Goal: Task Accomplishment & Management: Use online tool/utility

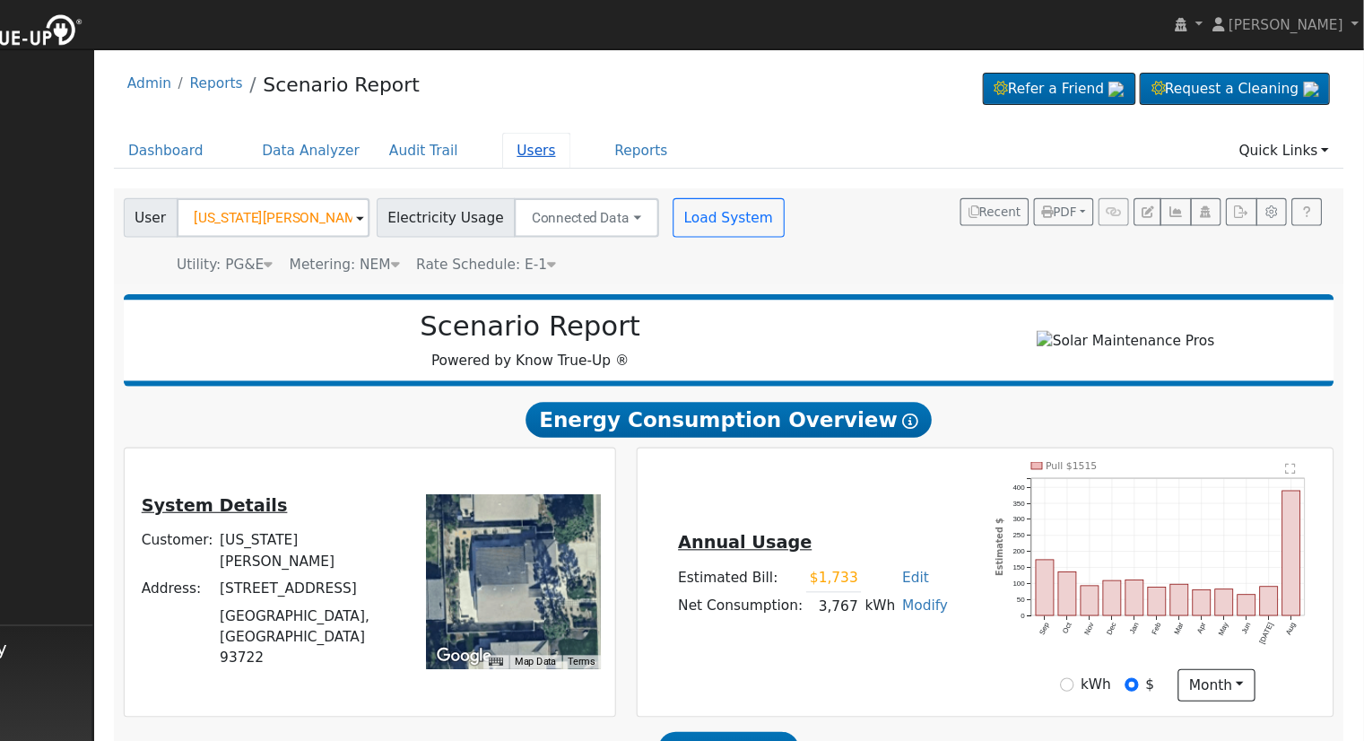
click at [577, 137] on link "Users" at bounding box center [607, 137] width 63 height 33
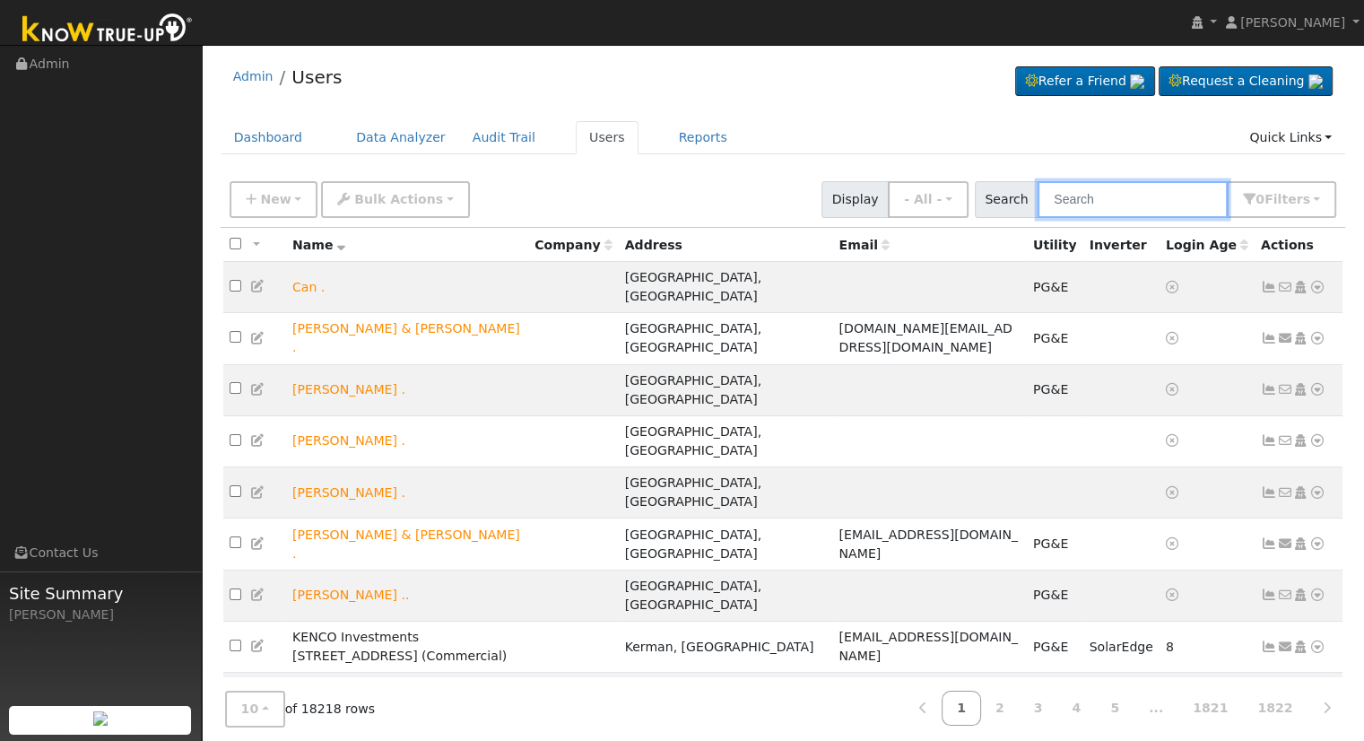
click at [1111, 192] on input "text" at bounding box center [1132, 199] width 190 height 37
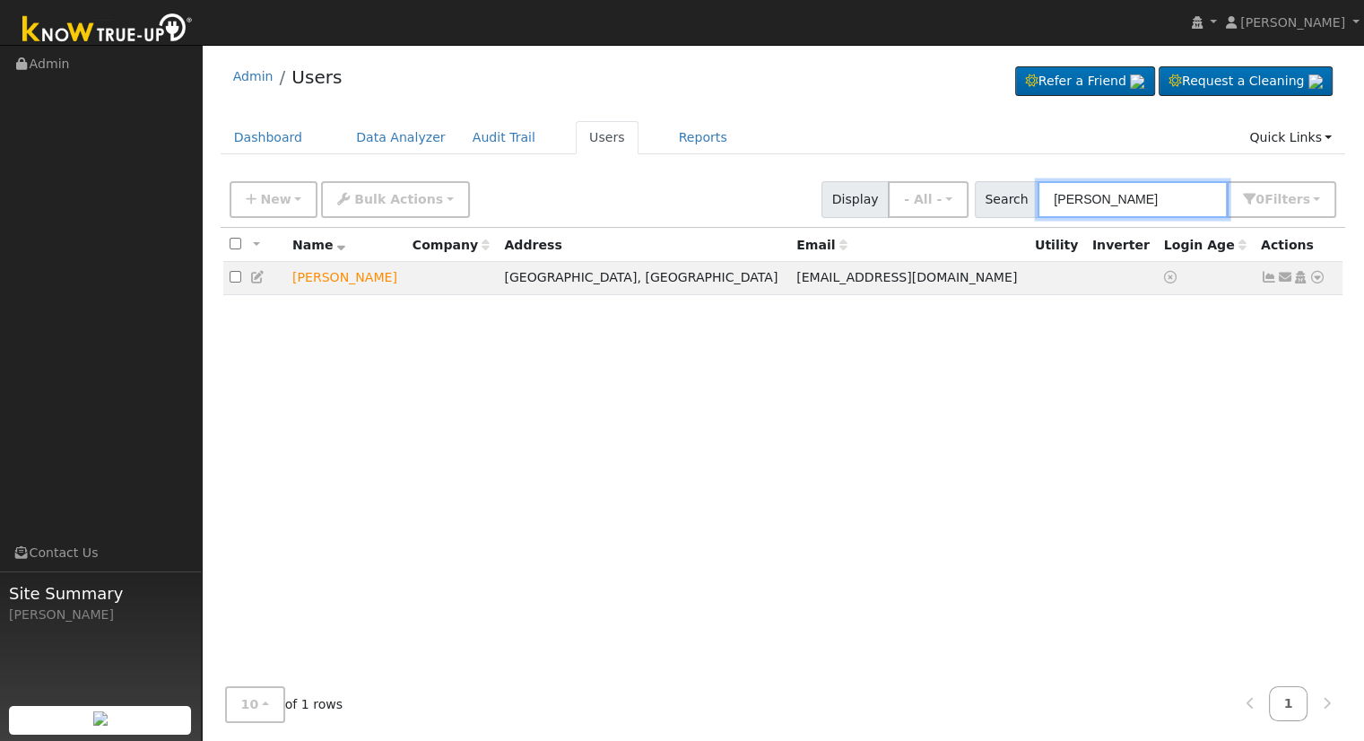
type input "ruben vazq"
click at [1050, 421] on div "All None All on page None on page Name Company Address Email Utility Inverter L…" at bounding box center [783, 450] width 1125 height 445
click at [1318, 278] on icon at bounding box center [1317, 277] width 16 height 13
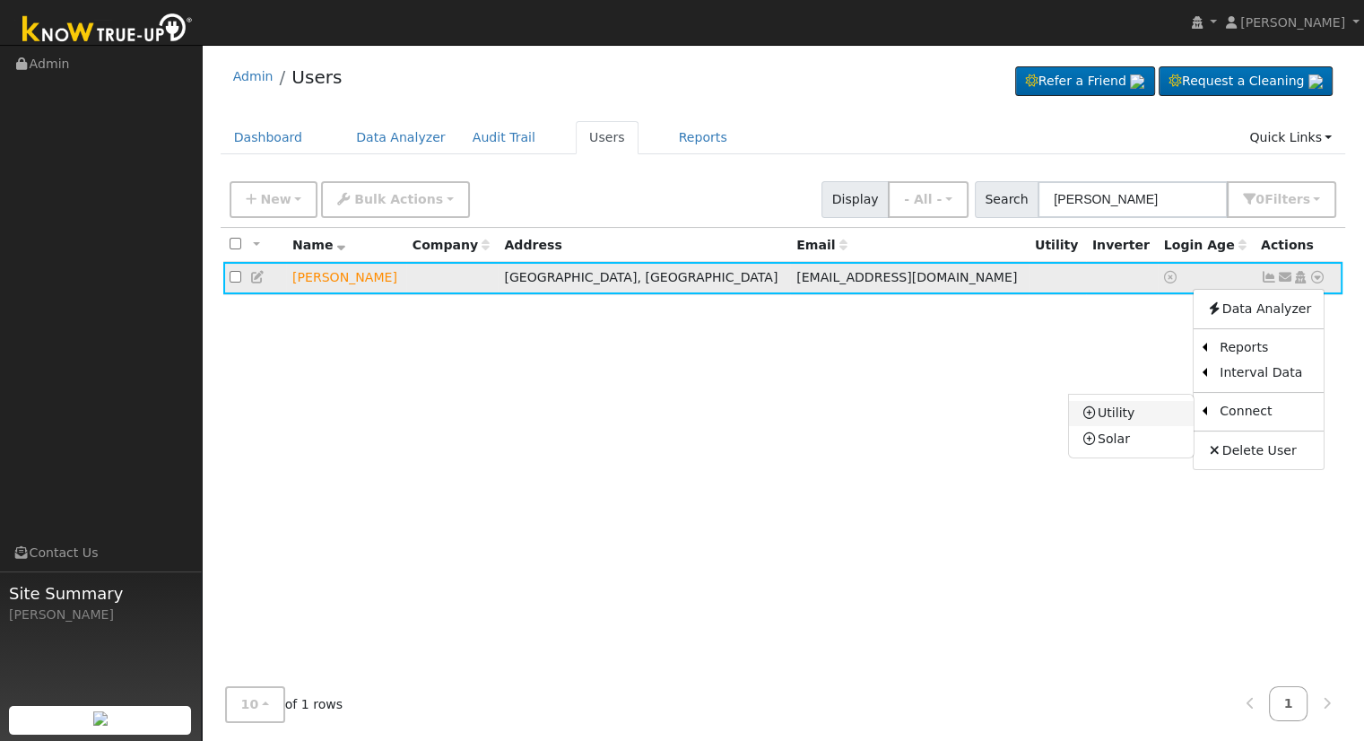
click at [1141, 420] on link "Utility" at bounding box center [1131, 413] width 125 height 25
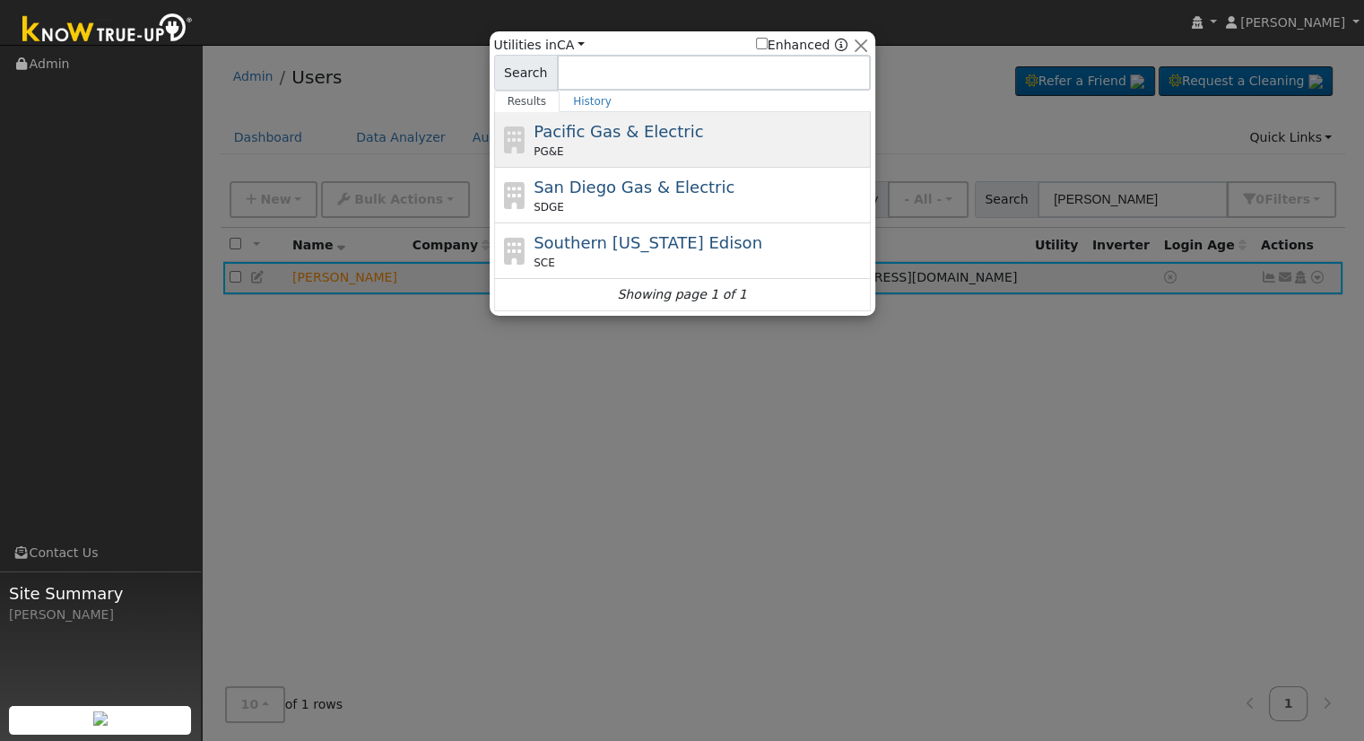
click at [604, 132] on span "Pacific Gas & Electric" at bounding box center [618, 131] width 169 height 19
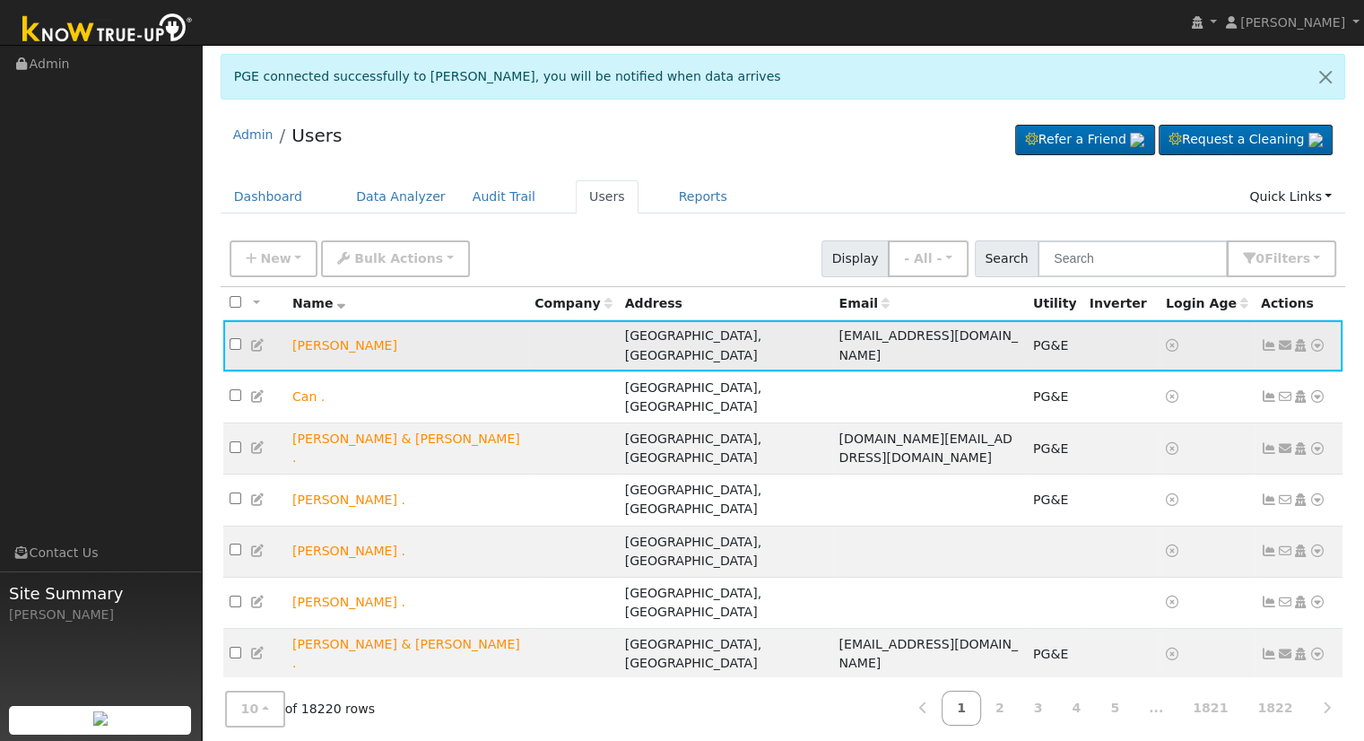
click at [1315, 339] on icon at bounding box center [1317, 345] width 16 height 13
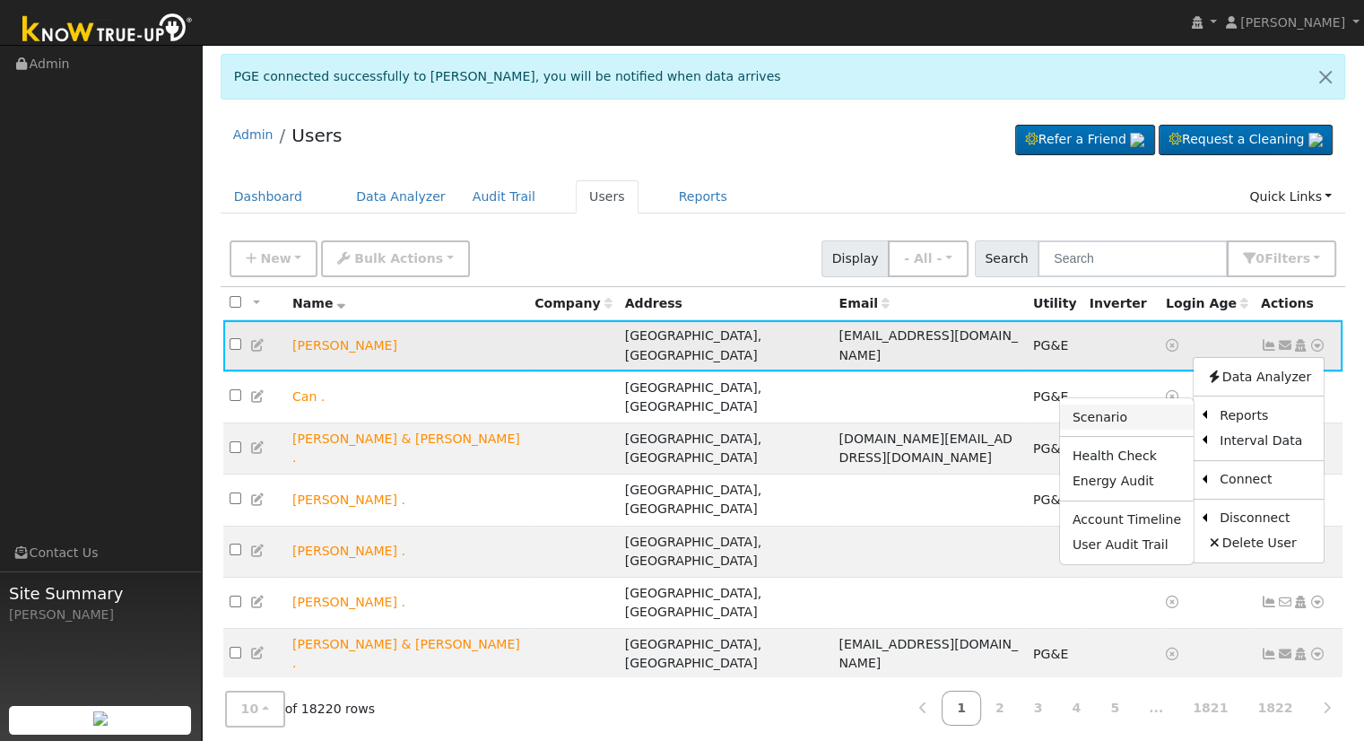
click at [1147, 412] on link "Scenario" at bounding box center [1127, 416] width 134 height 25
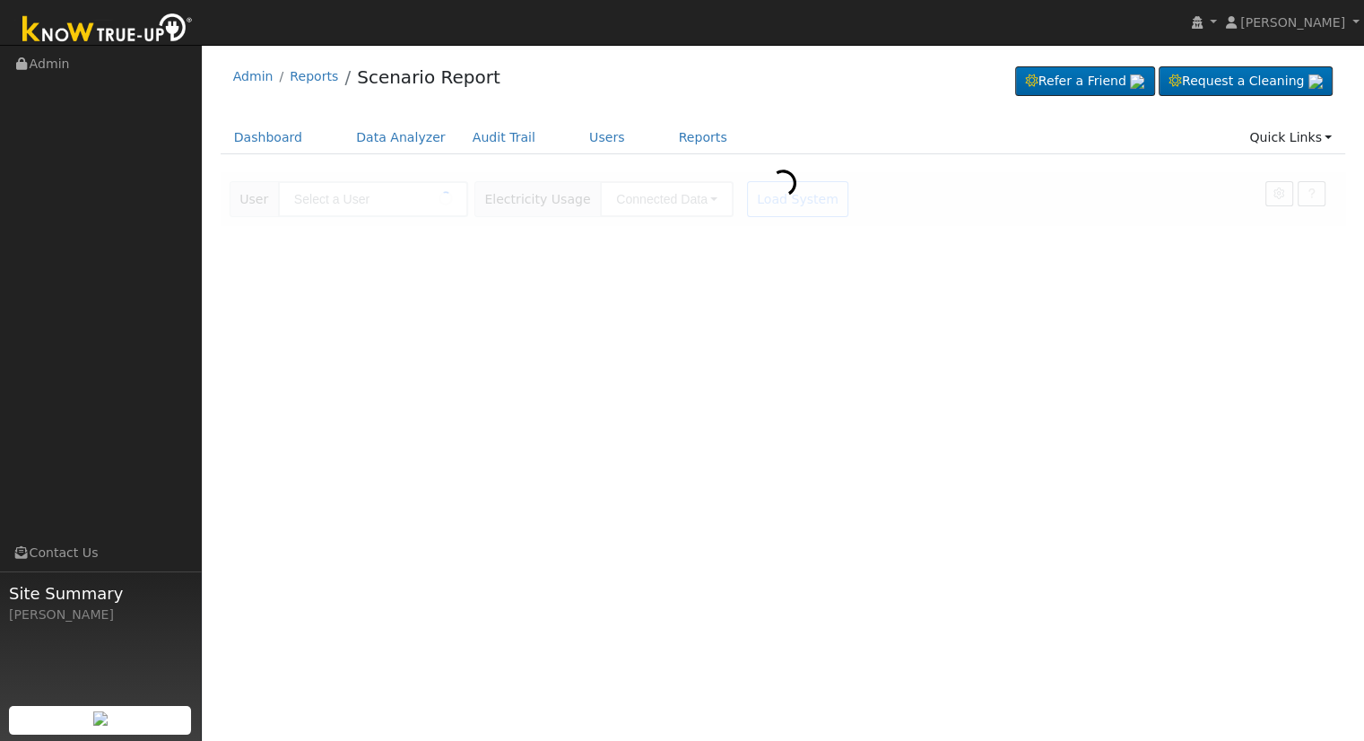
type input "[PERSON_NAME]"
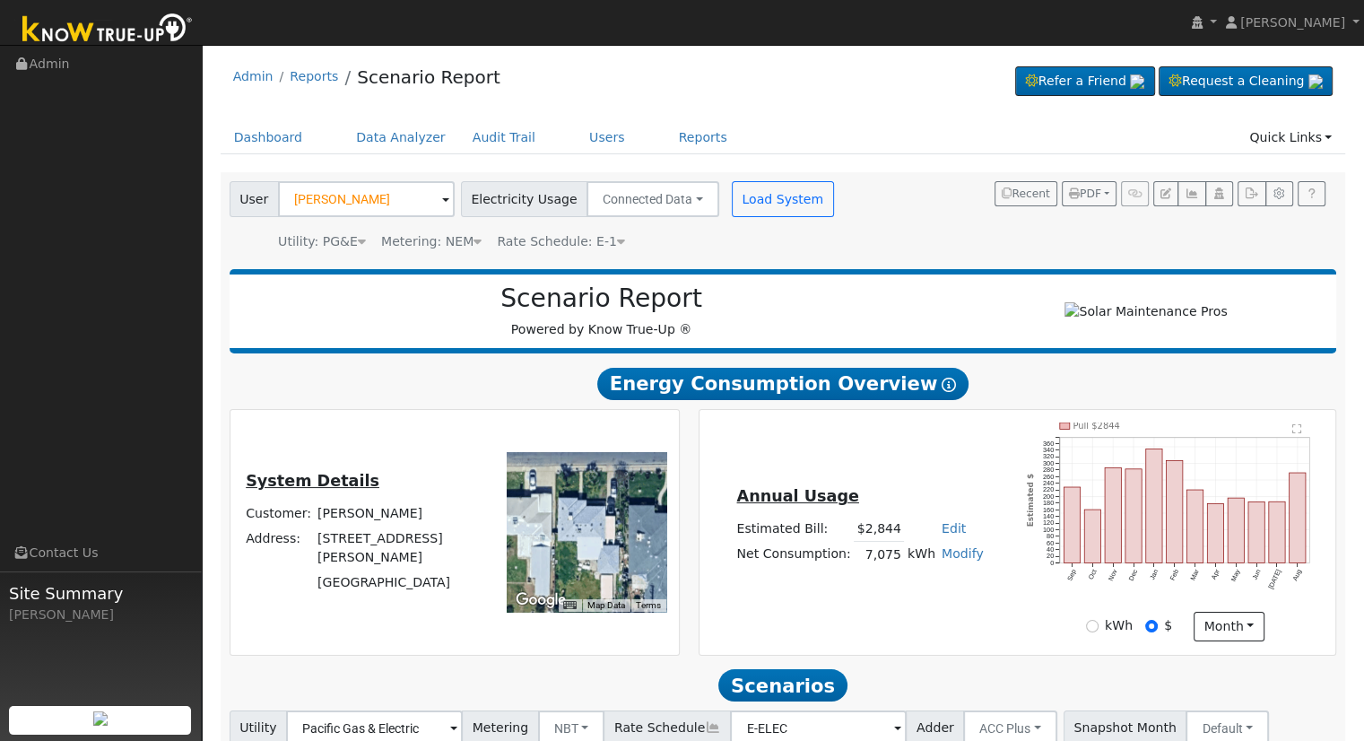
click at [947, 531] on link "Edit" at bounding box center [954, 528] width 24 height 14
type input "3255"
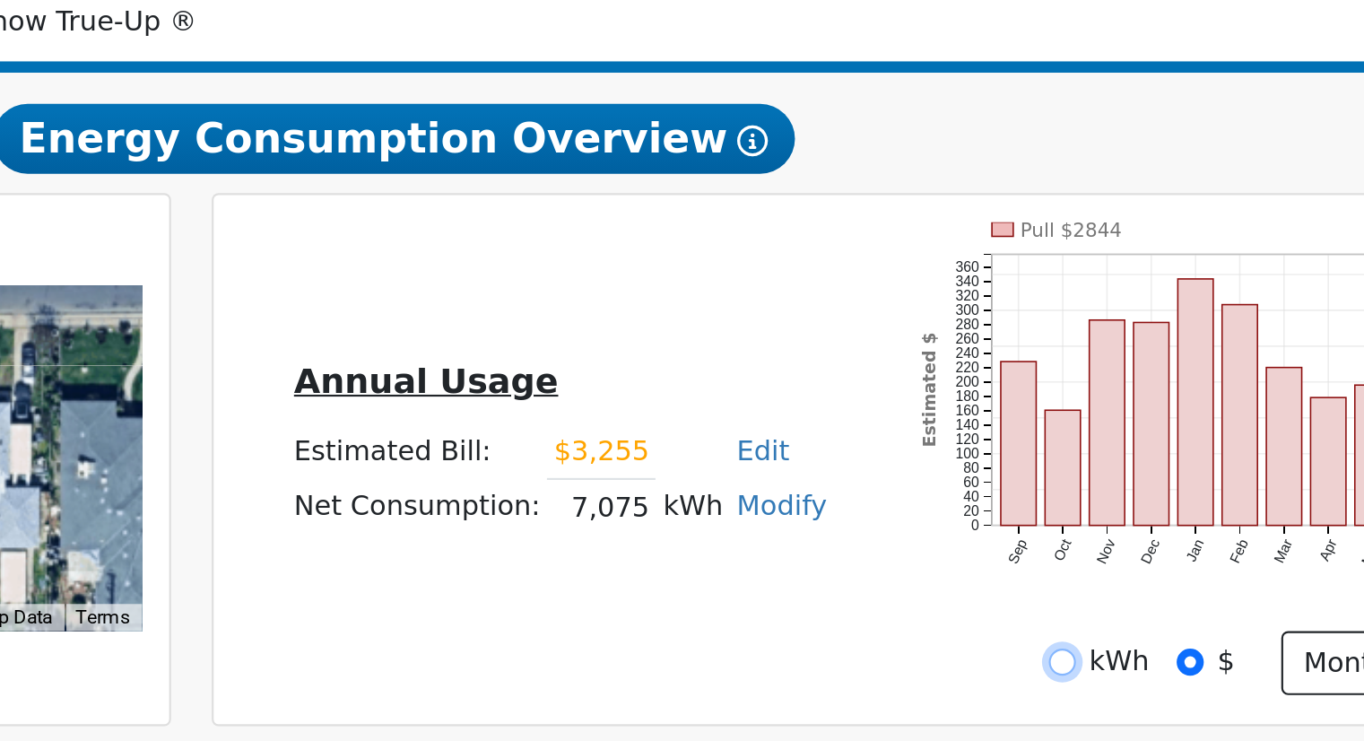
scroll to position [1, 0]
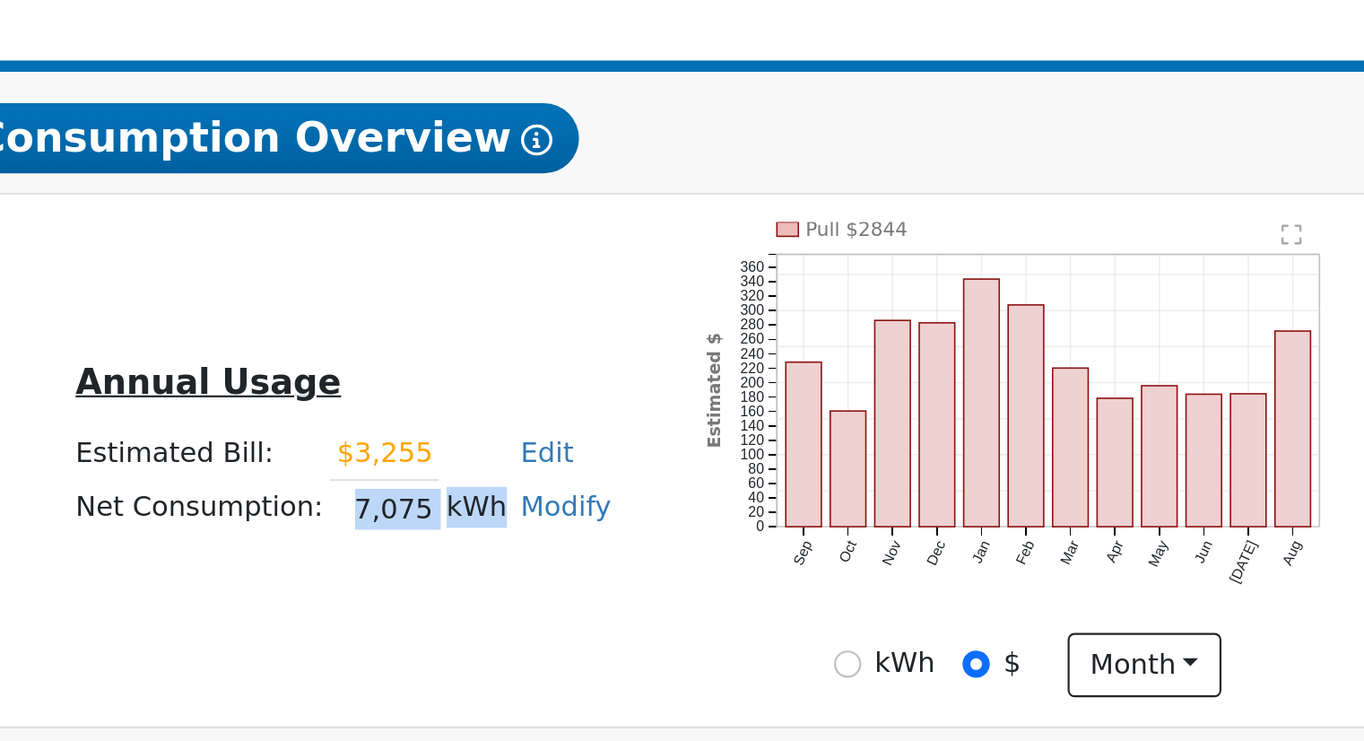
drag, startPoint x: 866, startPoint y: 562, endPoint x: 925, endPoint y: 563, distance: 58.3
click at [925, 563] on tr "Net Consumption: 7,075 kWh Modify Add Consumption Add Electric Vehicle Add Cons…" at bounding box center [860, 554] width 253 height 26
click at [1094, 629] on input "kWh" at bounding box center [1092, 625] width 13 height 13
radio input "true"
radio input "false"
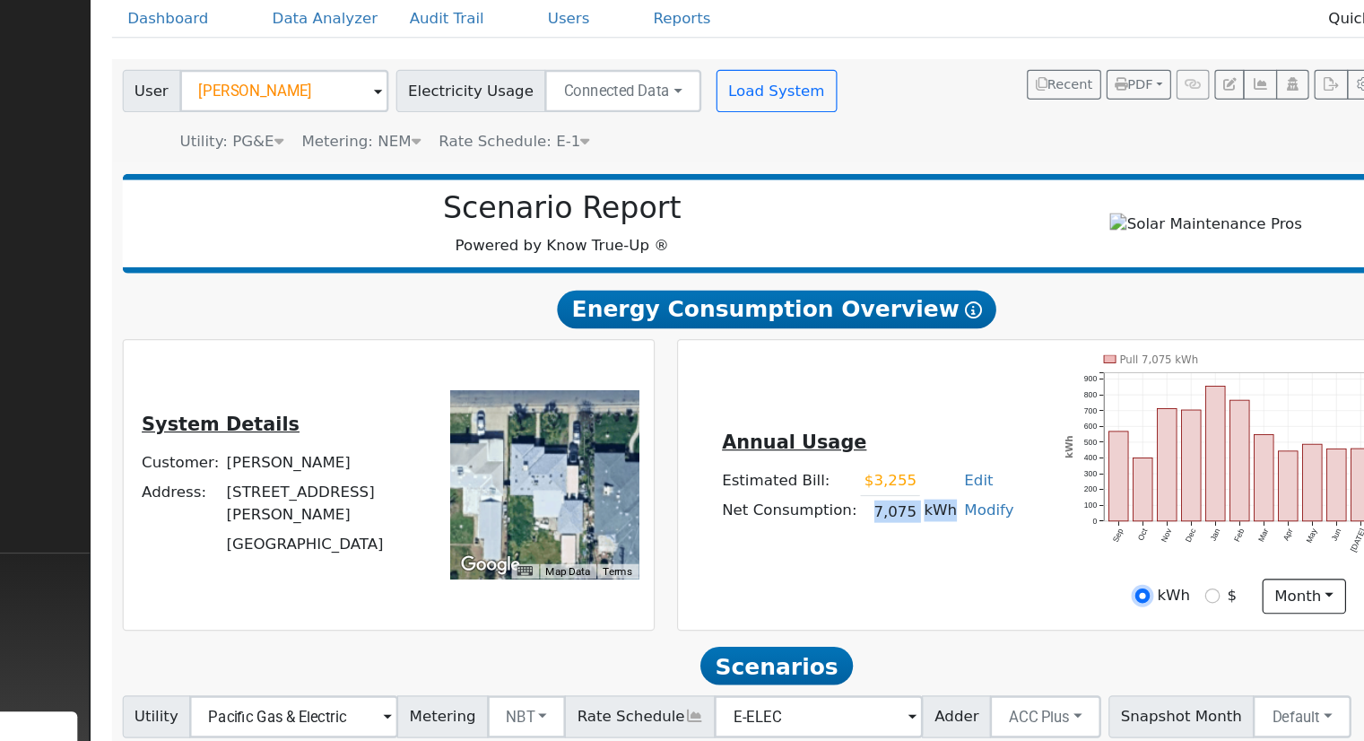
scroll to position [140, 0]
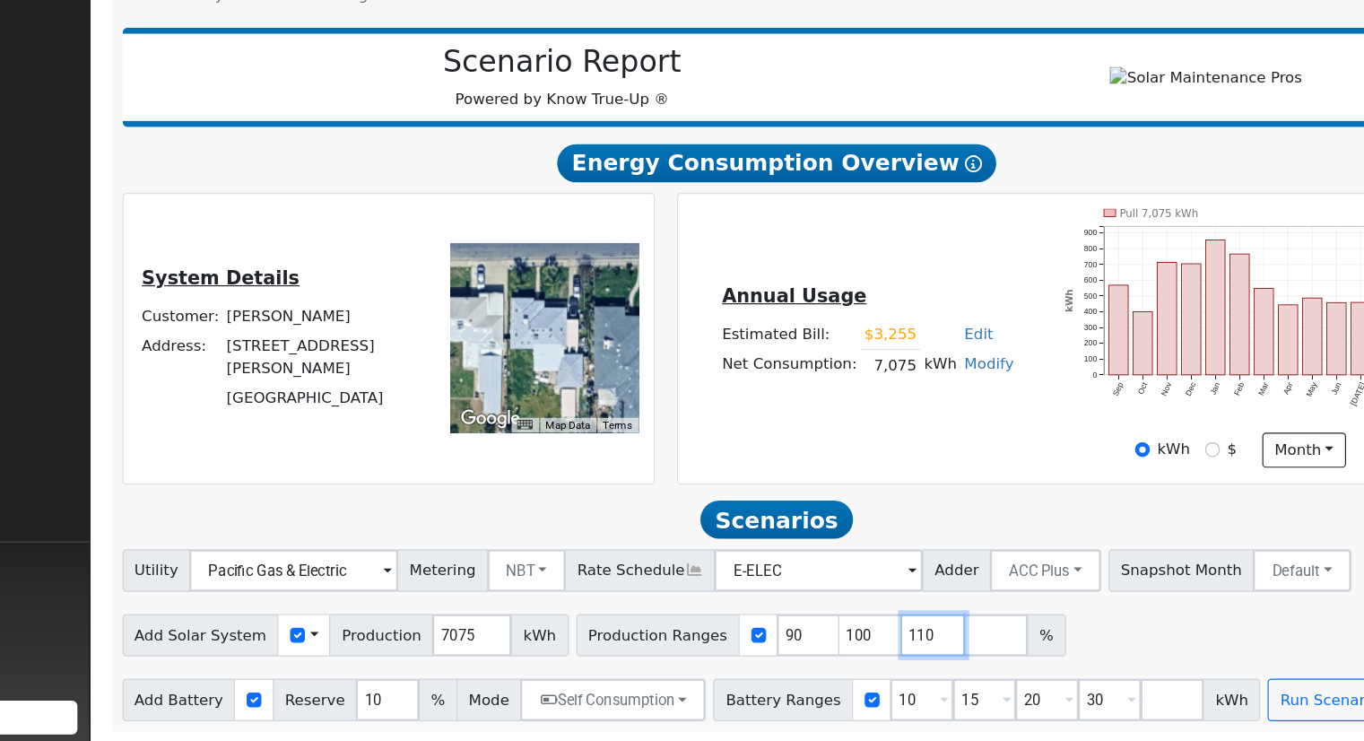
click at [889, 652] on input "110" at bounding box center [916, 650] width 54 height 36
type input "1"
type input "90"
type input "100"
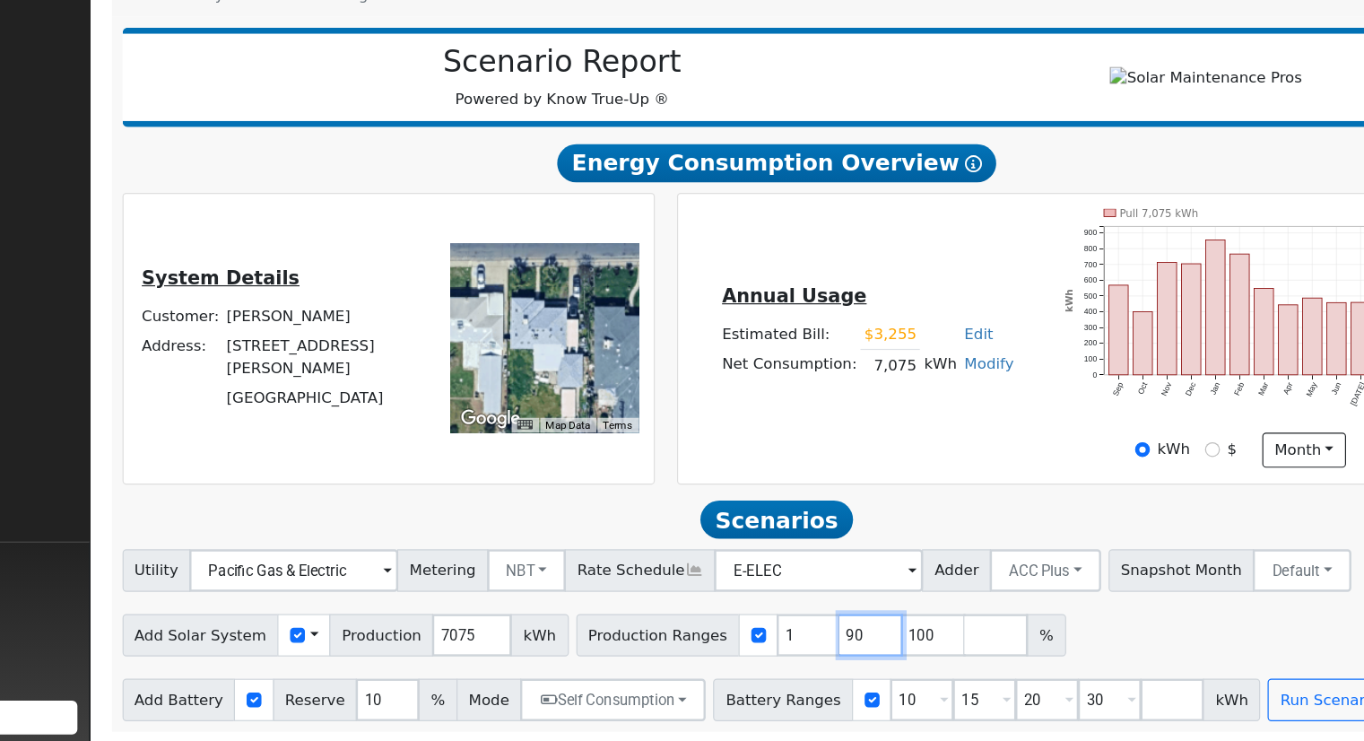
type input "100"
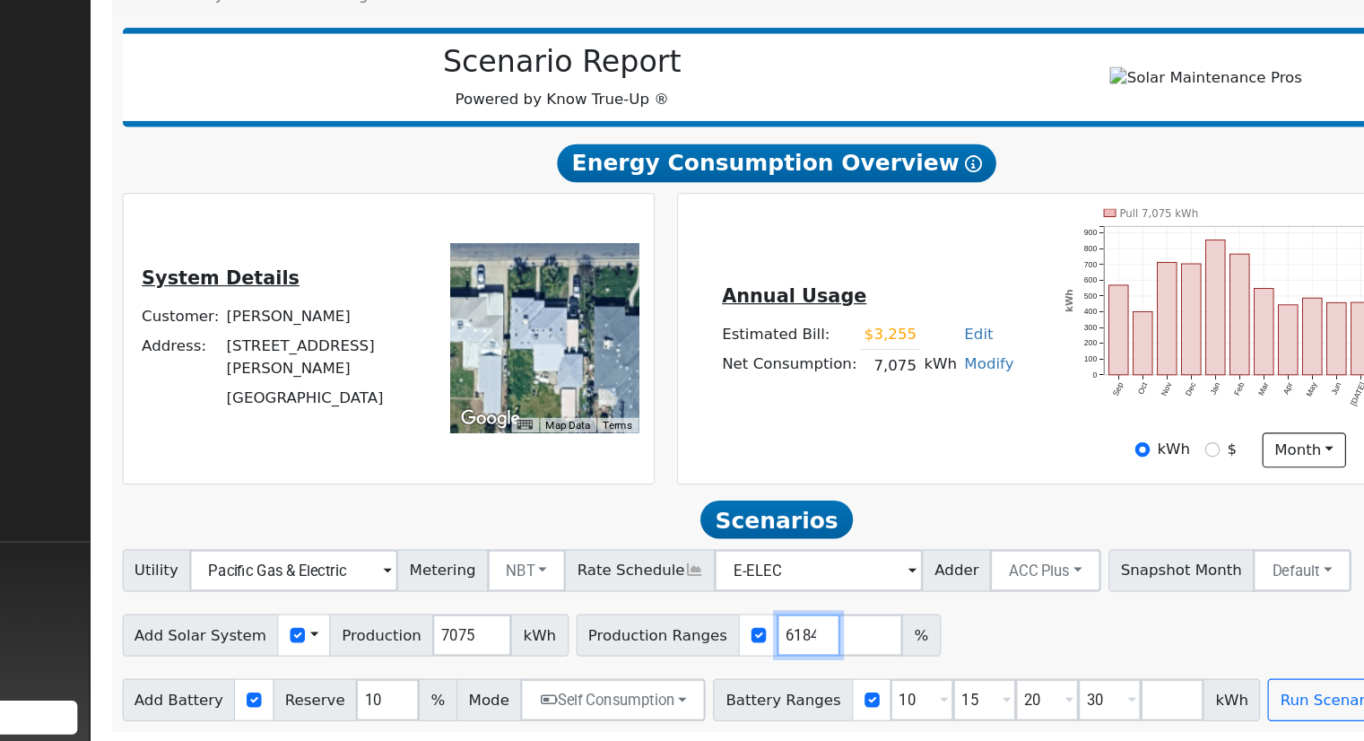
type input "138.756184"
click at [1037, 702] on input "30" at bounding box center [1064, 705] width 54 height 36
type input "3"
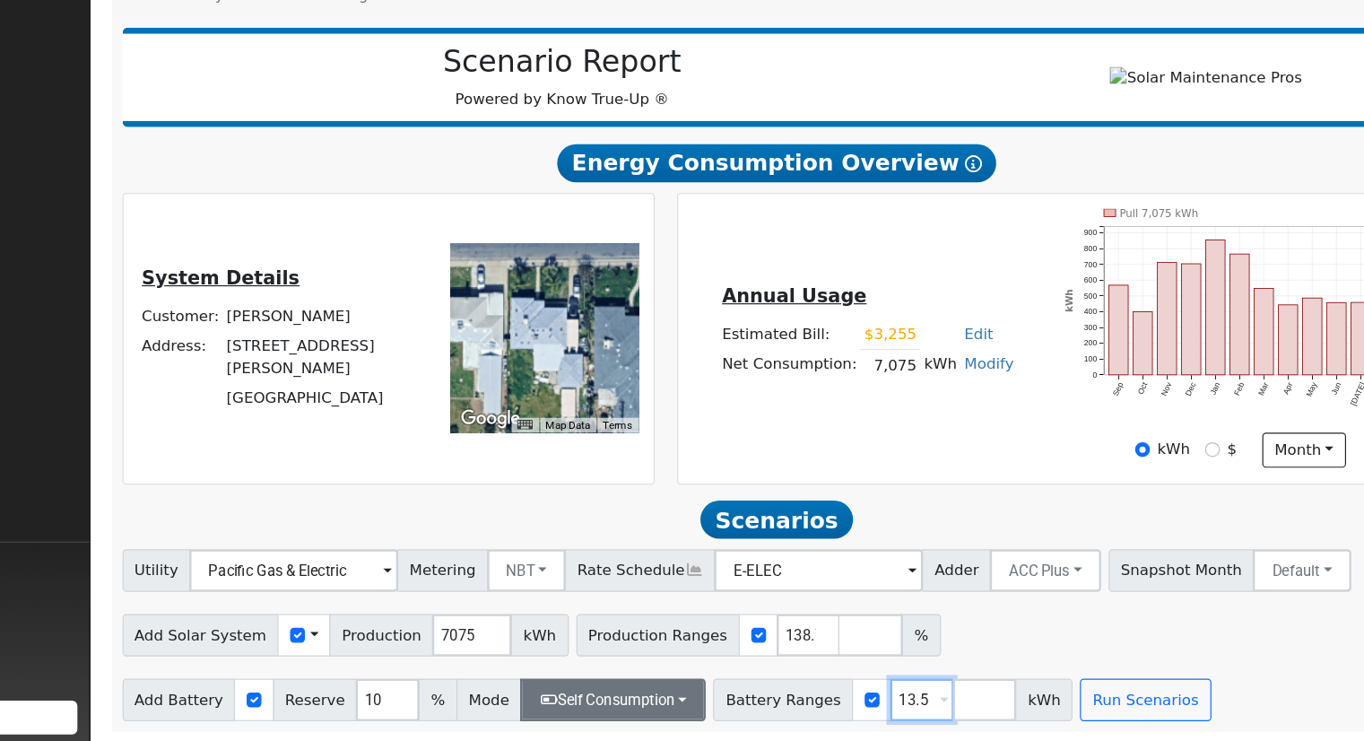
type input "13.5"
click at [651, 699] on button "Self Consumption" at bounding box center [644, 705] width 157 height 36
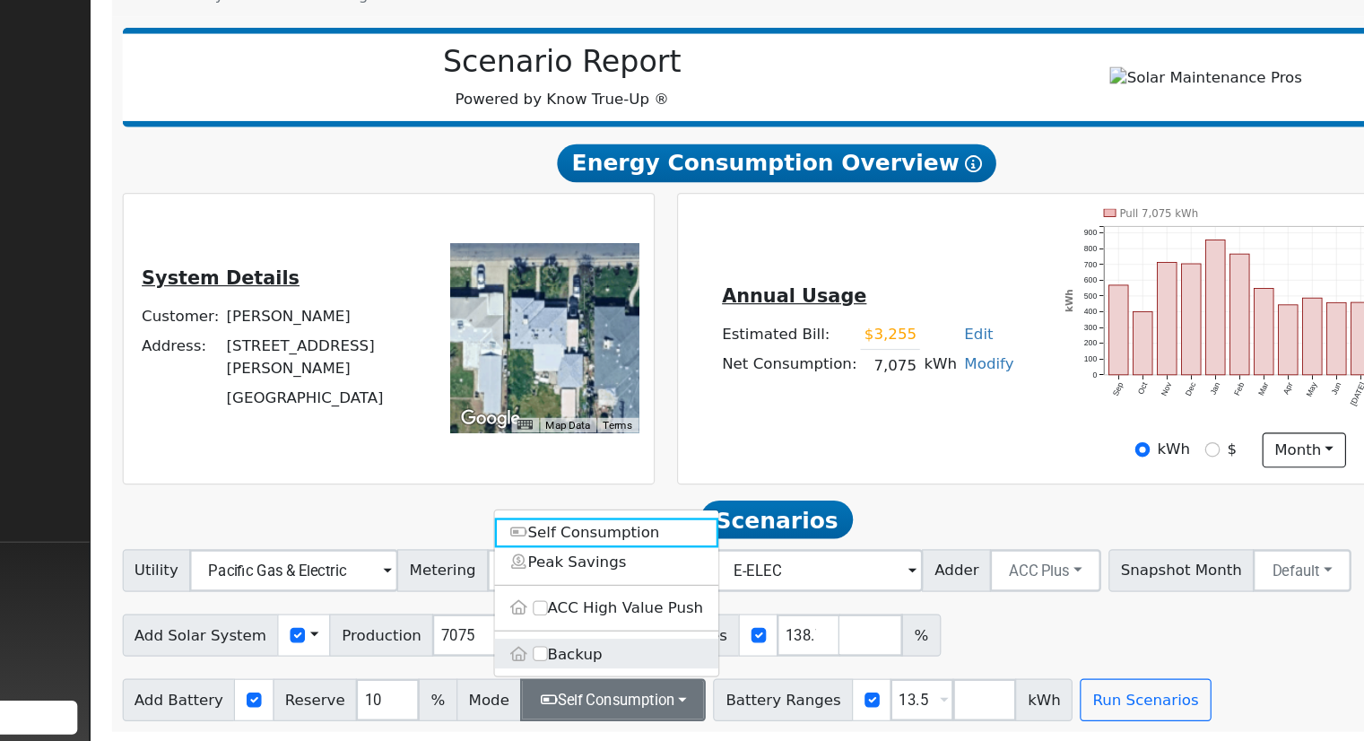
click at [607, 667] on label "Backup" at bounding box center [638, 665] width 189 height 25
click at [589, 667] on input "Backup" at bounding box center [583, 665] width 13 height 13
type input "20"
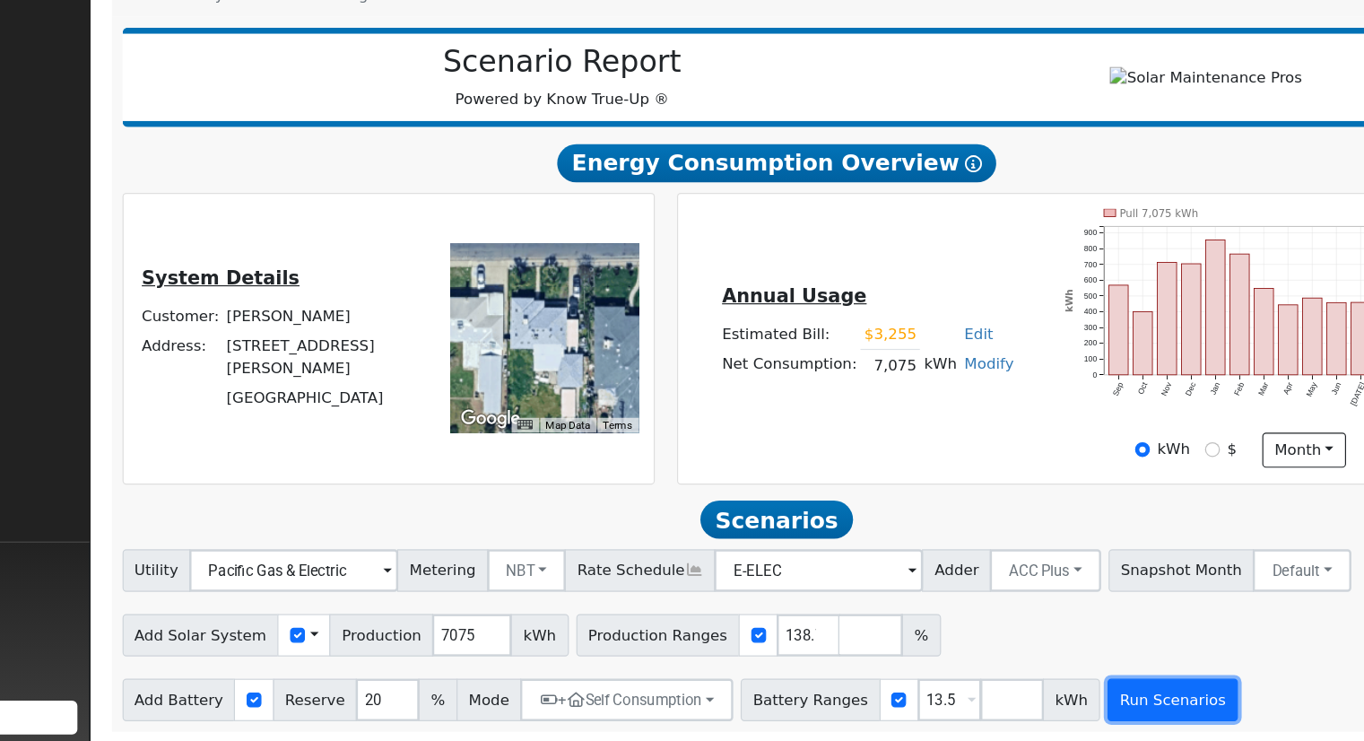
click at [1063, 699] on button "Run Scenarios" at bounding box center [1118, 705] width 110 height 36
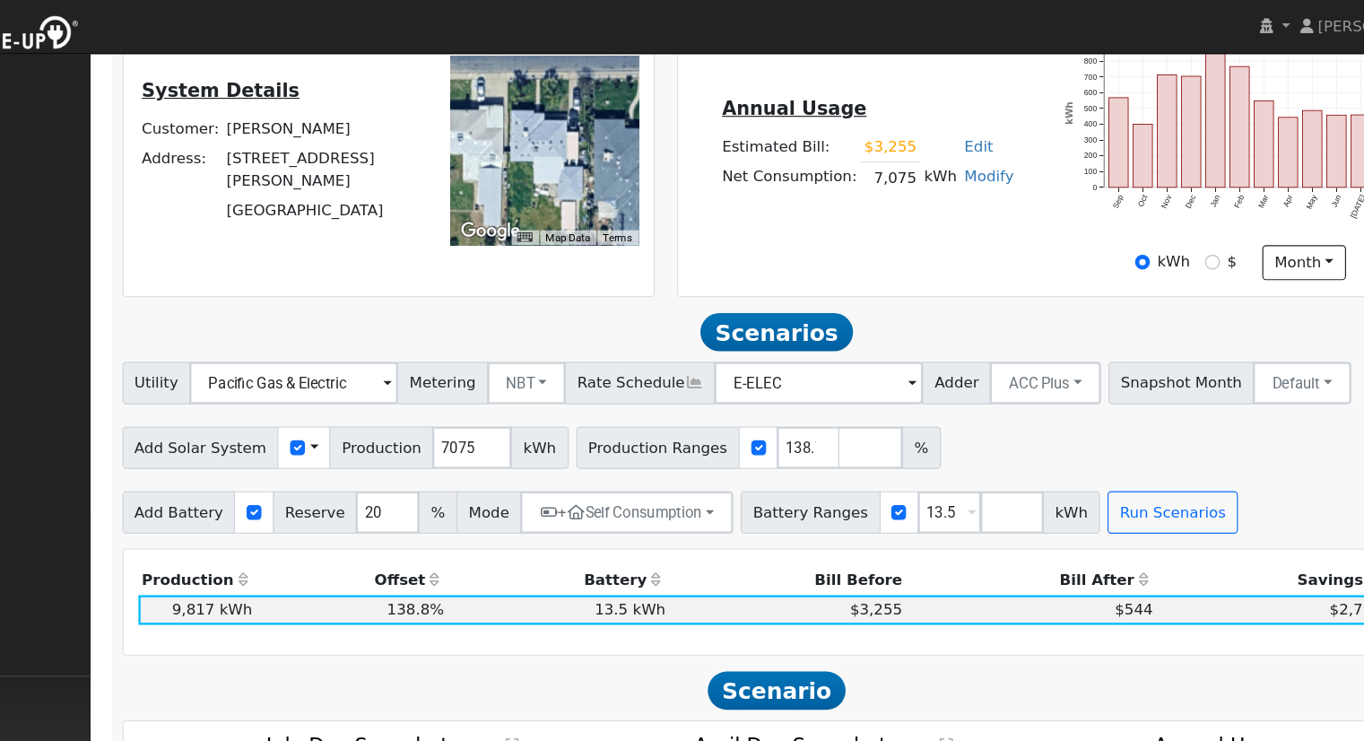
scroll to position [317, 0]
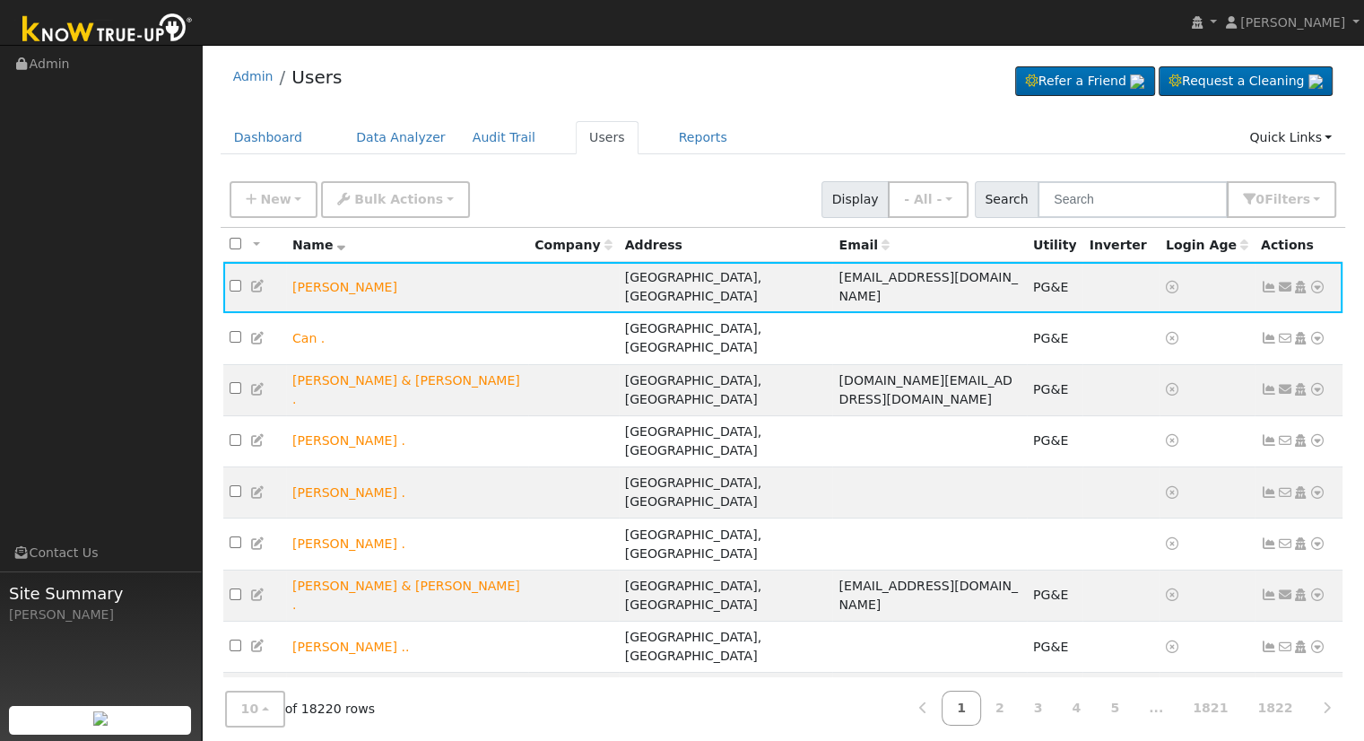
click at [786, 184] on div "New Add User Quick Add Quick Connect Quick Convert Lead Bulk Actions Send Email…" at bounding box center [783, 196] width 1114 height 43
click at [1315, 281] on icon at bounding box center [1317, 287] width 16 height 13
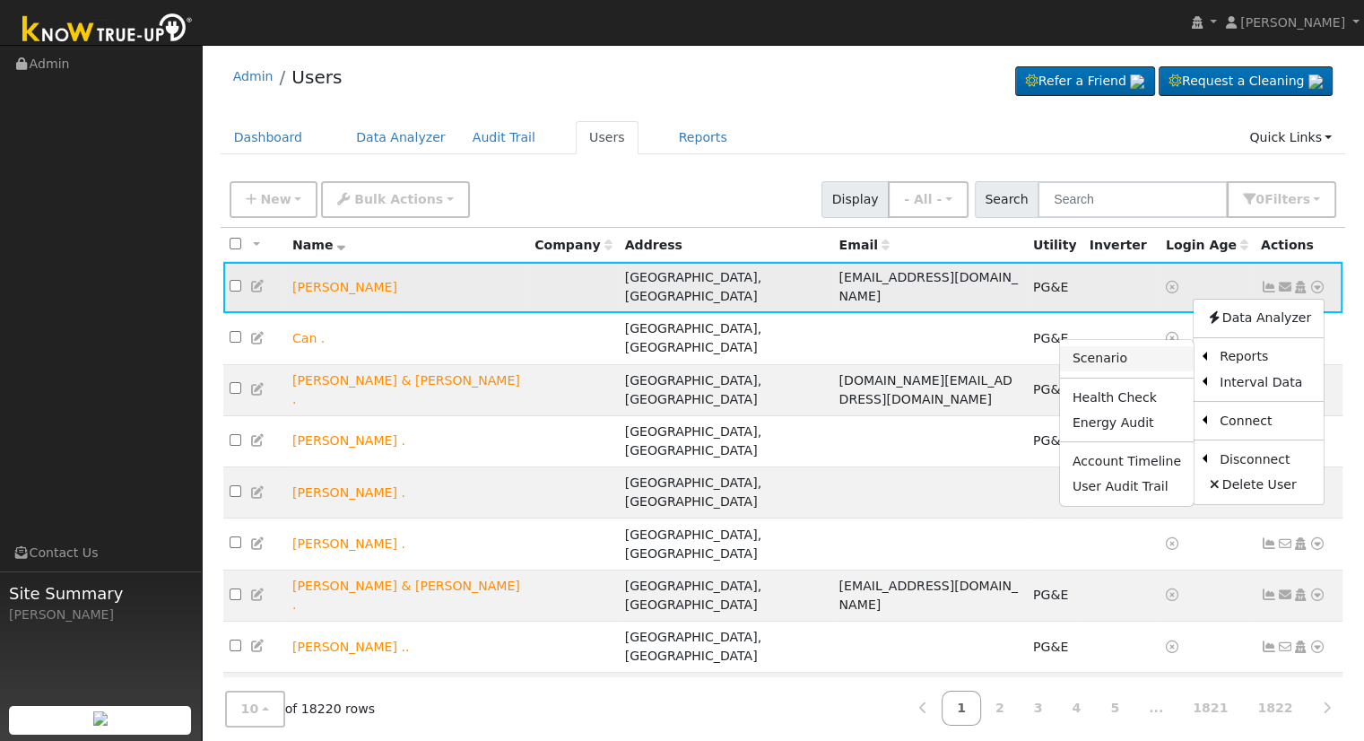
click at [1145, 355] on link "Scenario" at bounding box center [1127, 358] width 134 height 25
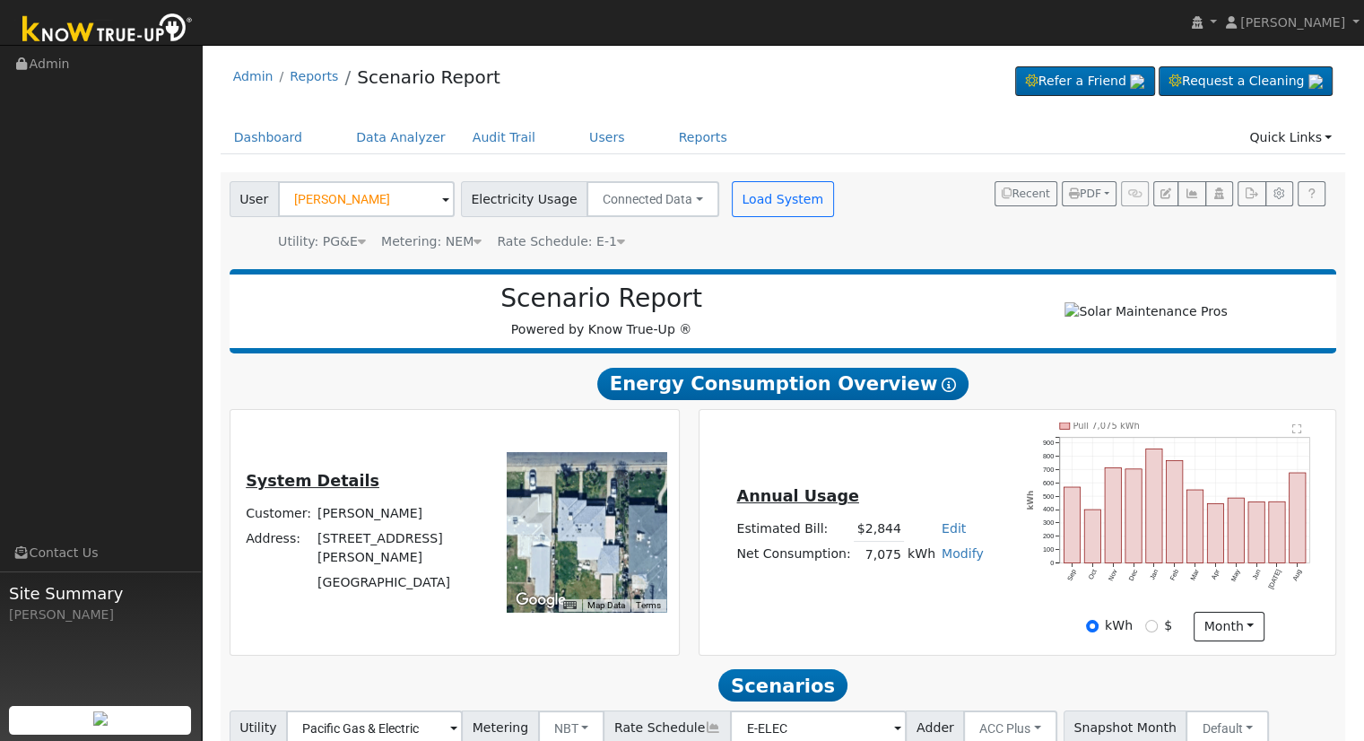
click at [944, 535] on link "Edit" at bounding box center [954, 528] width 24 height 14
type input "3255"
click at [949, 482] on div "Annual Usage Estimated Bill: $3,255 Edit Estimated Bill $ 3255 Annual Net Consu…" at bounding box center [1017, 531] width 630 height 219
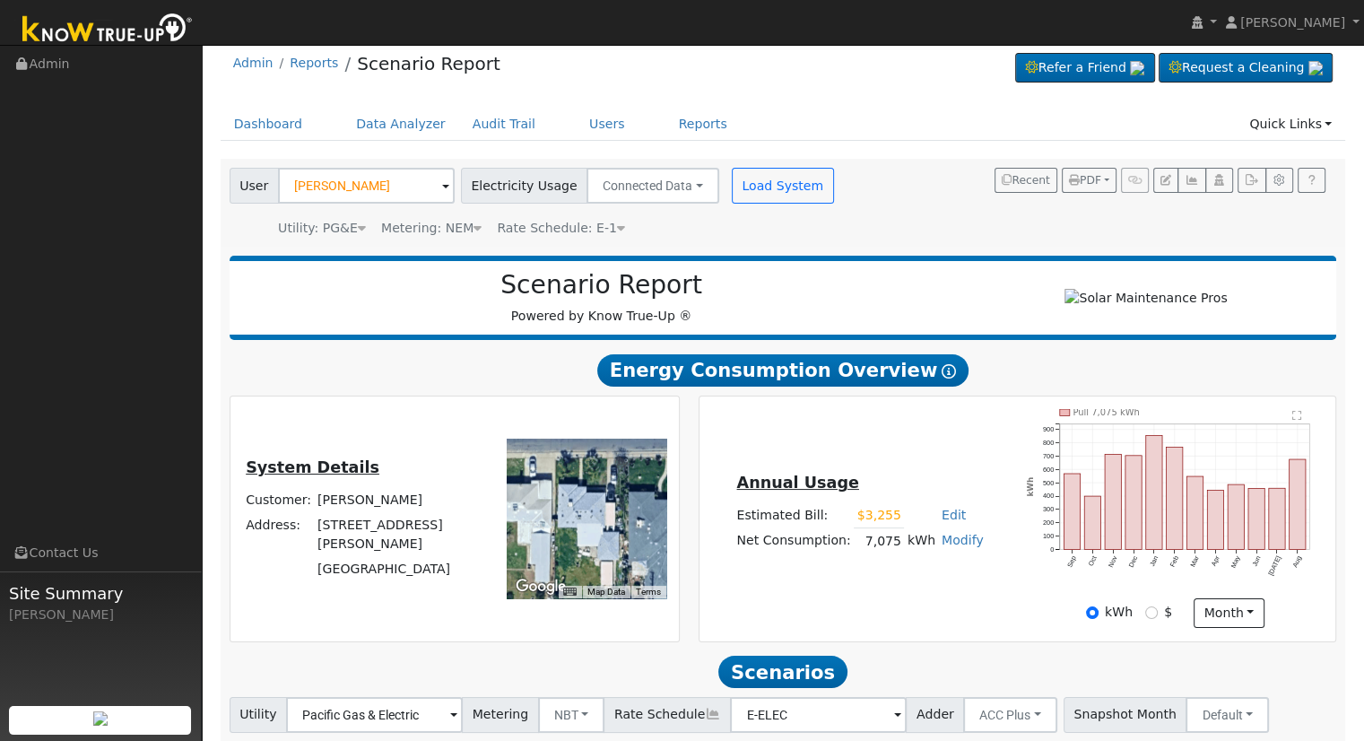
scroll to position [140, 0]
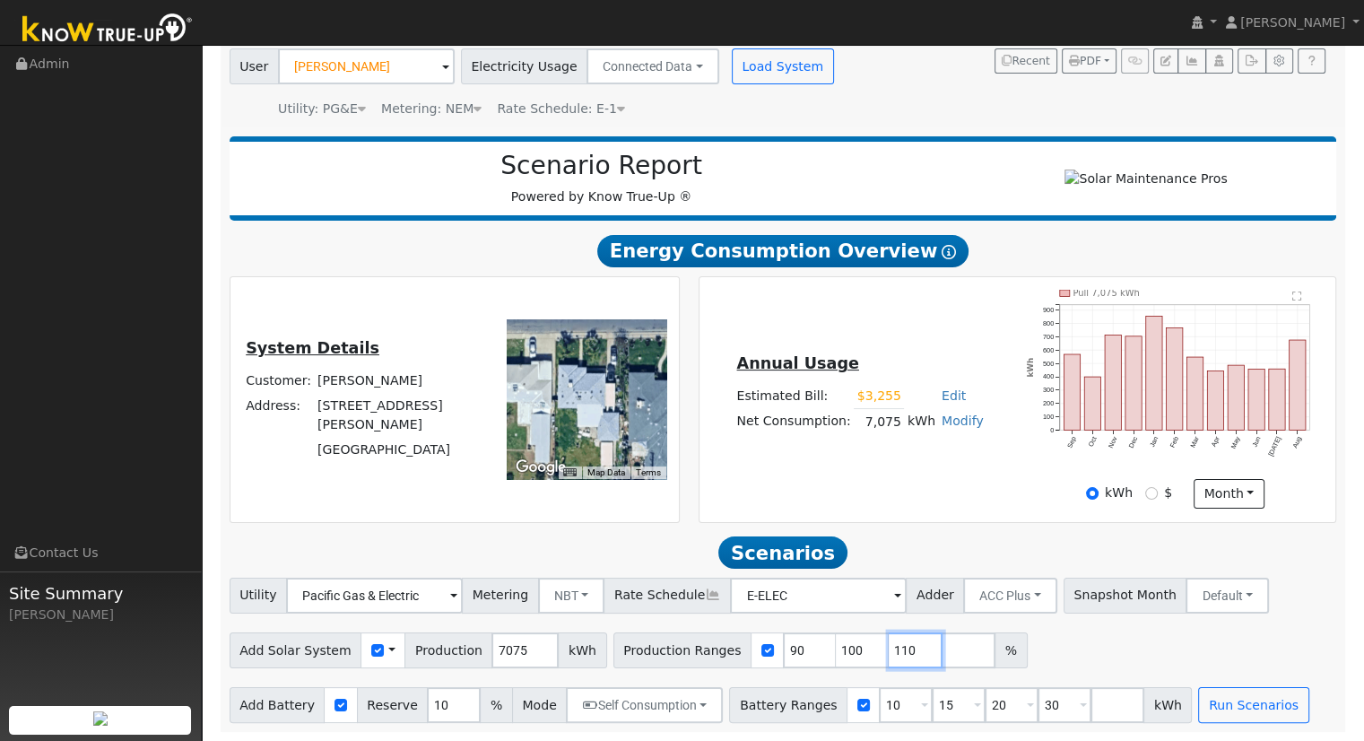
click at [889, 652] on input "110" at bounding box center [916, 650] width 54 height 36
type input "1"
type input "138.756184"
click at [1037, 705] on input "30" at bounding box center [1064, 705] width 54 height 36
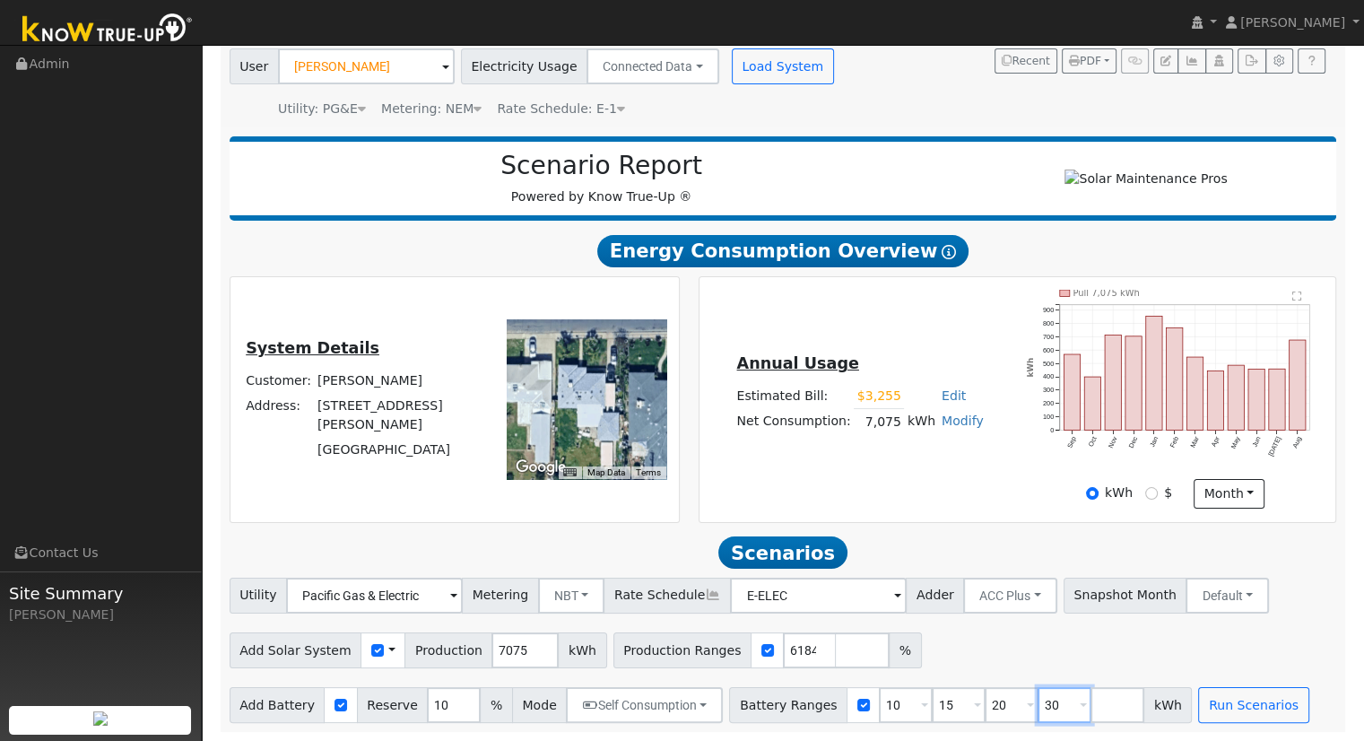
scroll to position [0, 0]
type input "3"
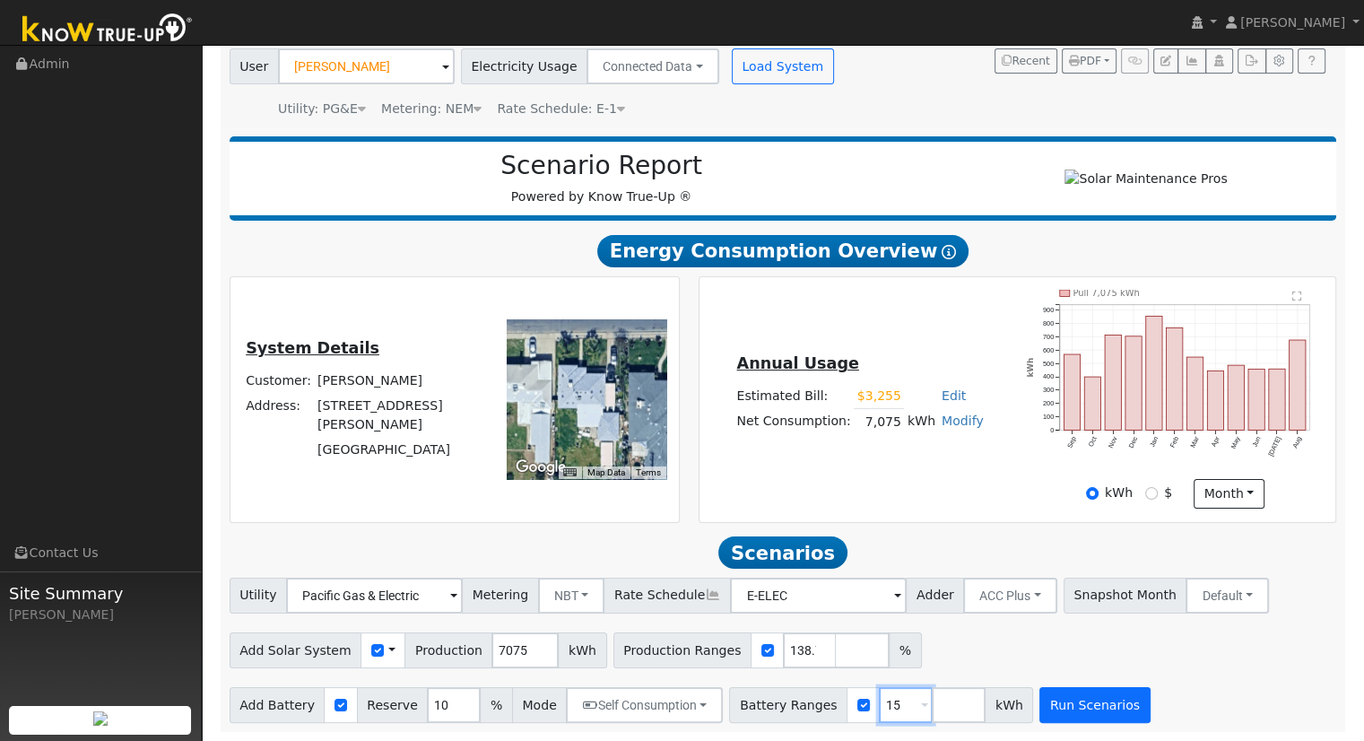
type input "15"
click at [1039, 711] on button "Run Scenarios" at bounding box center [1094, 705] width 110 height 36
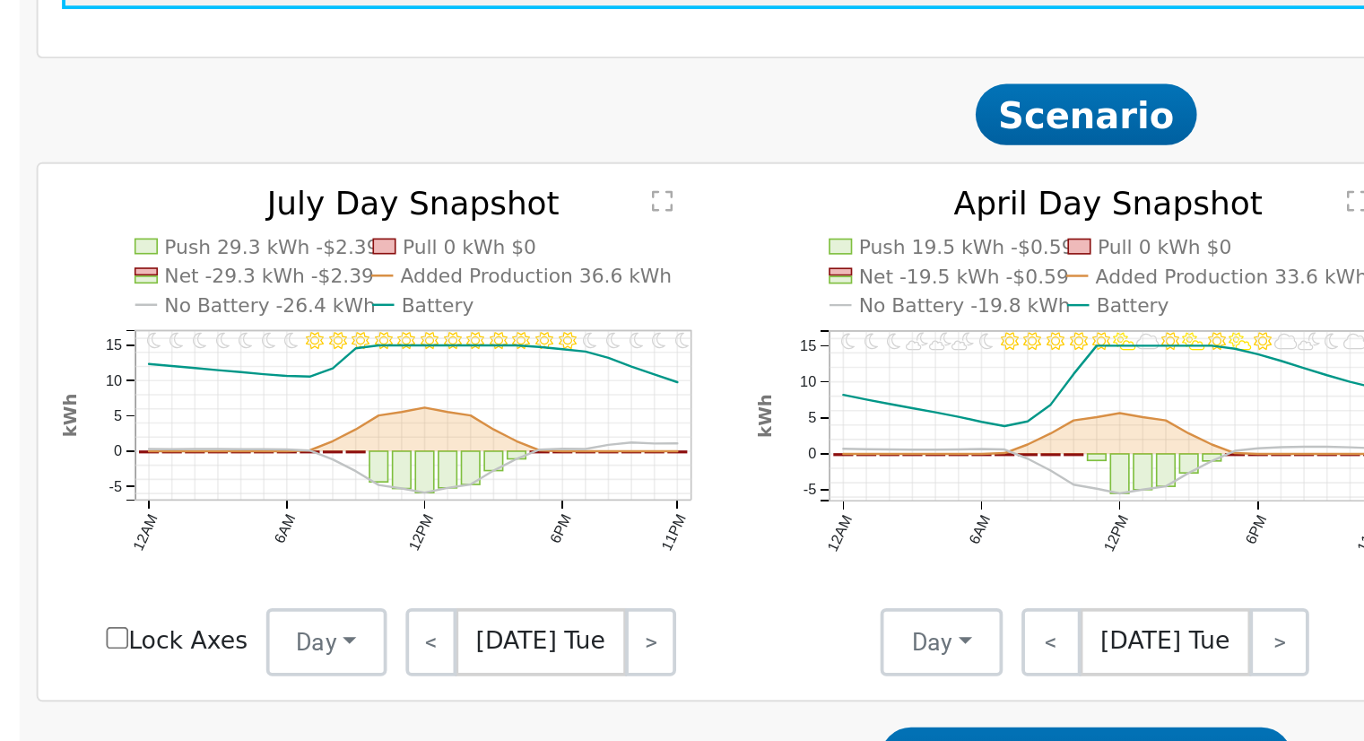
scroll to position [755, 0]
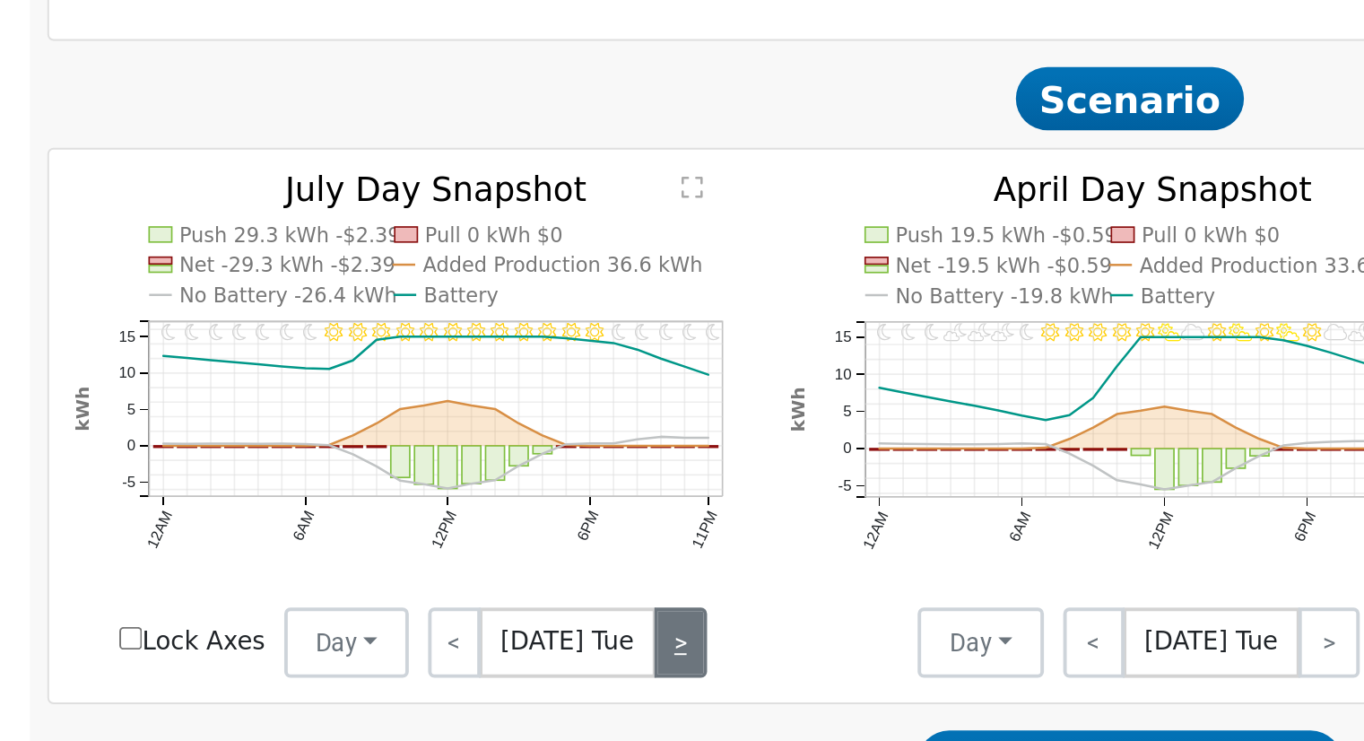
click at [540, 519] on link ">" at bounding box center [553, 511] width 27 height 36
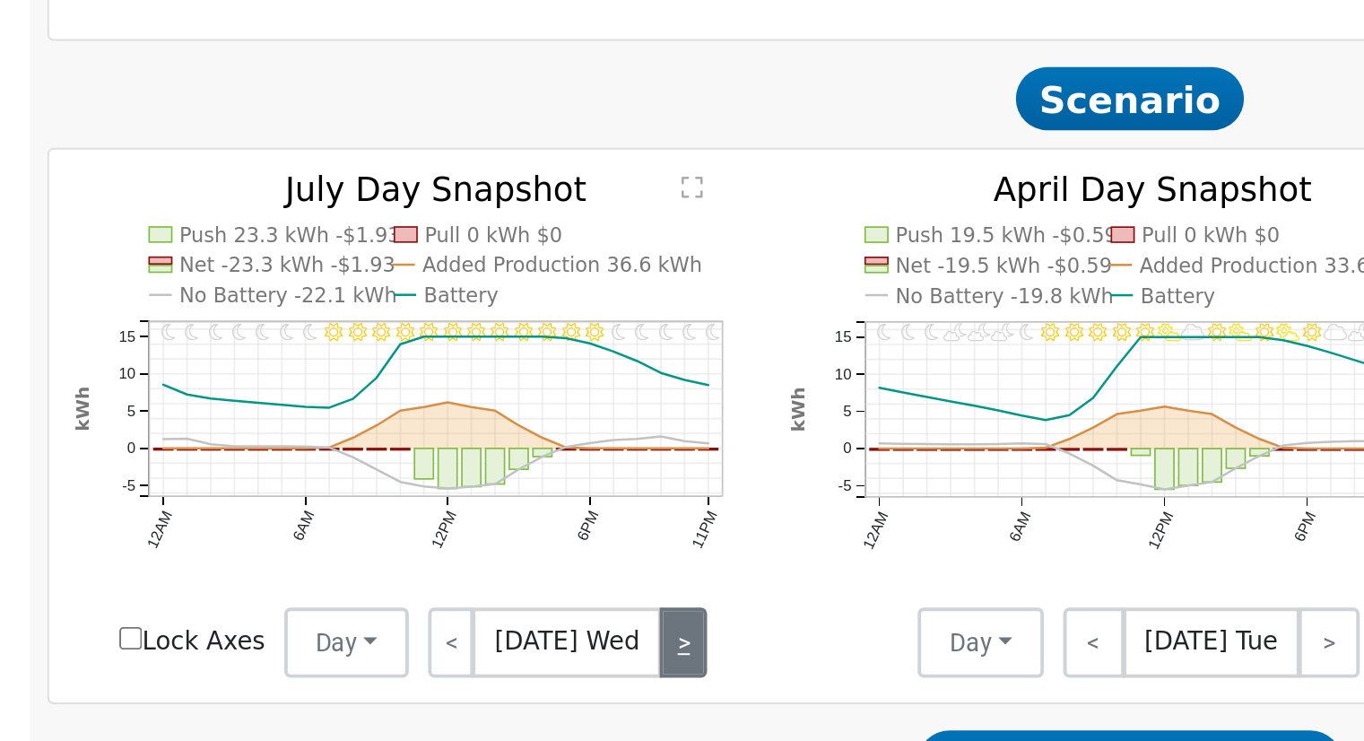
click at [543, 517] on link ">" at bounding box center [555, 511] width 24 height 36
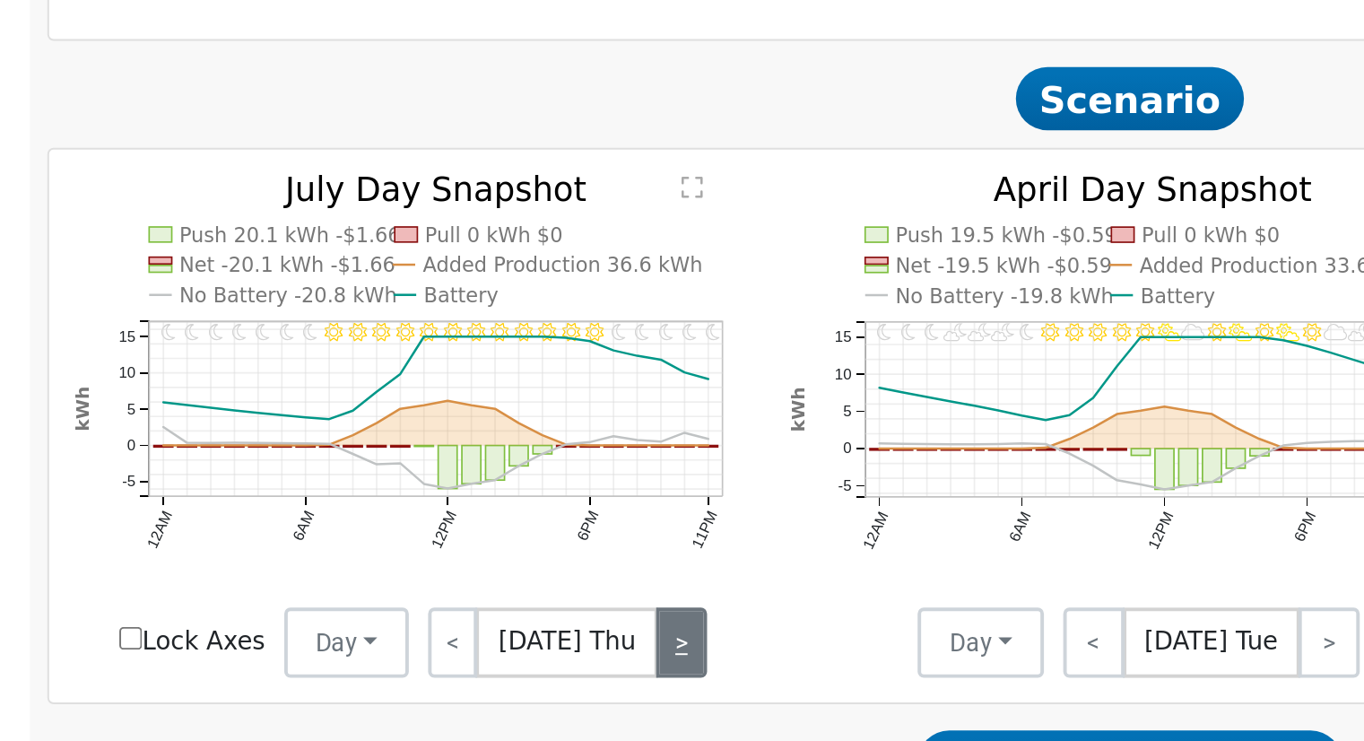
click at [541, 517] on link ">" at bounding box center [554, 511] width 26 height 36
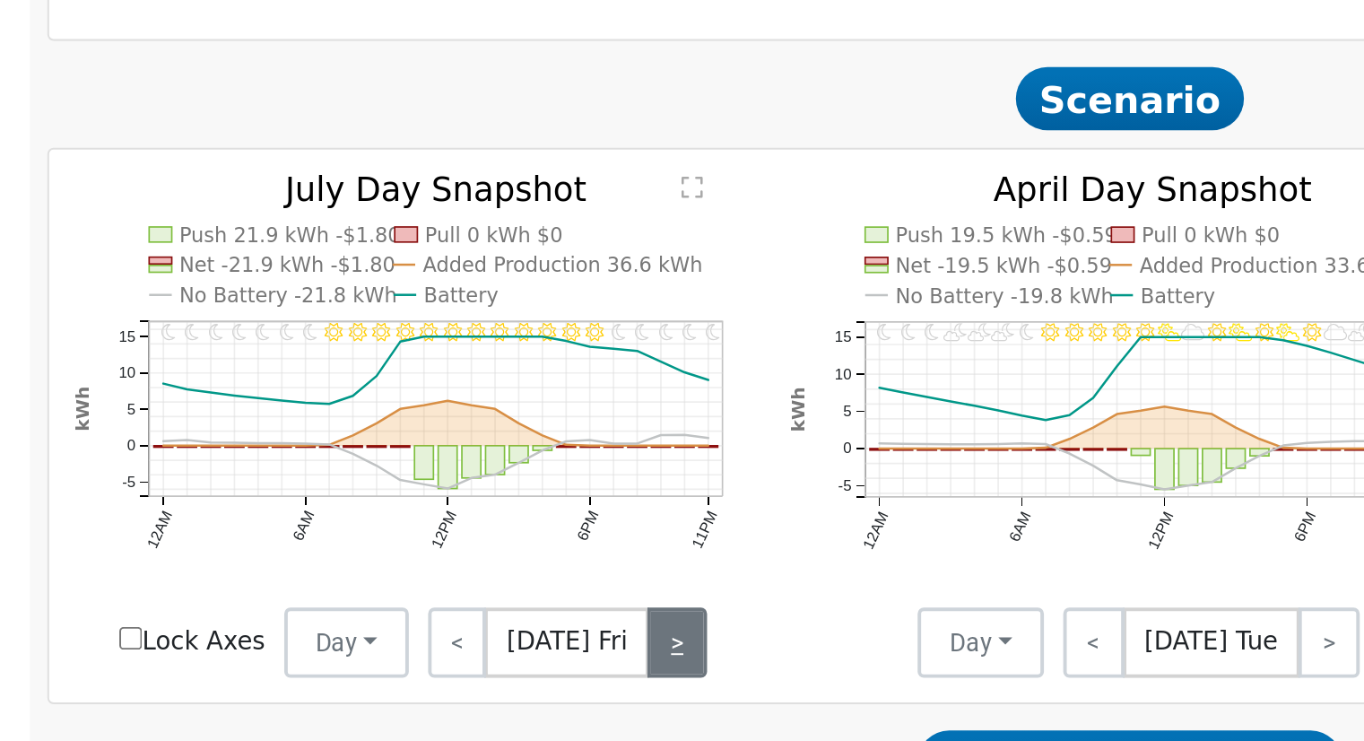
click at [541, 517] on link ">" at bounding box center [551, 511] width 30 height 36
click at [541, 517] on link ">" at bounding box center [552, 511] width 27 height 36
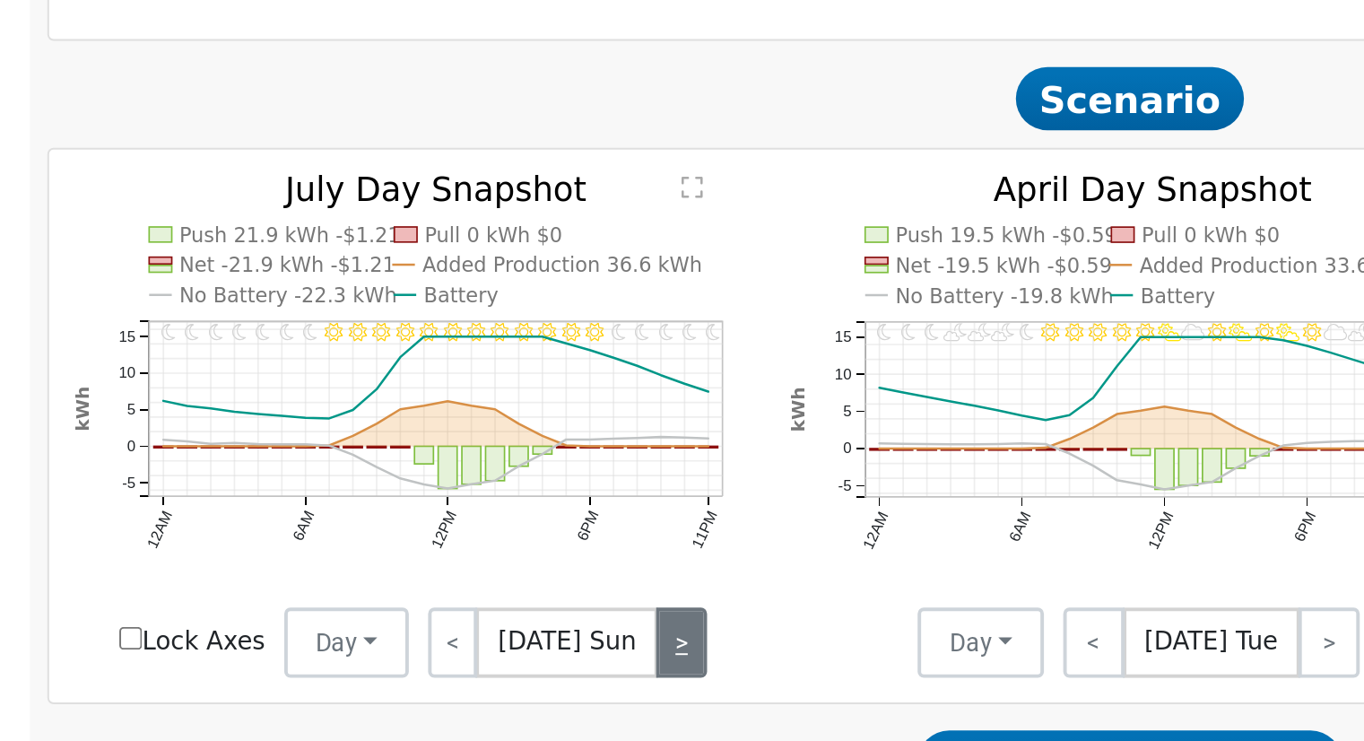
click at [541, 517] on link ">" at bounding box center [553, 511] width 25 height 36
click at [543, 517] on link ">" at bounding box center [555, 511] width 24 height 36
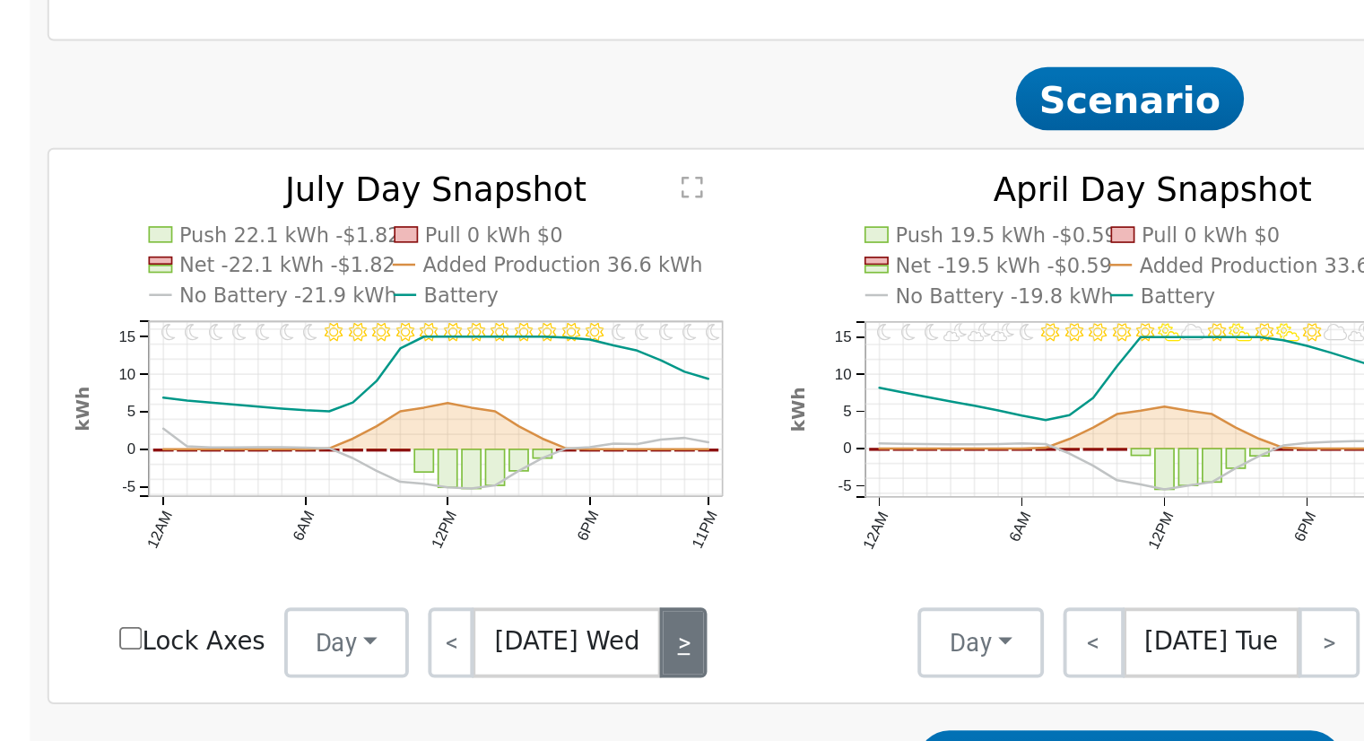
click at [543, 517] on link ">" at bounding box center [555, 511] width 24 height 36
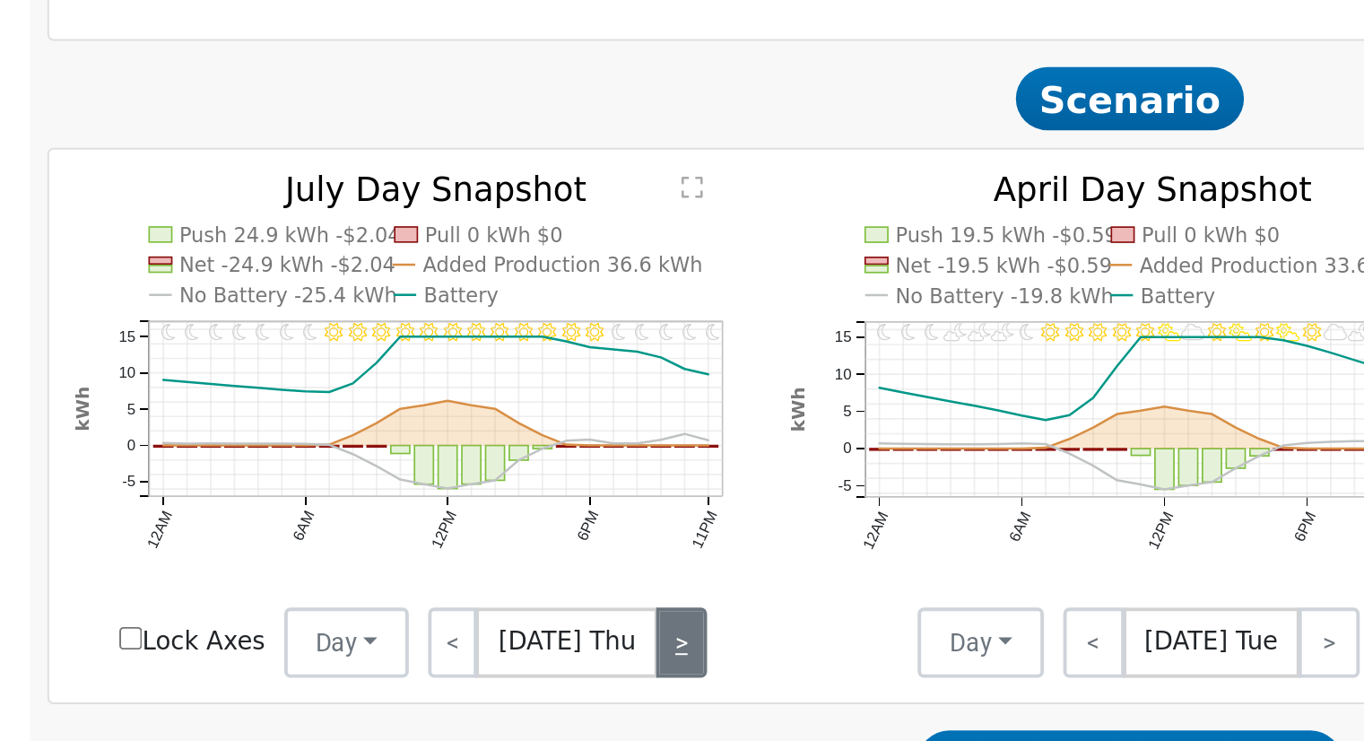
click at [541, 517] on link ">" at bounding box center [554, 511] width 26 height 36
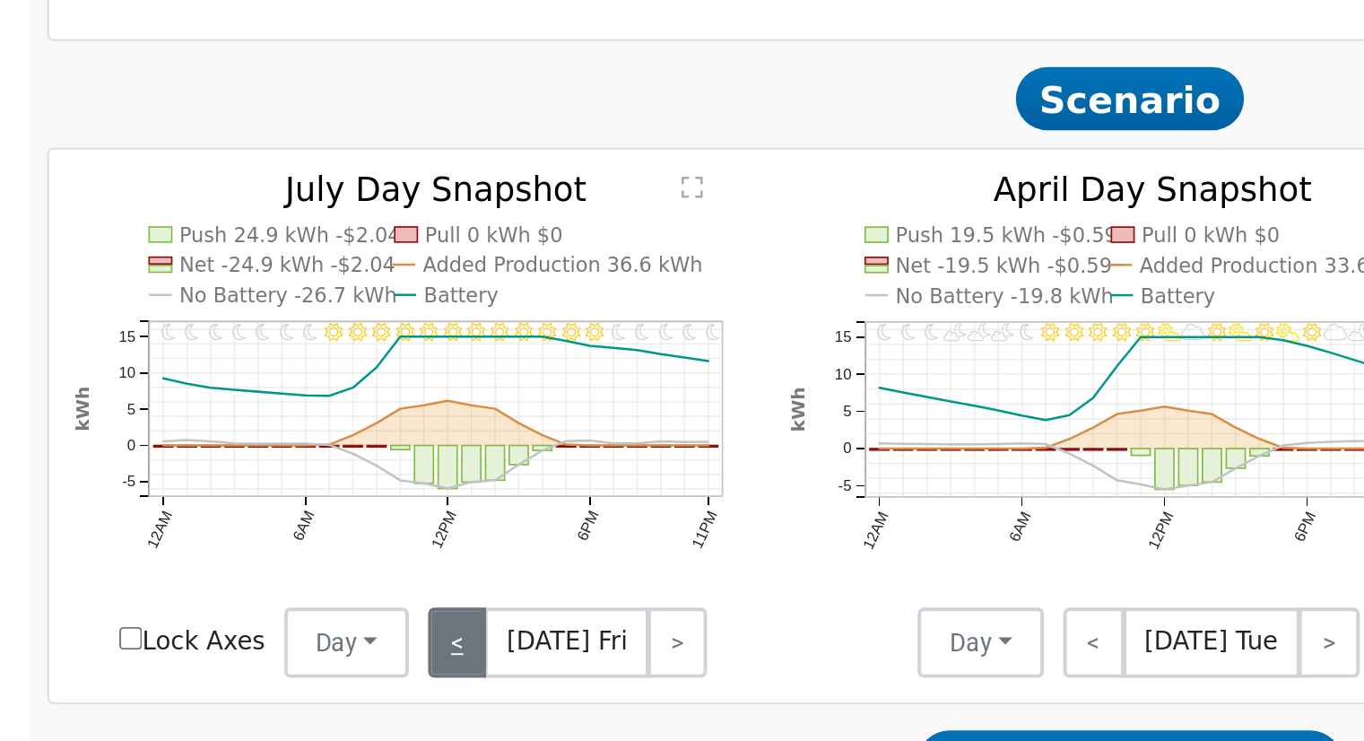
click at [453, 517] on link "<" at bounding box center [439, 511] width 30 height 36
click at [450, 517] on link "<" at bounding box center [437, 511] width 26 height 36
click at [452, 517] on span "Jul 24 Thu" at bounding box center [494, 511] width 93 height 36
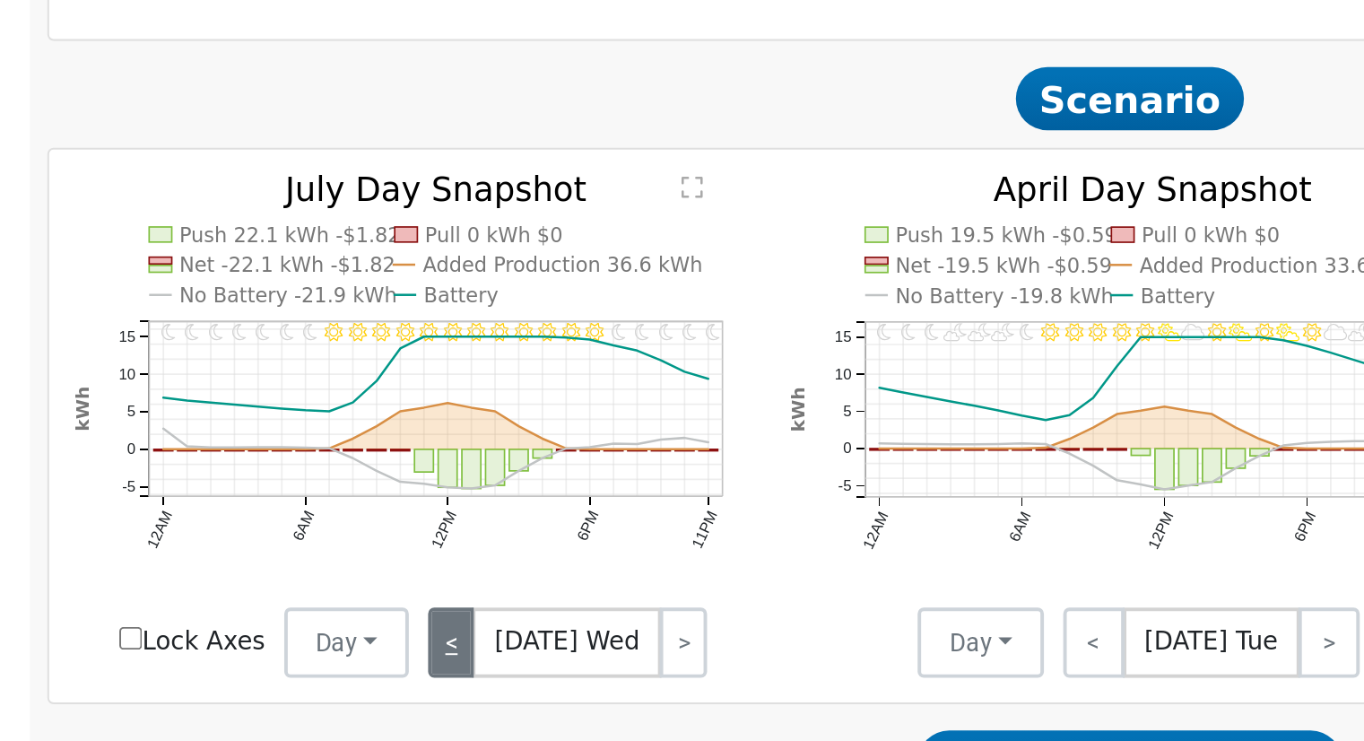
click at [452, 517] on span "Jul 23 Wed" at bounding box center [495, 511] width 97 height 36
click at [438, 518] on link "<" at bounding box center [436, 511] width 24 height 36
click at [438, 518] on link "<" at bounding box center [437, 511] width 27 height 36
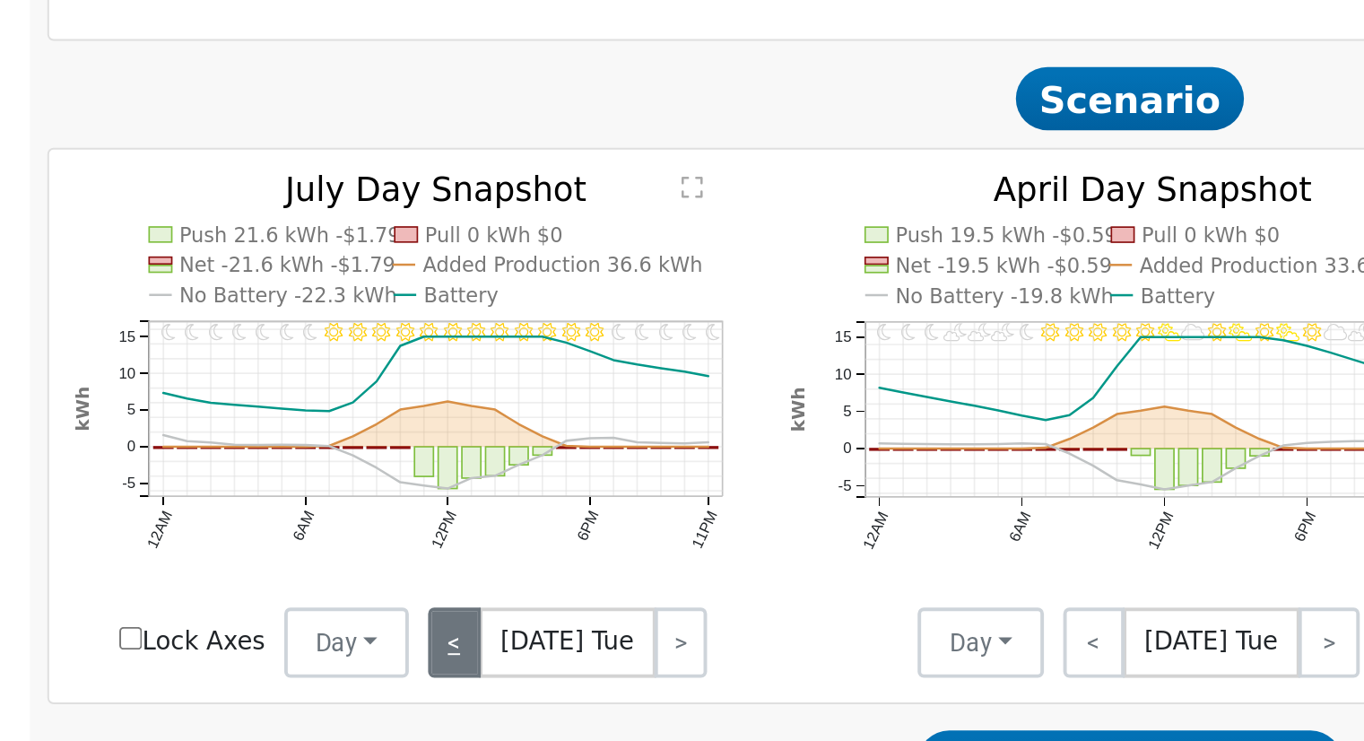
click at [438, 517] on link "<" at bounding box center [437, 511] width 27 height 36
click at [438, 517] on link "<" at bounding box center [436, 511] width 25 height 36
click at [438, 517] on link "<" at bounding box center [437, 511] width 27 height 36
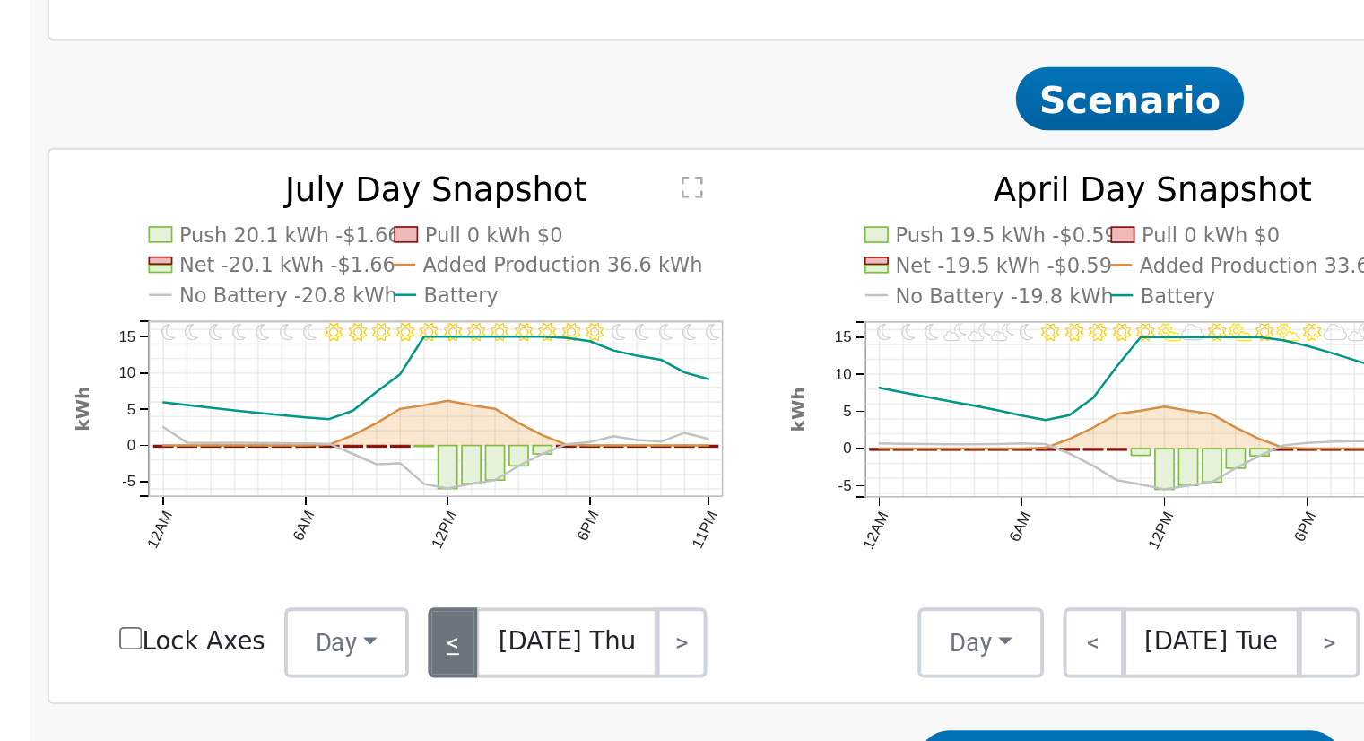
click at [438, 517] on link "<" at bounding box center [437, 511] width 26 height 36
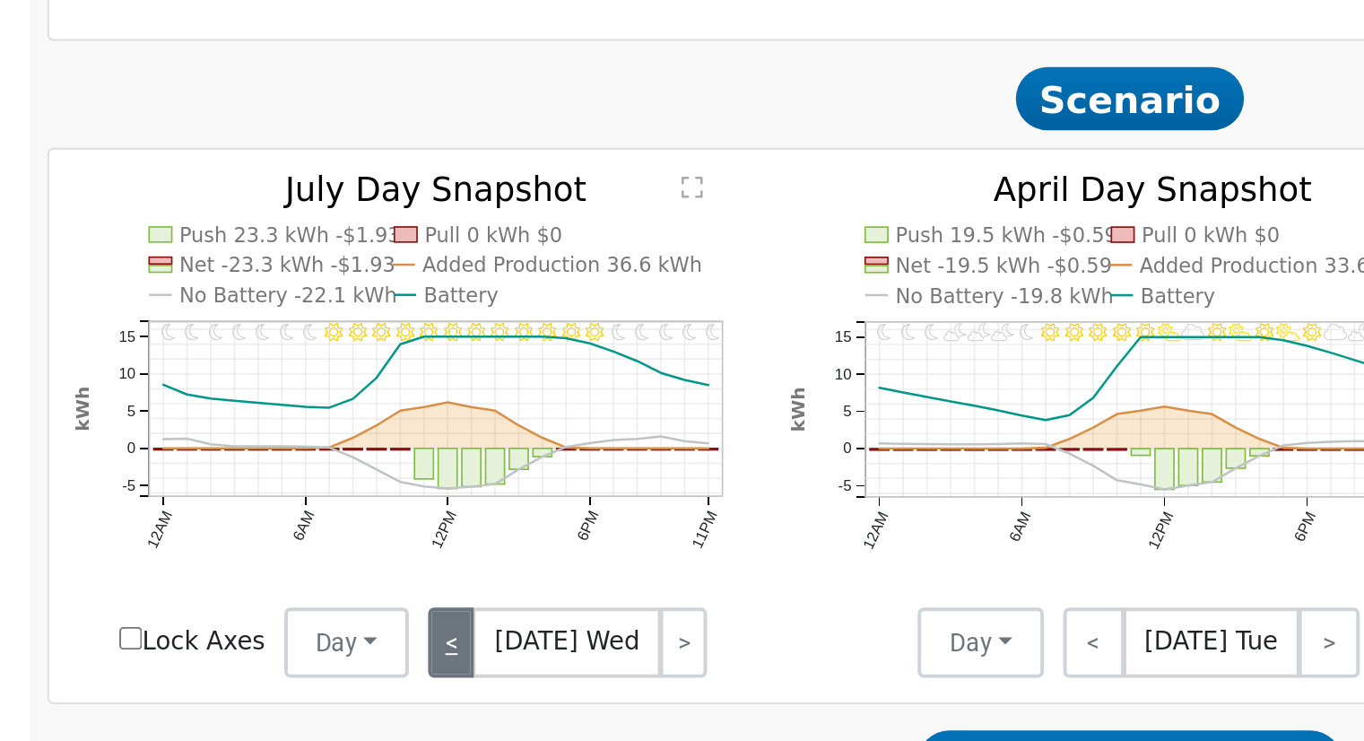
click at [438, 517] on link "<" at bounding box center [436, 511] width 24 height 36
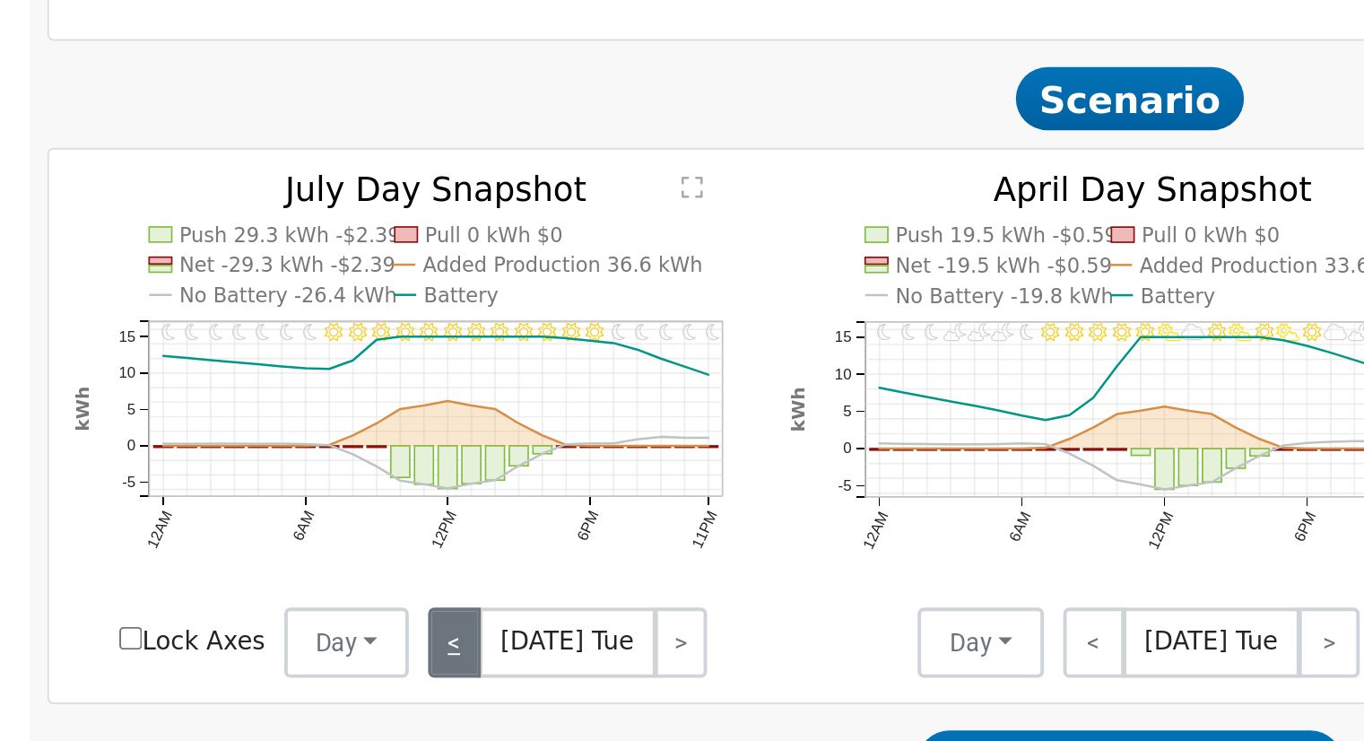
click at [438, 517] on link "<" at bounding box center [437, 511] width 27 height 36
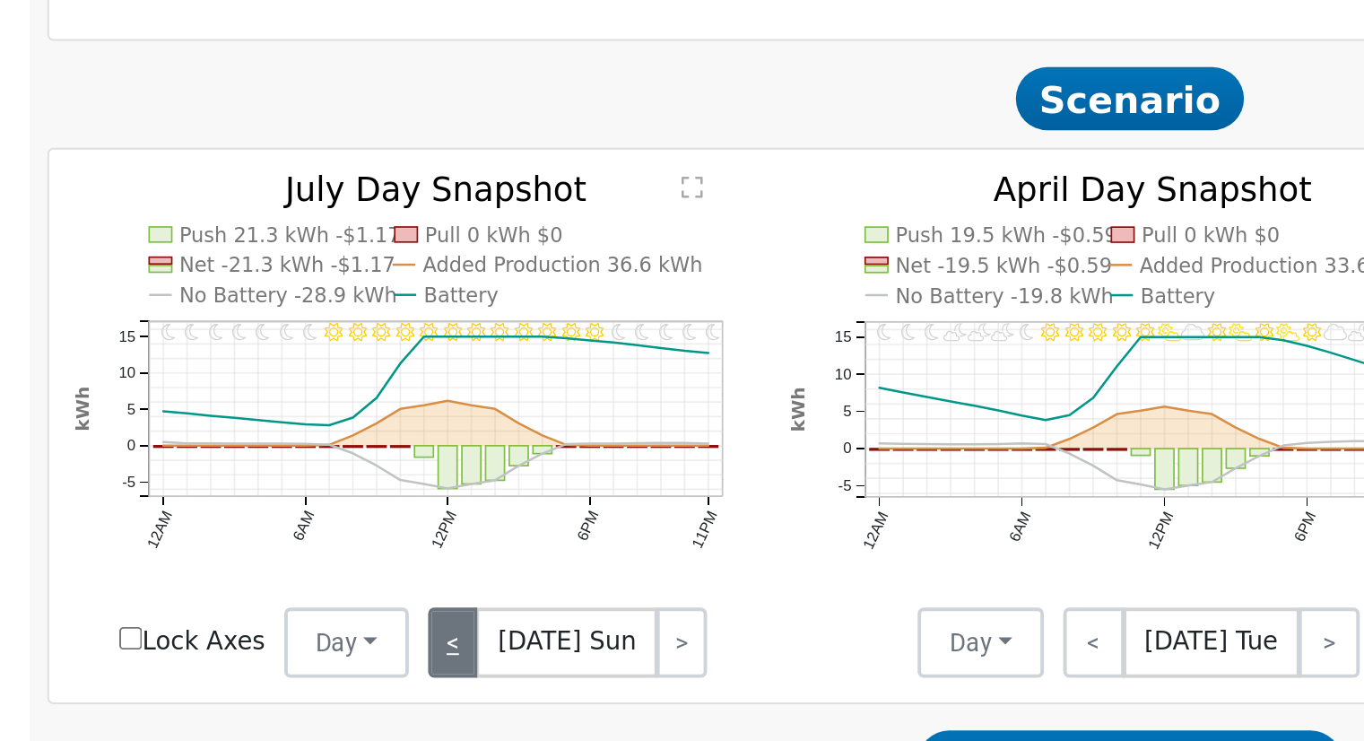
click at [438, 517] on link "<" at bounding box center [436, 511] width 25 height 36
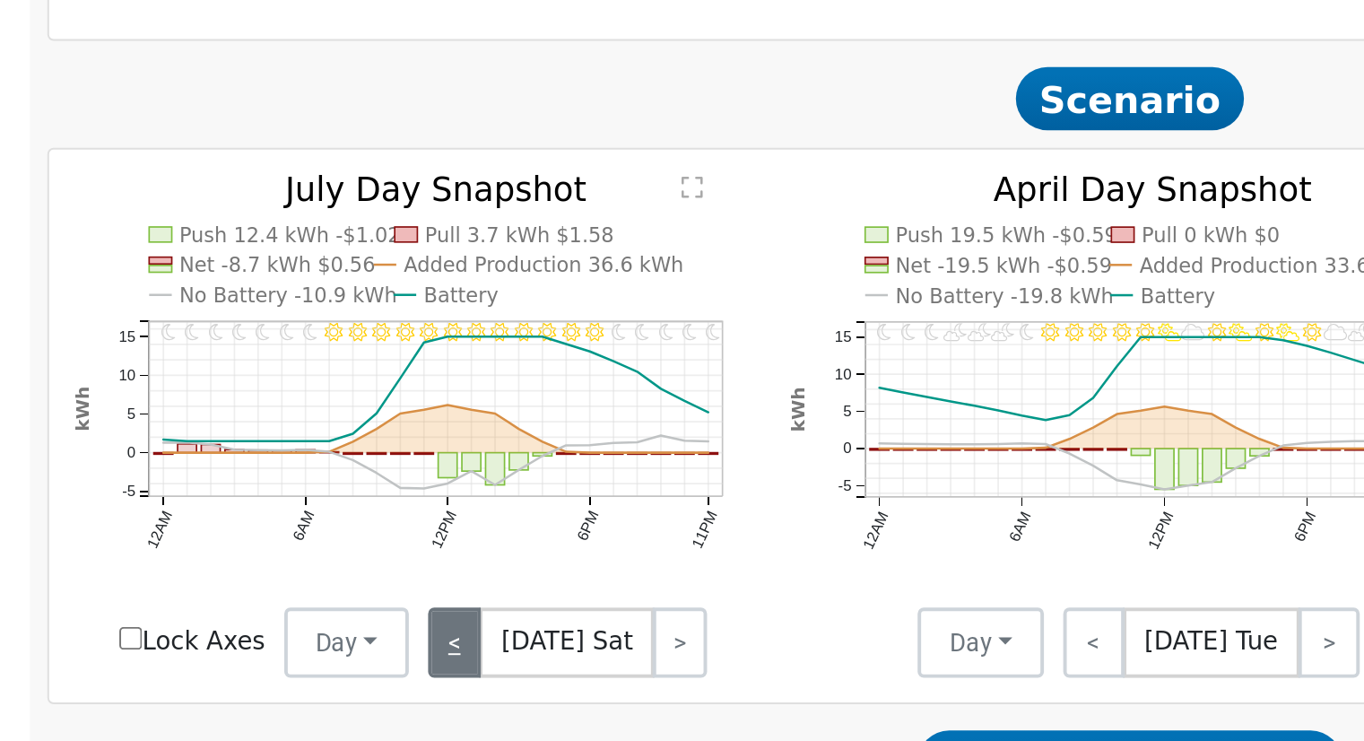
click at [438, 517] on link "<" at bounding box center [437, 511] width 27 height 36
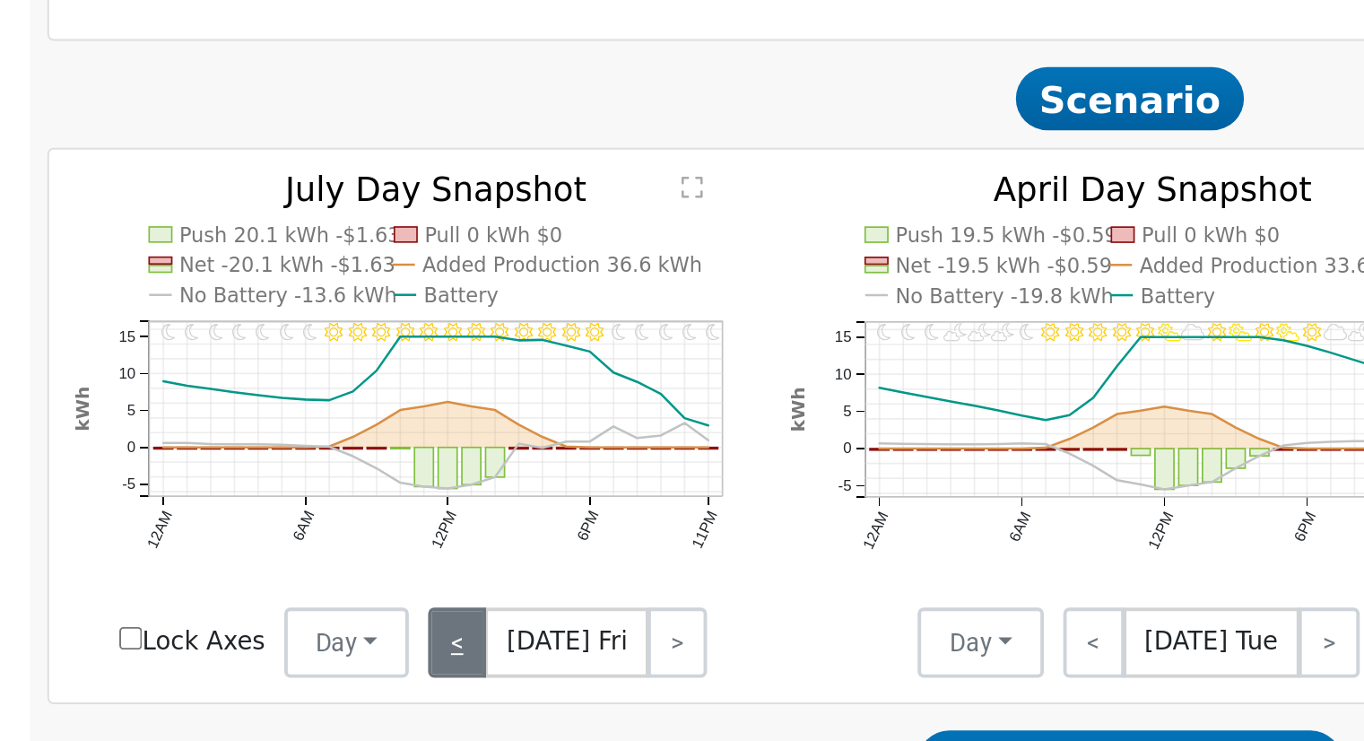
click at [438, 517] on link "<" at bounding box center [439, 511] width 30 height 36
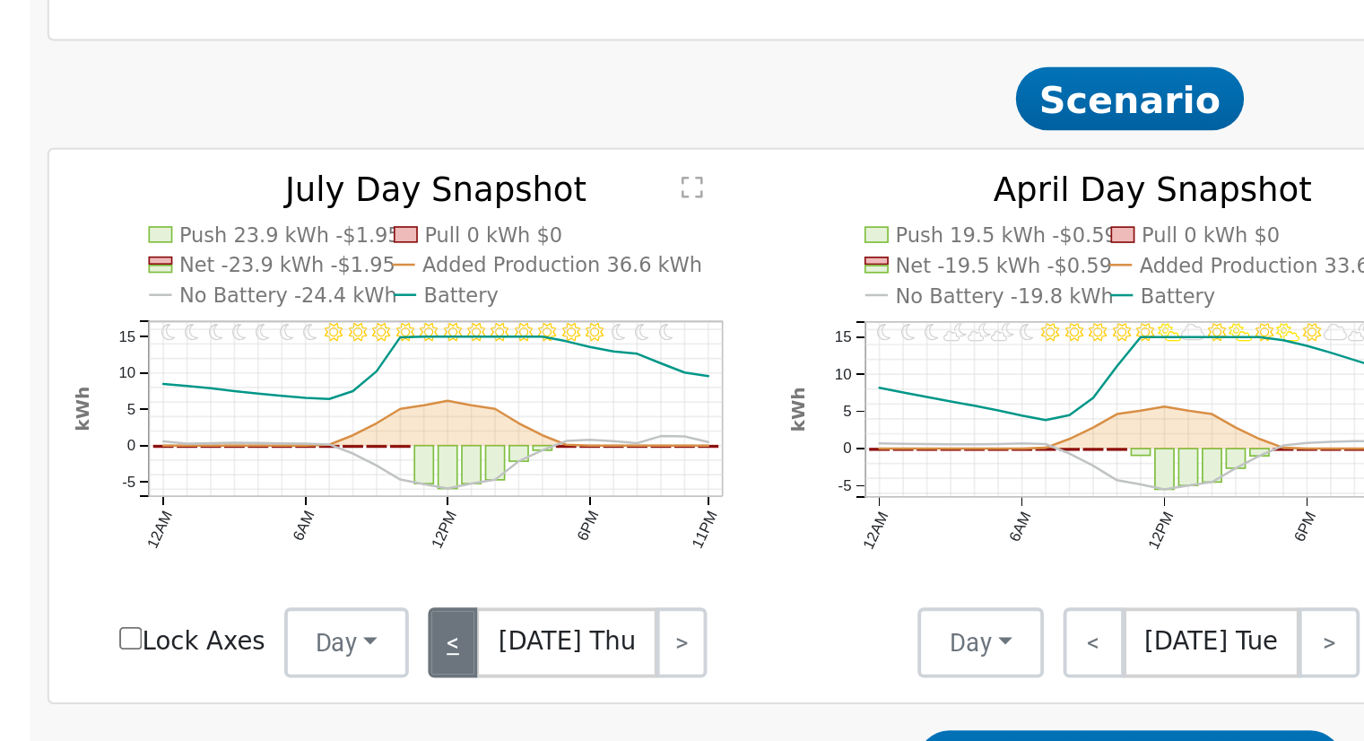
click at [438, 517] on link "<" at bounding box center [437, 511] width 26 height 36
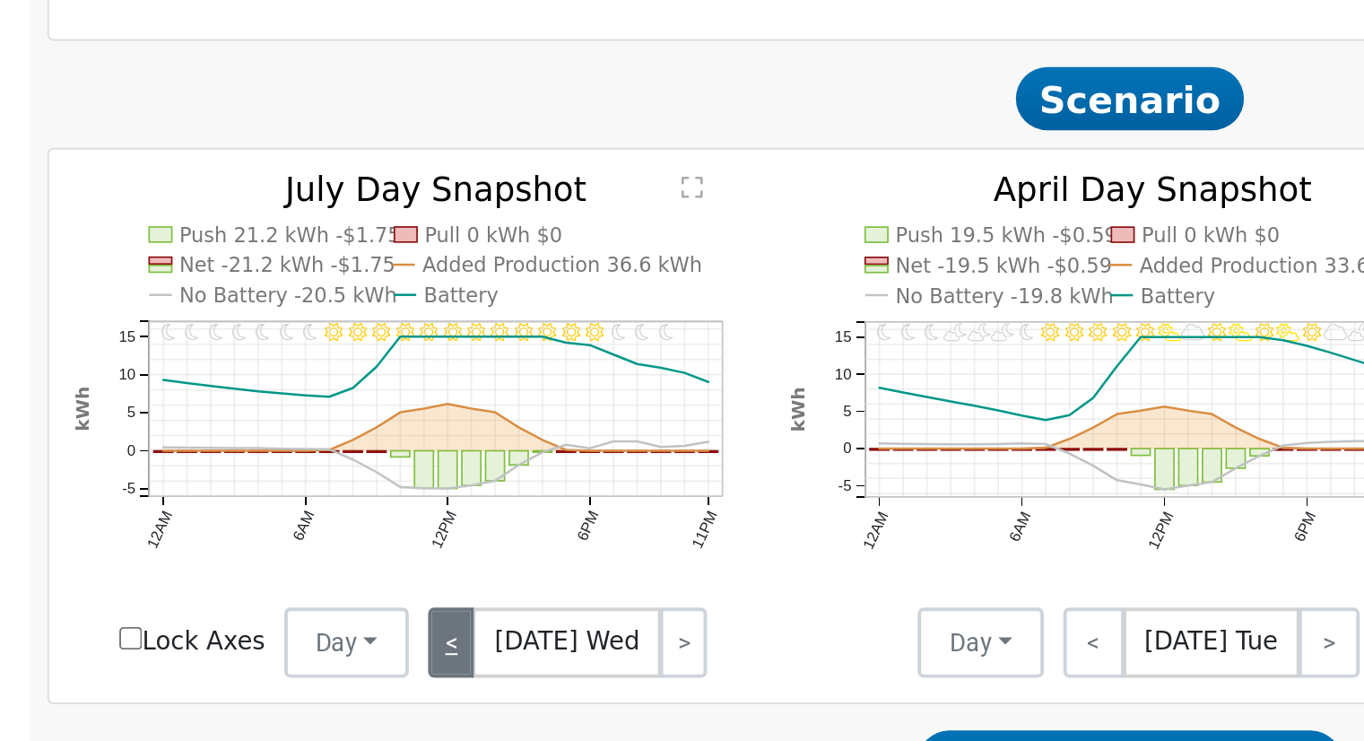
click at [438, 517] on link "<" at bounding box center [436, 511] width 24 height 36
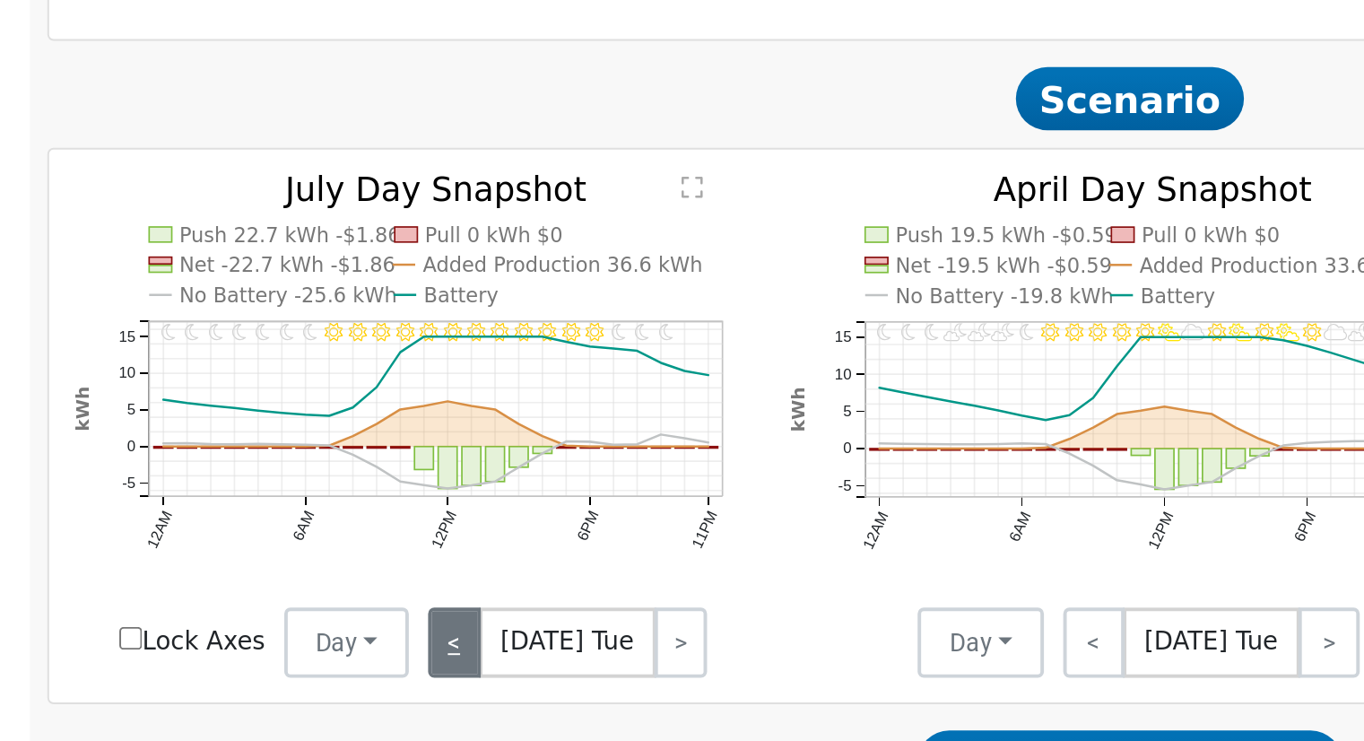
click at [438, 517] on link "<" at bounding box center [437, 511] width 27 height 36
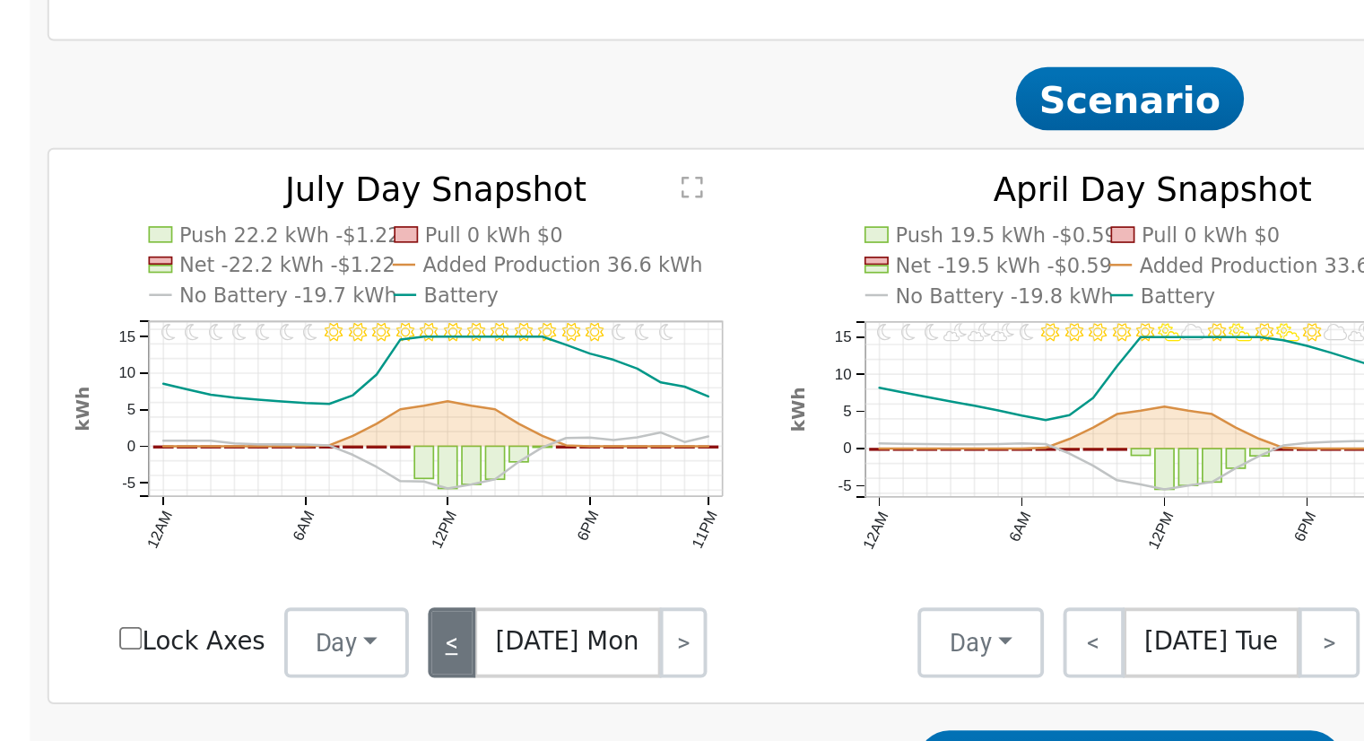
click at [438, 517] on link "<" at bounding box center [436, 511] width 24 height 36
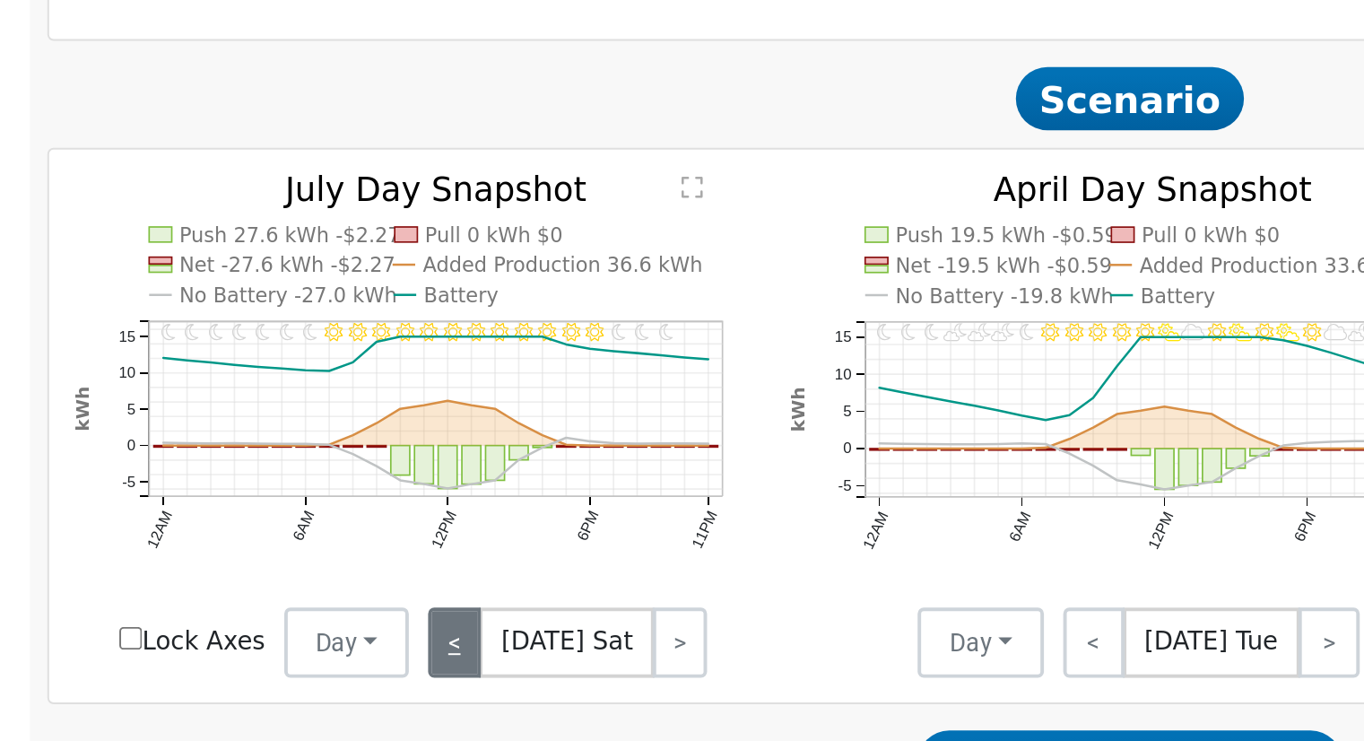
click at [438, 517] on link "<" at bounding box center [437, 511] width 27 height 36
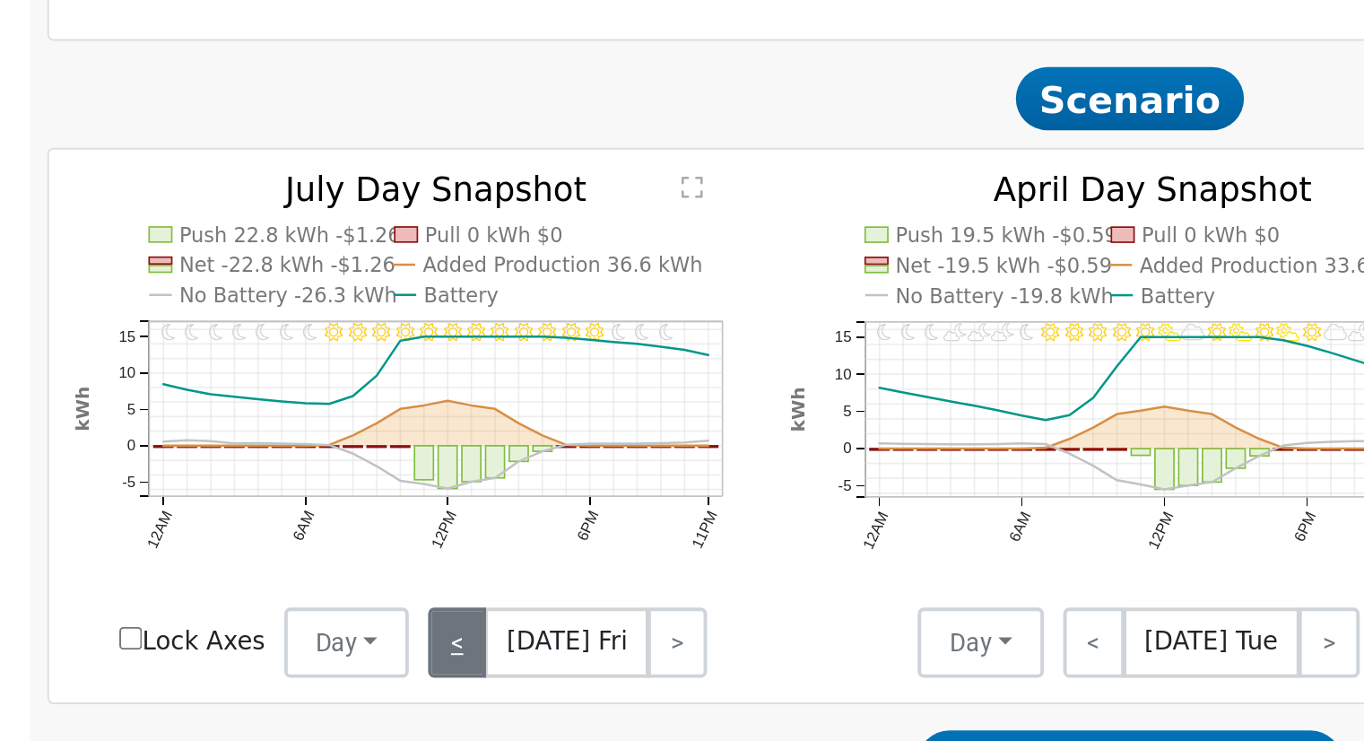
click at [438, 517] on link "<" at bounding box center [439, 511] width 30 height 36
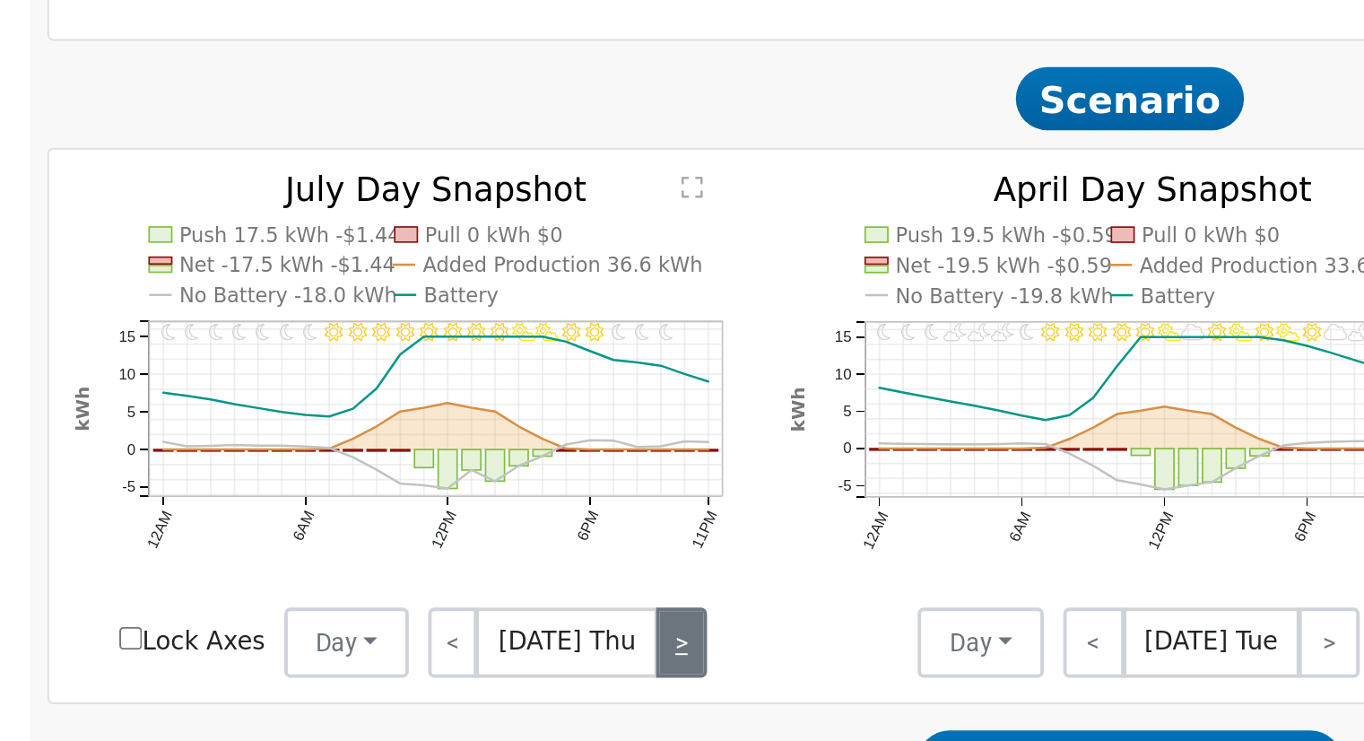
click at [552, 519] on link ">" at bounding box center [554, 511] width 26 height 36
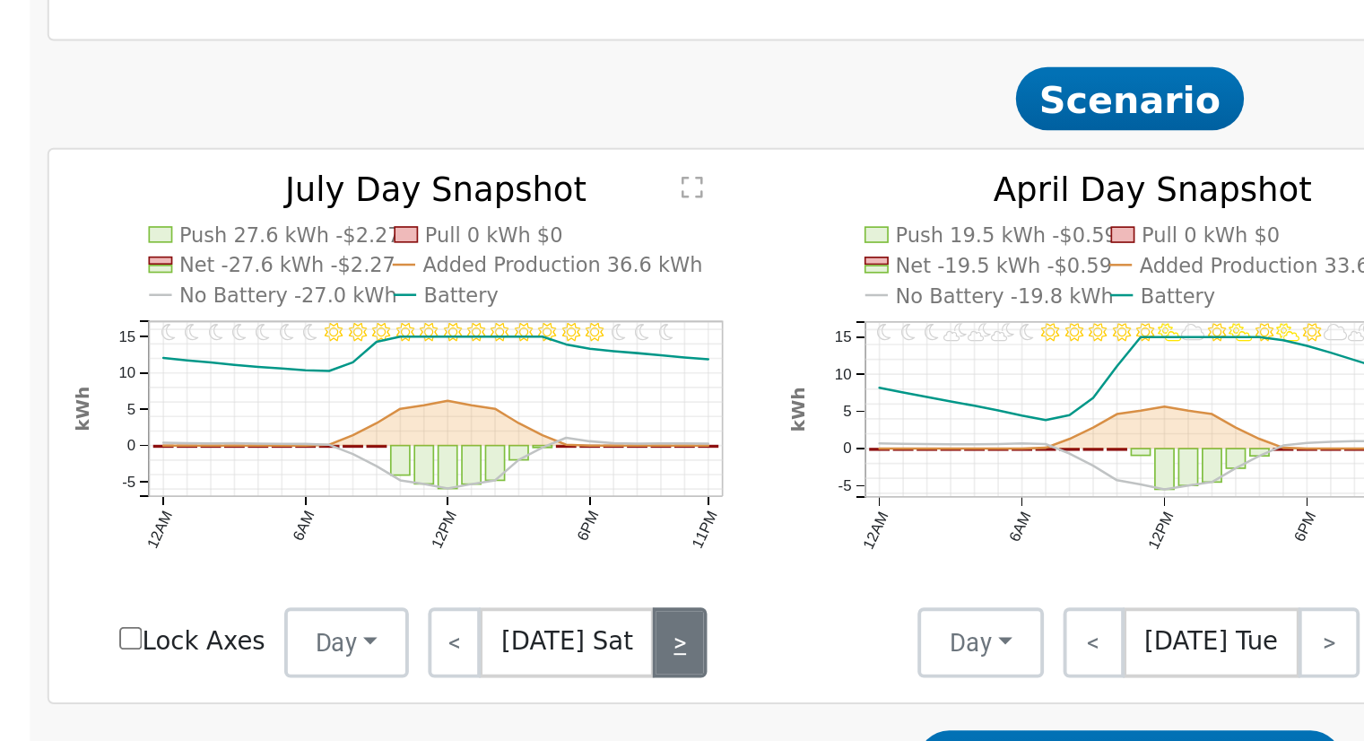
click at [552, 519] on link ">" at bounding box center [552, 511] width 27 height 36
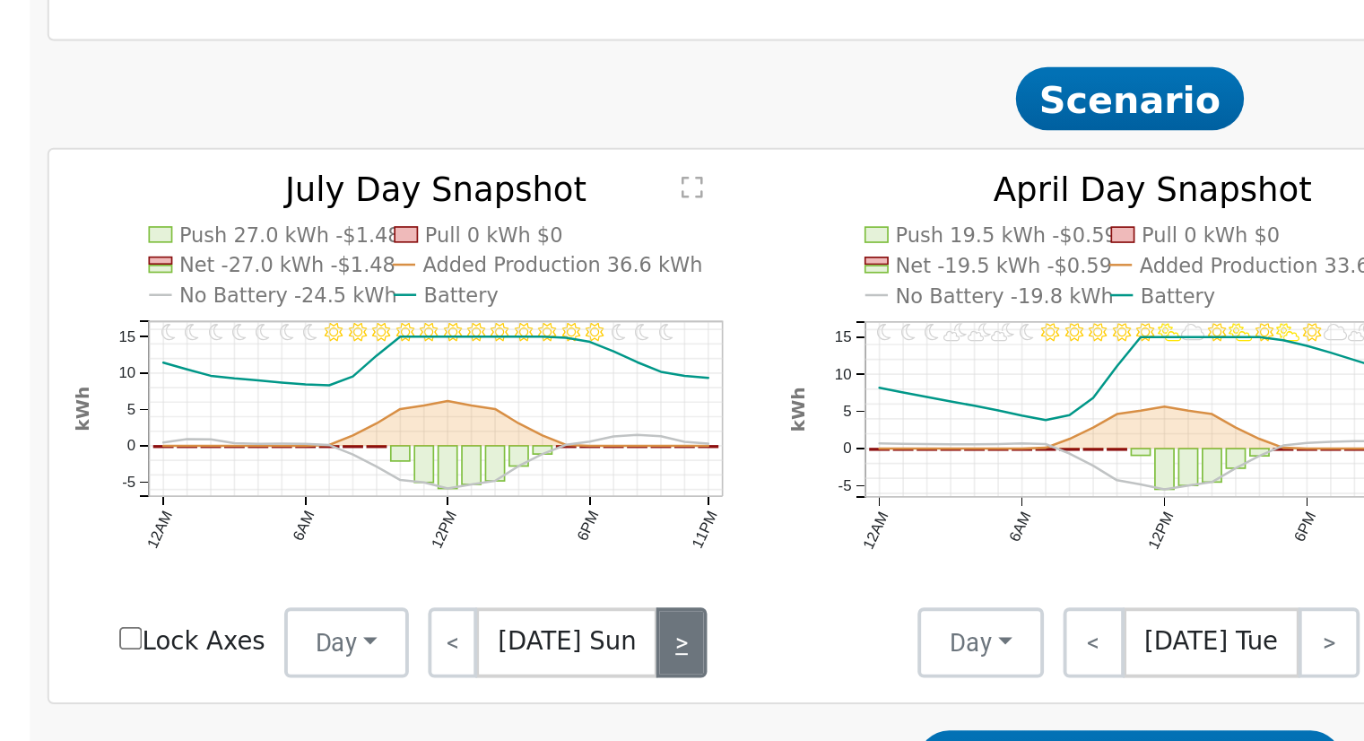
click at [552, 519] on link ">" at bounding box center [553, 511] width 25 height 36
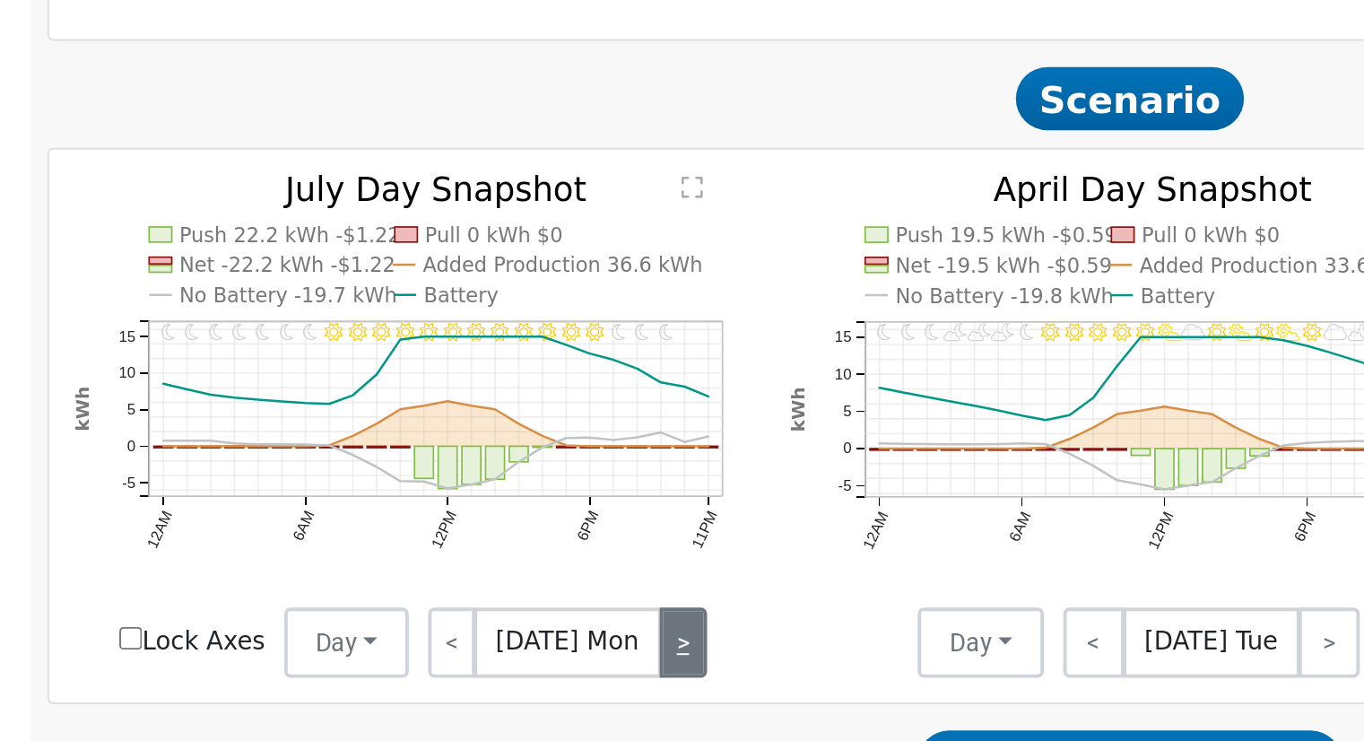
click at [552, 519] on link ">" at bounding box center [555, 511] width 24 height 36
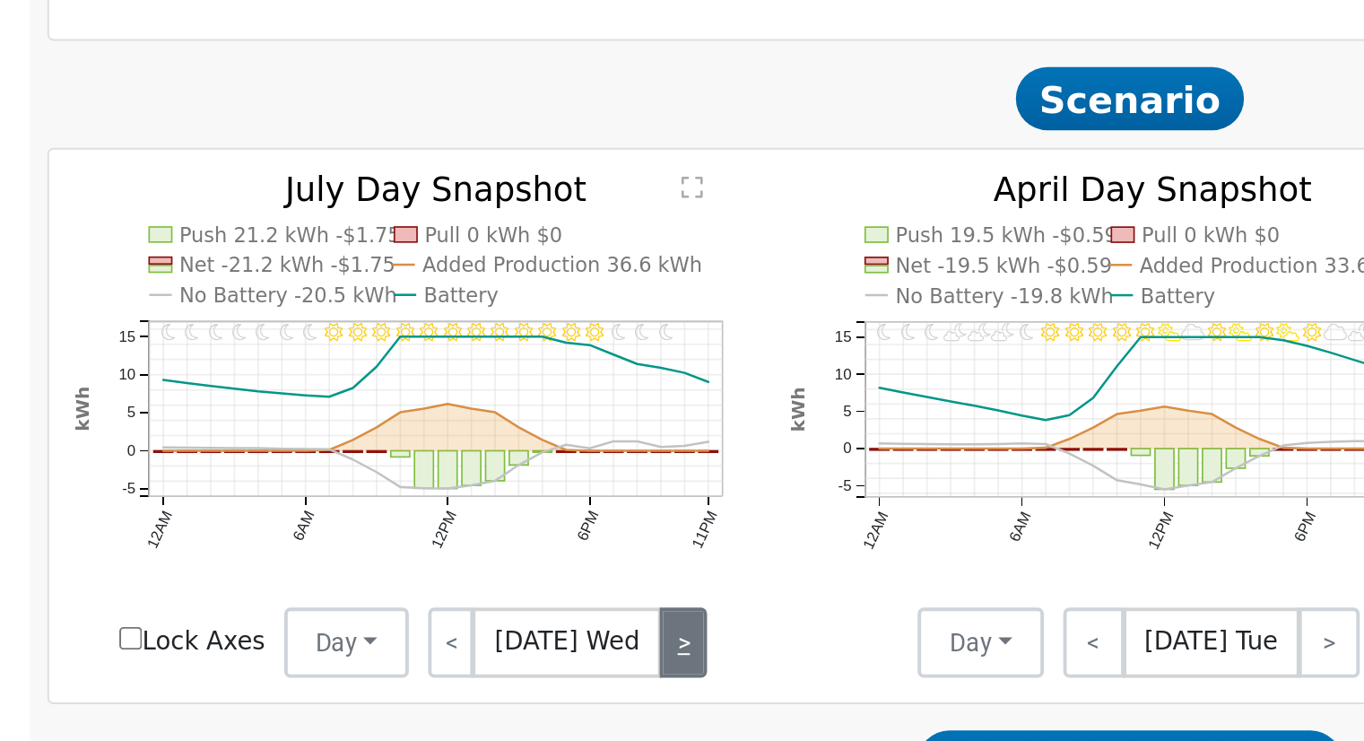
click at [552, 519] on link ">" at bounding box center [555, 511] width 24 height 36
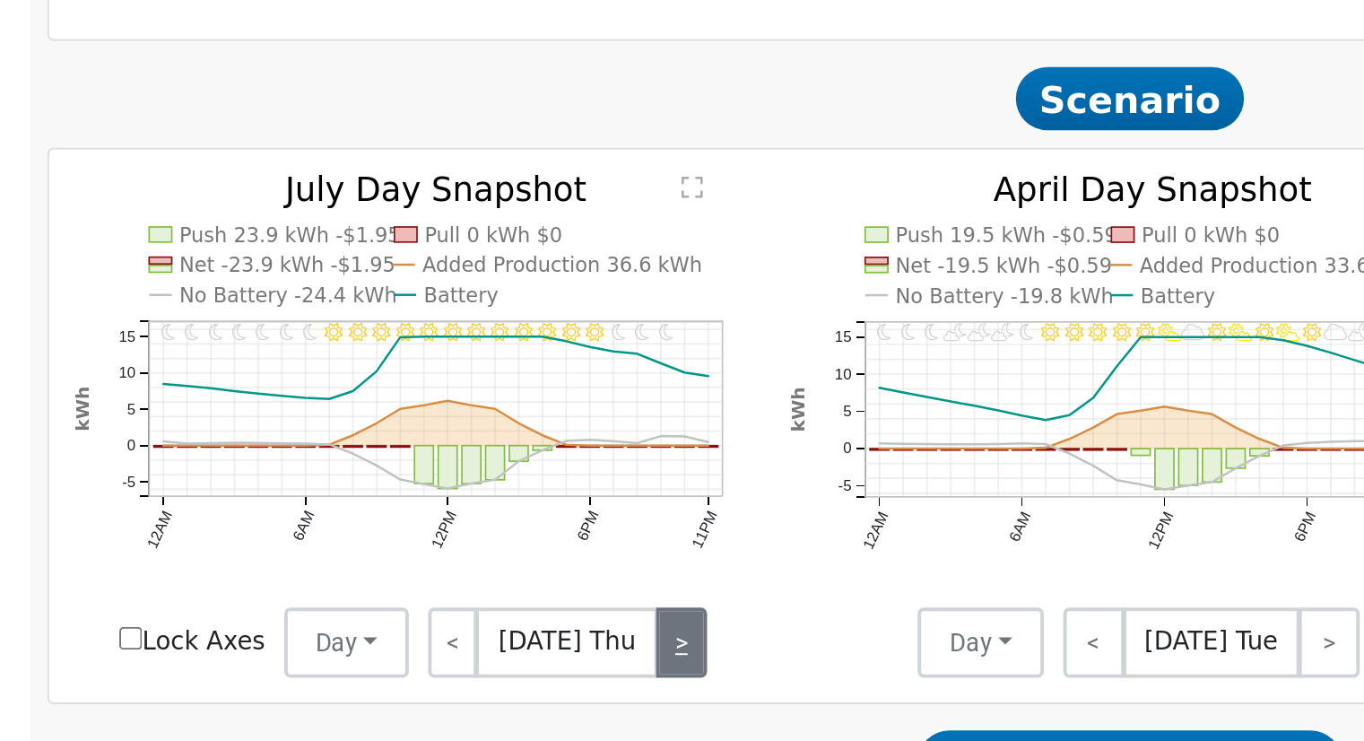
click at [552, 519] on link ">" at bounding box center [554, 511] width 26 height 36
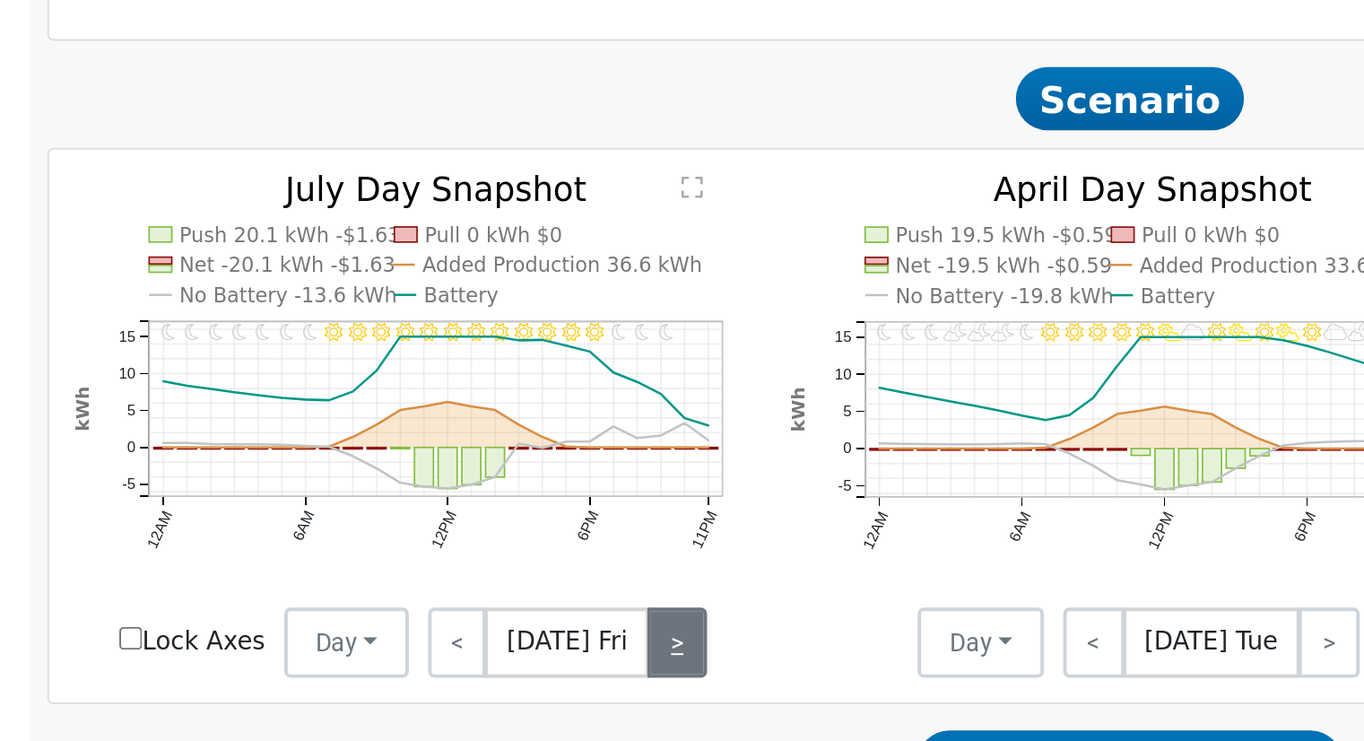
click at [552, 519] on link ">" at bounding box center [551, 511] width 30 height 36
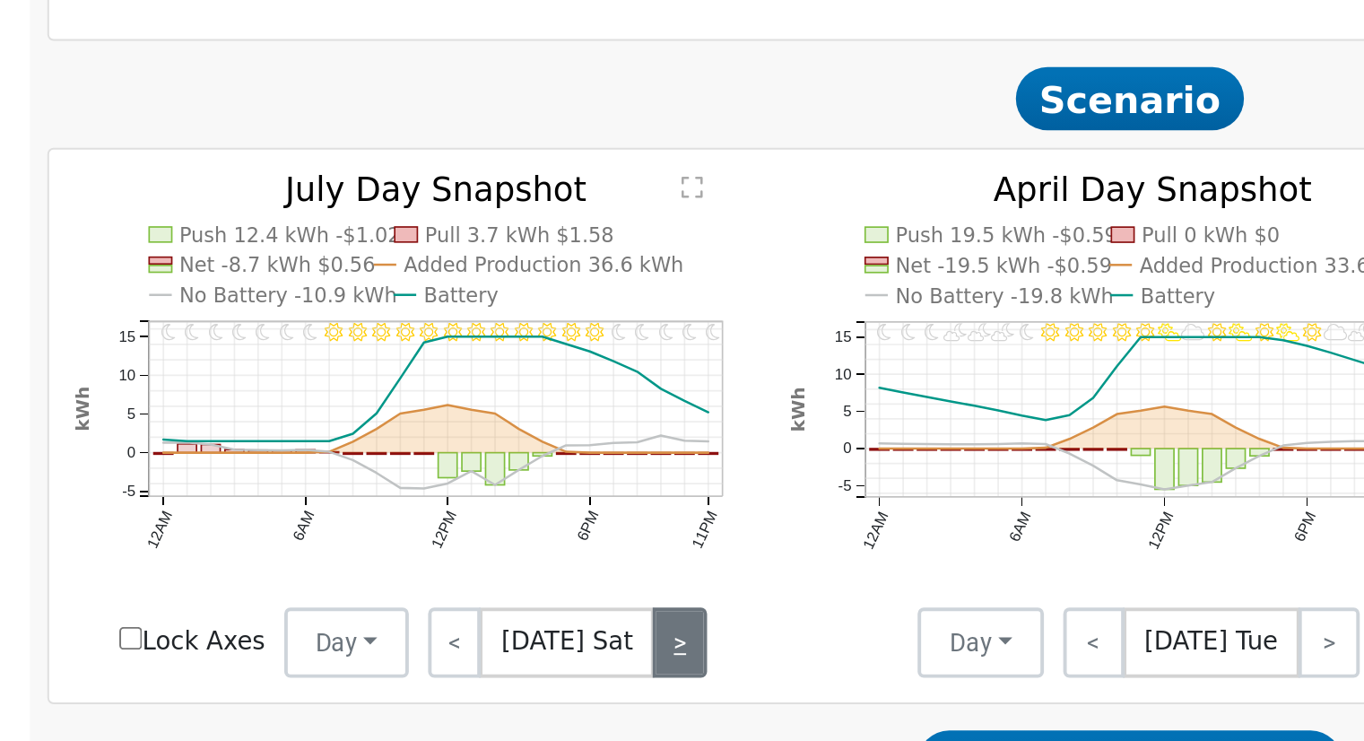
click at [551, 518] on link ">" at bounding box center [552, 511] width 27 height 36
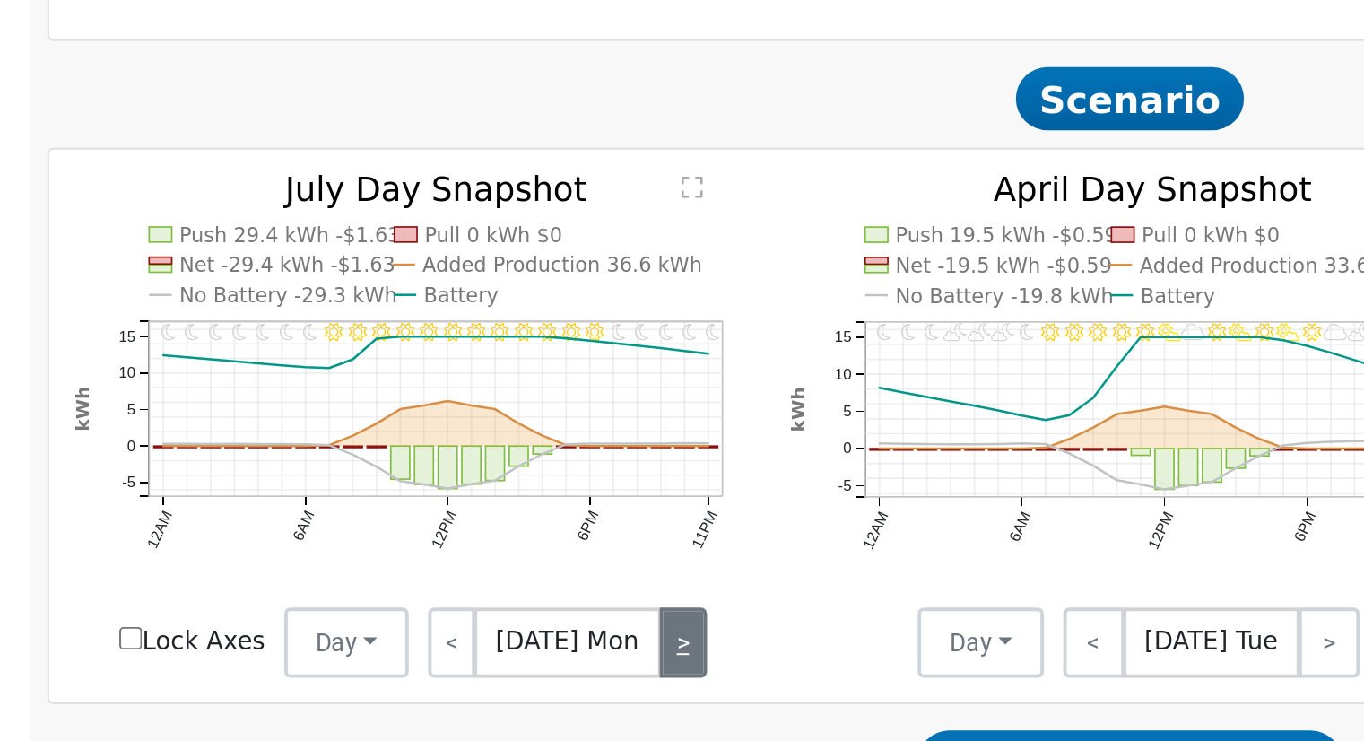
click at [551, 518] on link ">" at bounding box center [555, 511] width 24 height 36
click at [551, 518] on link ">" at bounding box center [553, 511] width 27 height 36
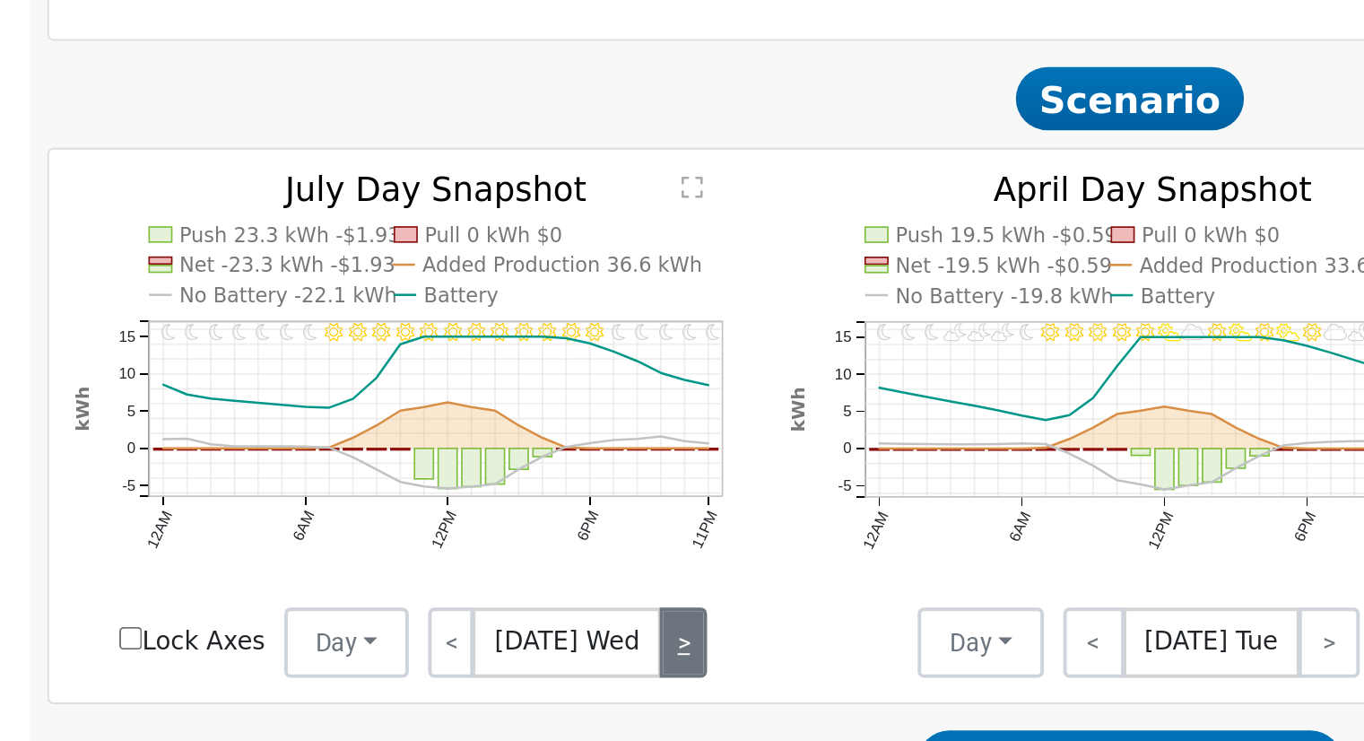
click at [551, 518] on link ">" at bounding box center [555, 511] width 24 height 36
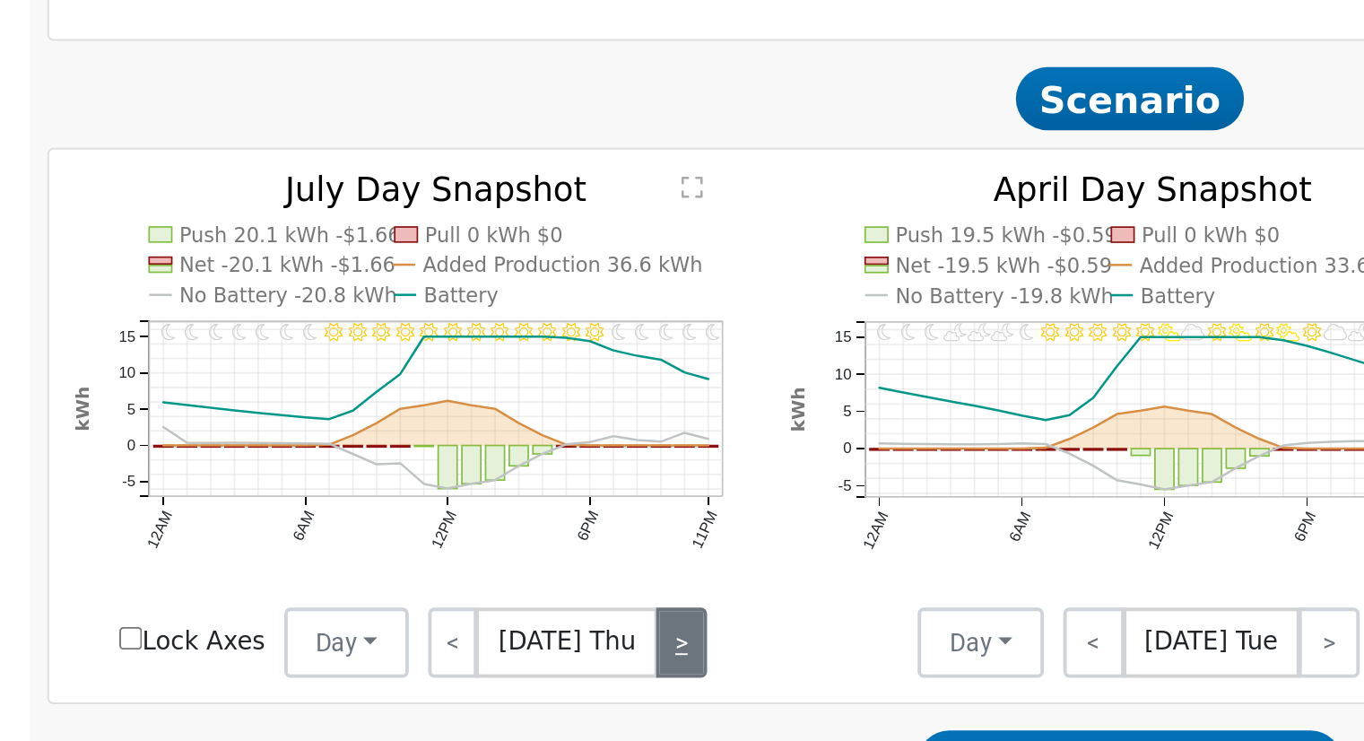
click at [551, 518] on link ">" at bounding box center [554, 511] width 26 height 36
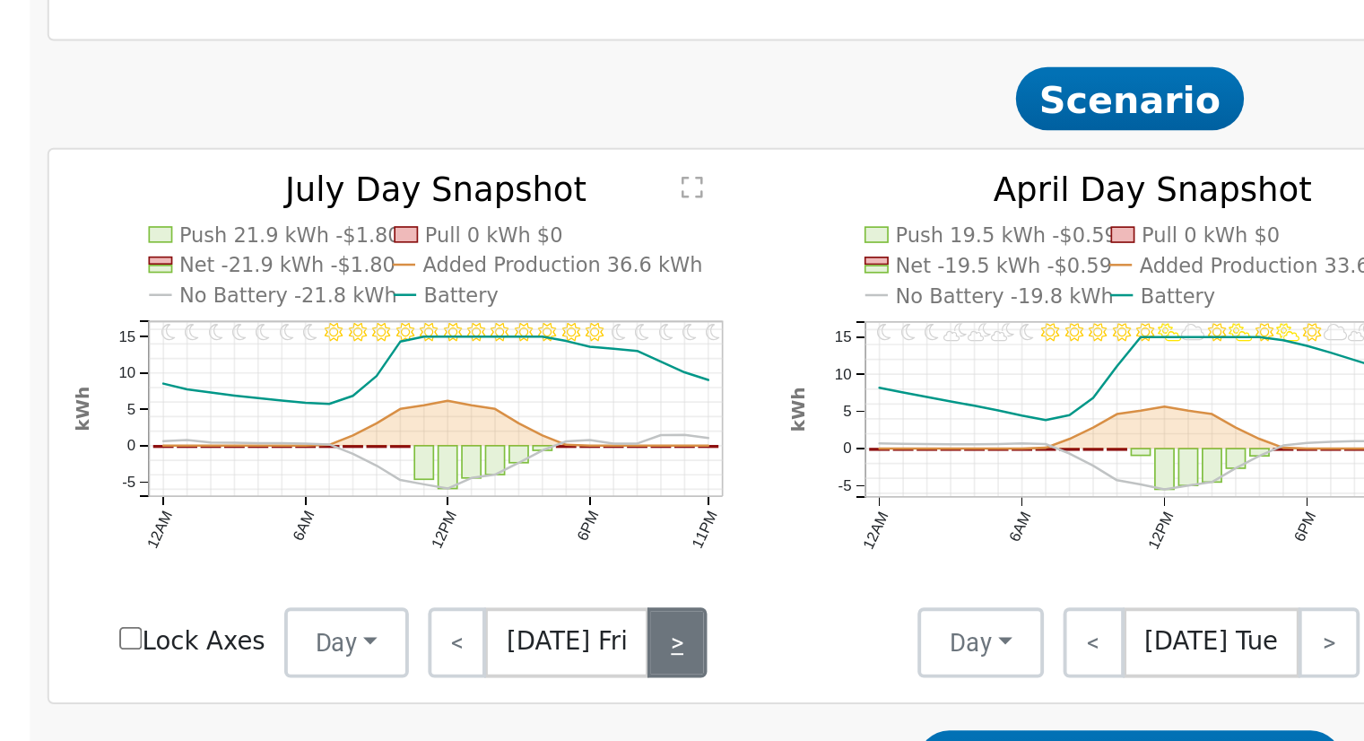
click at [544, 518] on link ">" at bounding box center [551, 511] width 30 height 36
click at [544, 518] on link ">" at bounding box center [552, 511] width 27 height 36
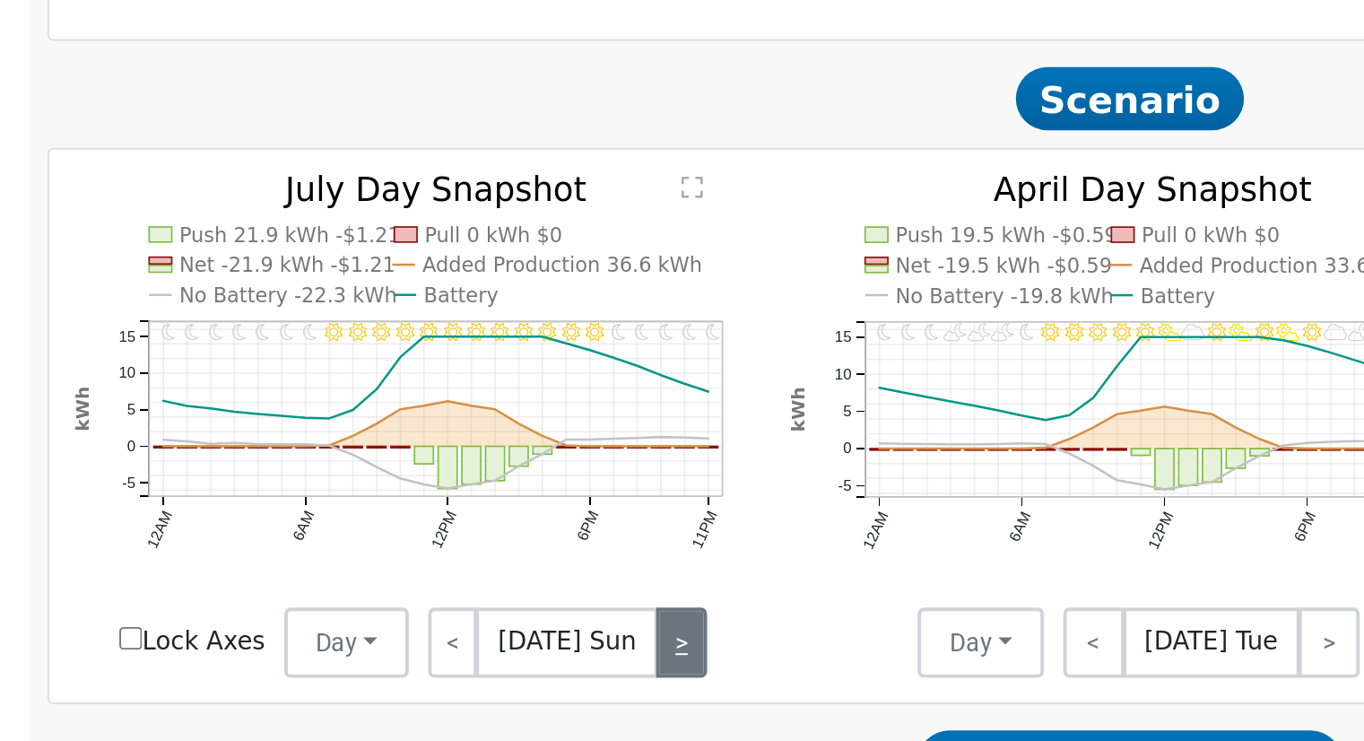
click at [544, 519] on link ">" at bounding box center [553, 511] width 25 height 36
click at [544, 519] on link ">" at bounding box center [555, 511] width 24 height 36
click at [544, 519] on link ">" at bounding box center [553, 511] width 27 height 36
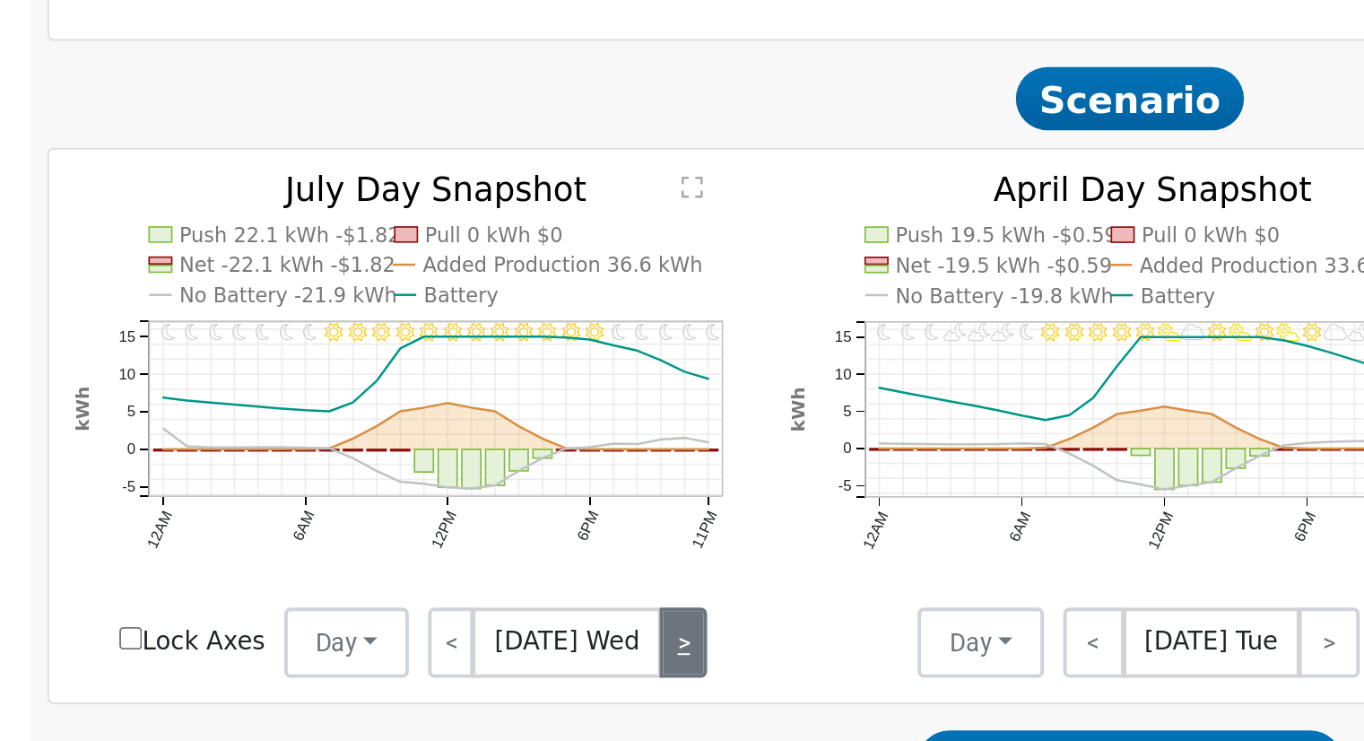
click at [544, 519] on link ">" at bounding box center [555, 511] width 24 height 36
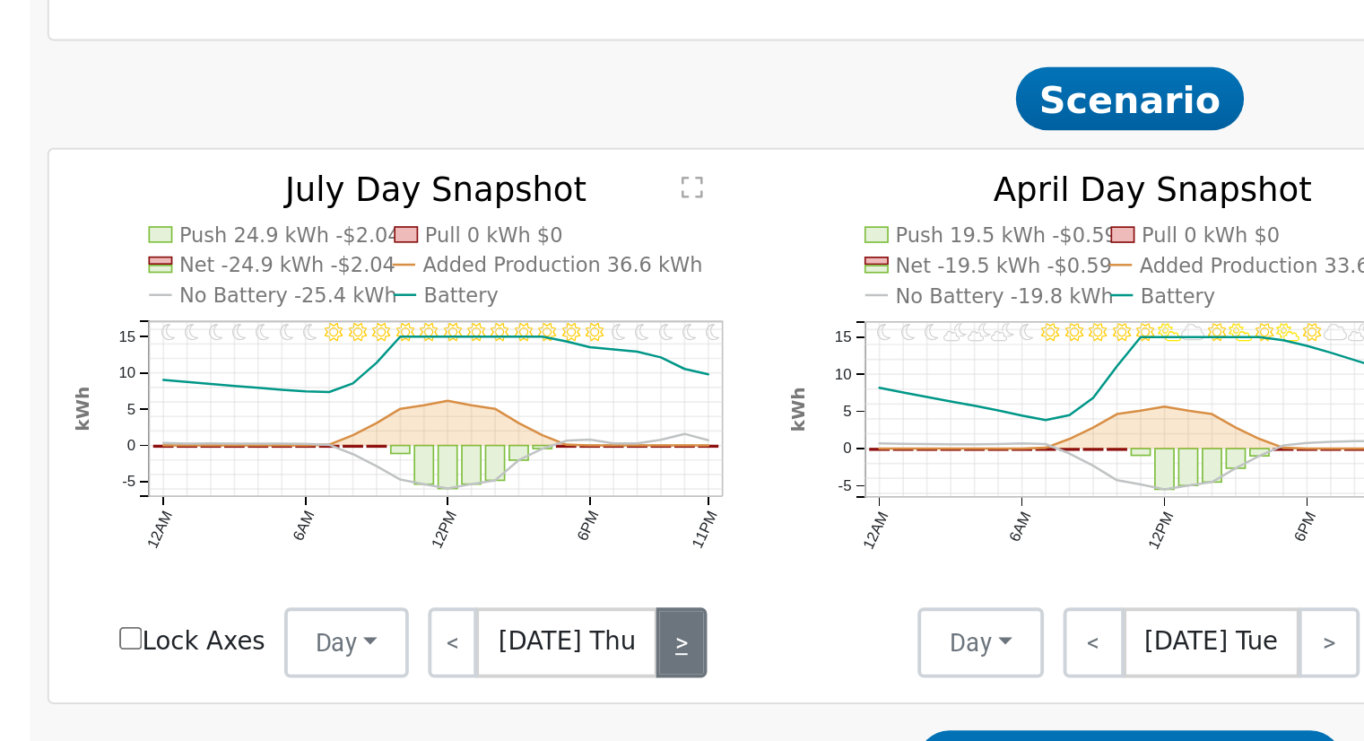
click at [544, 519] on link ">" at bounding box center [554, 511] width 26 height 36
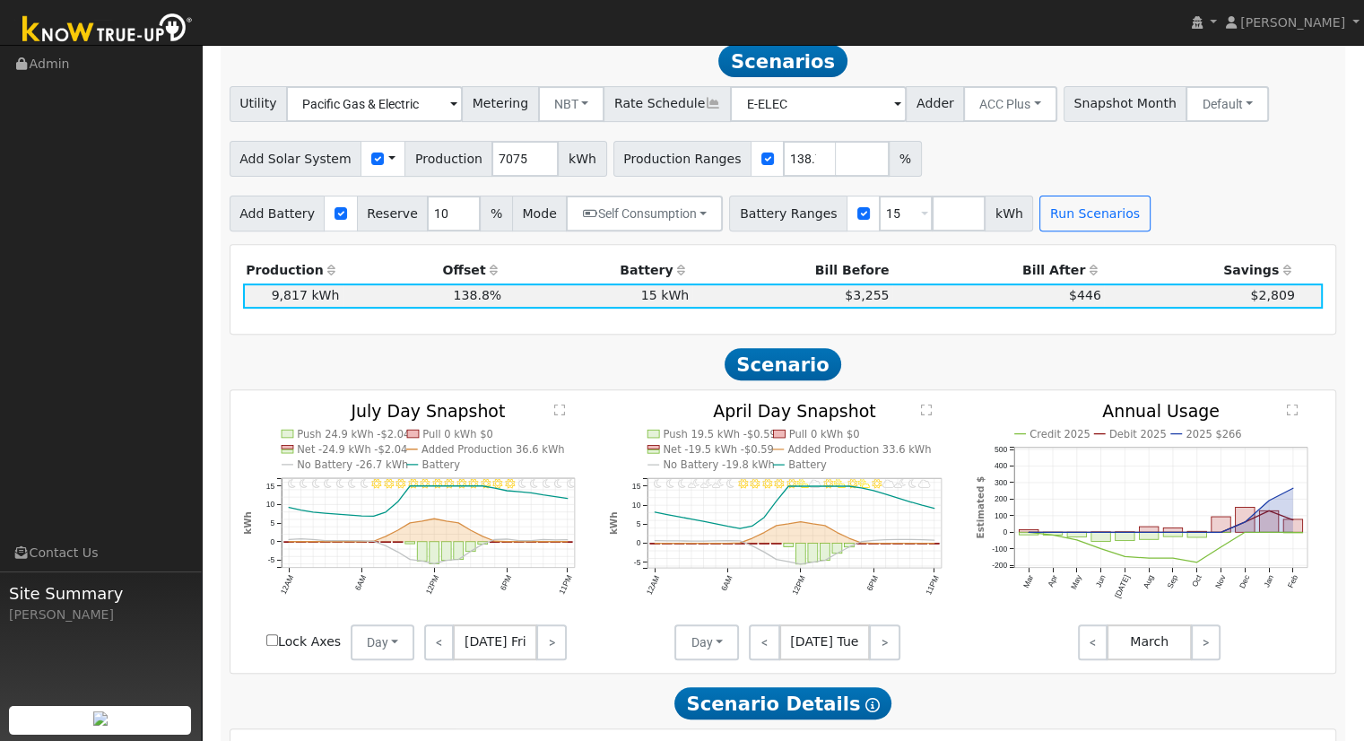
scroll to position [393, 0]
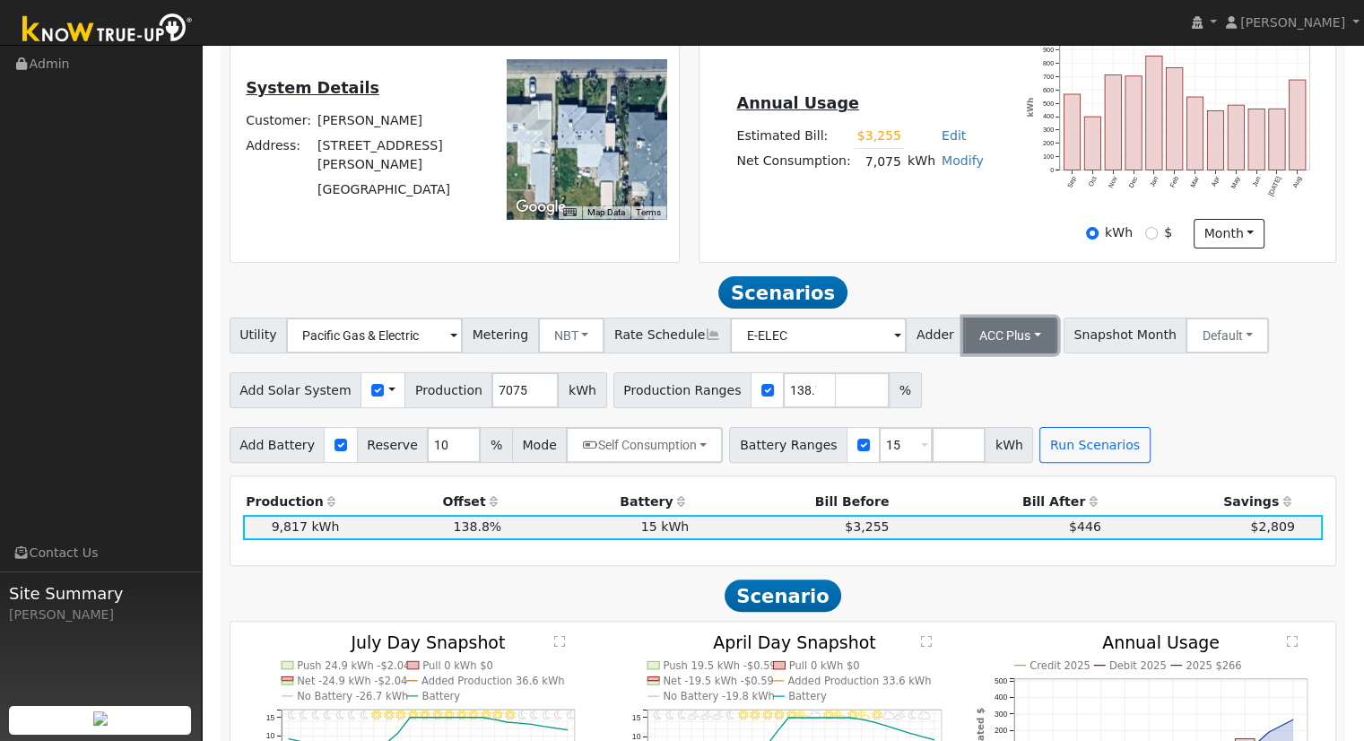
click at [978, 335] on button "ACC Plus" at bounding box center [1010, 335] width 94 height 36
click at [968, 434] on link "SB-535" at bounding box center [990, 424] width 125 height 25
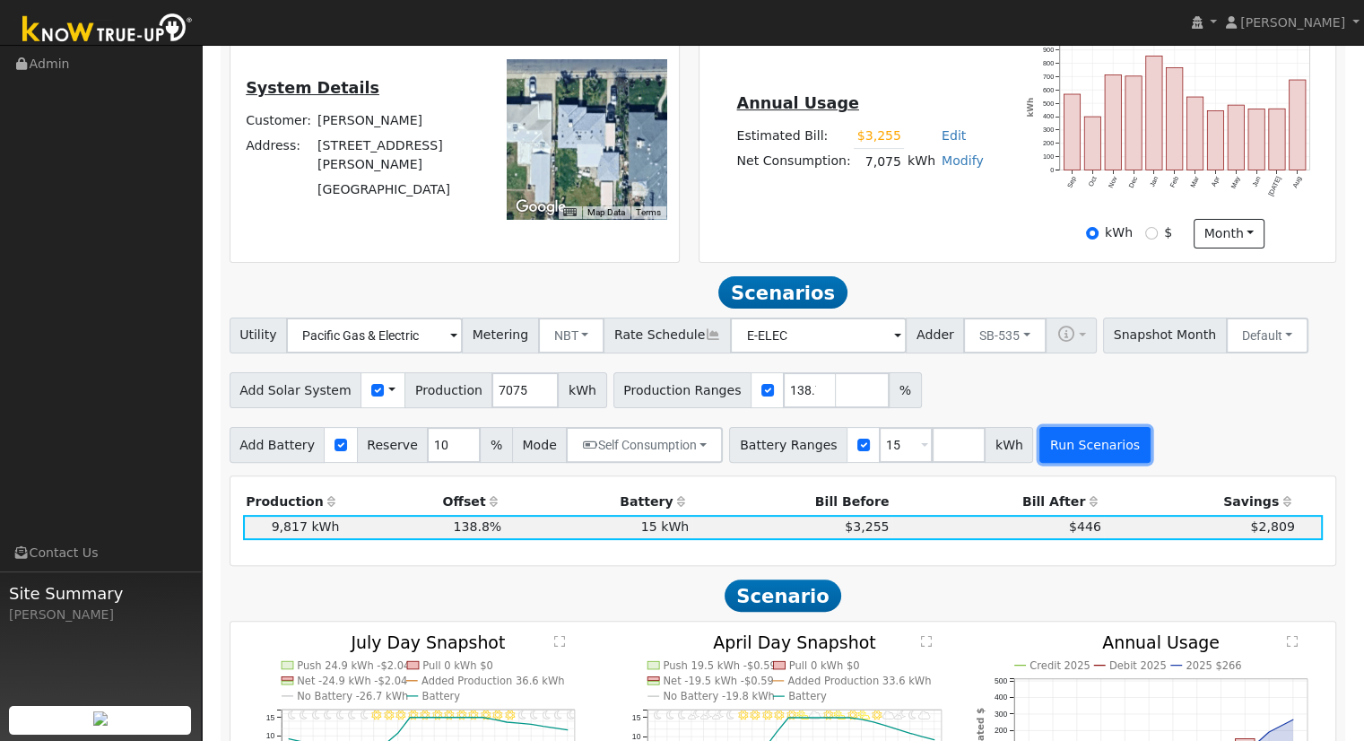
click at [1055, 456] on button "Run Scenarios" at bounding box center [1094, 445] width 110 height 36
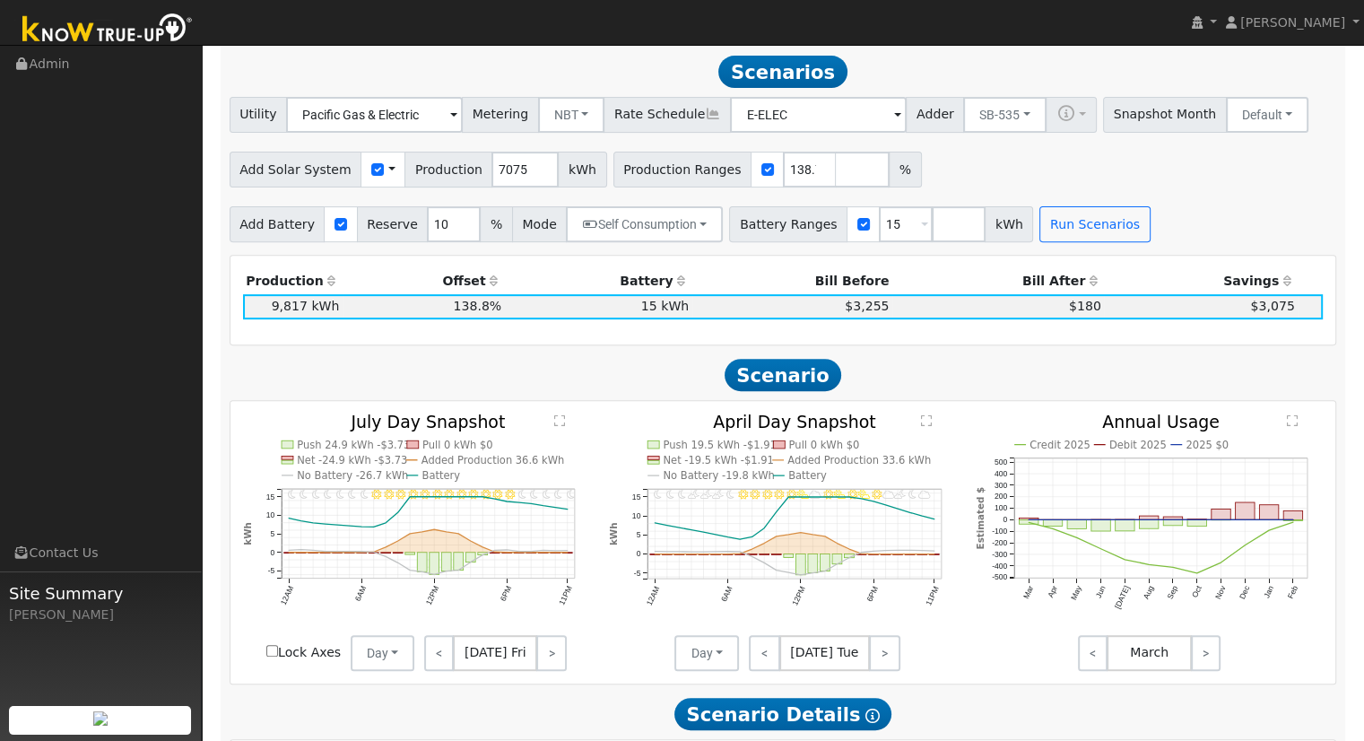
scroll to position [621, 0]
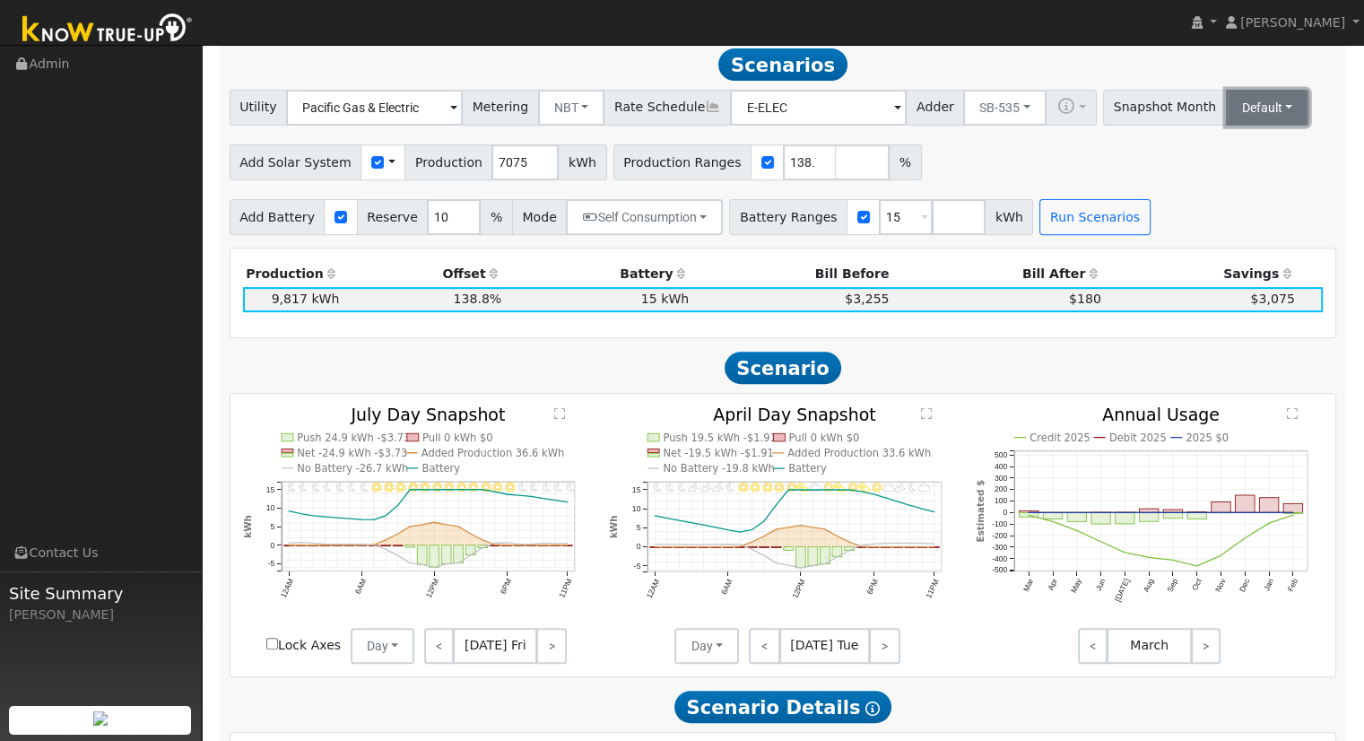
click at [1227, 117] on button "Default" at bounding box center [1267, 108] width 83 height 36
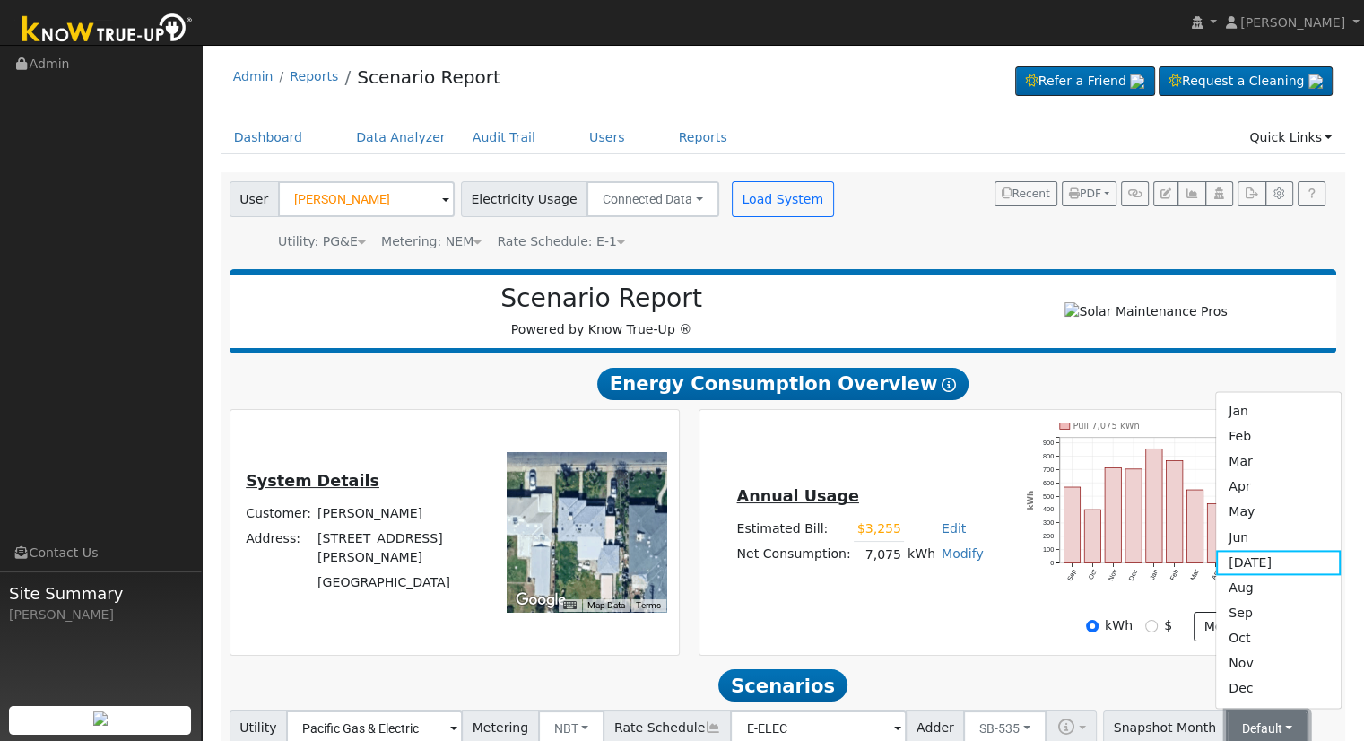
scroll to position [90, 0]
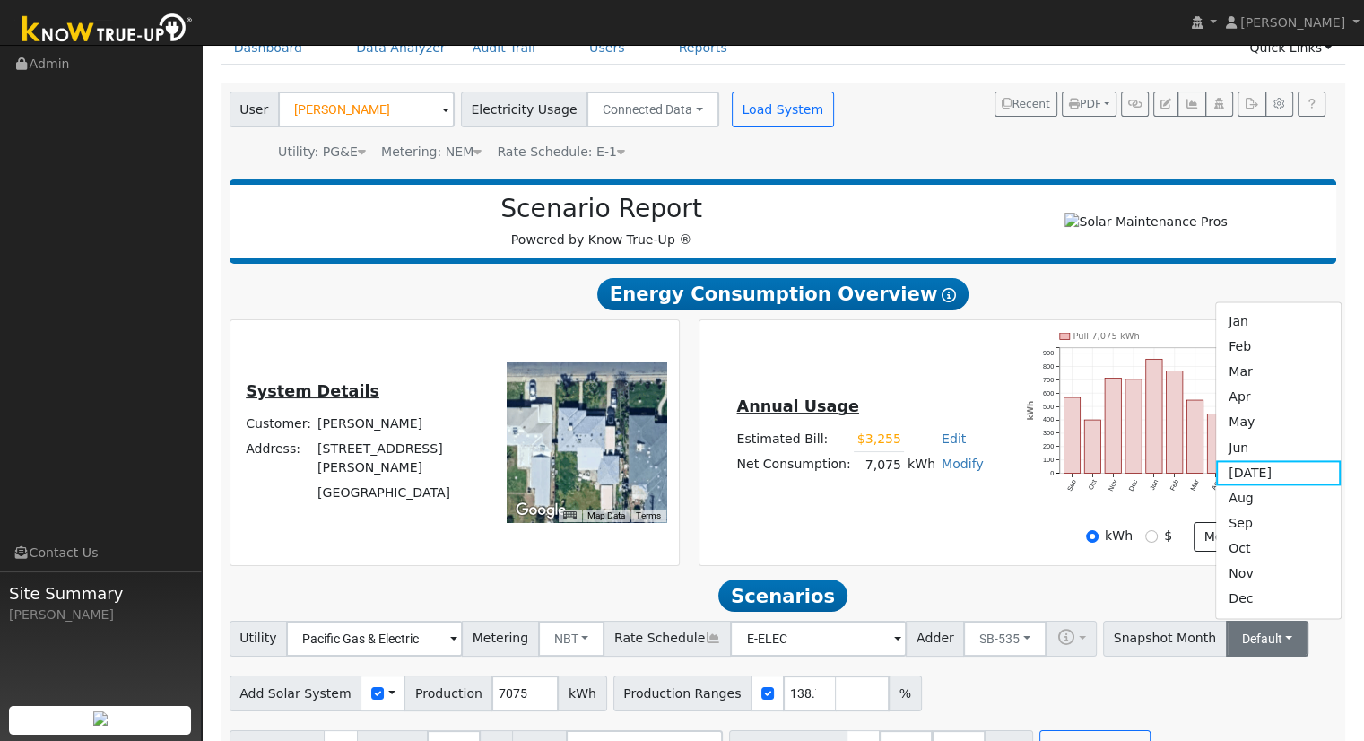
click at [1057, 308] on h2 "Energy Consumption Overview Show Help" at bounding box center [783, 293] width 1107 height 33
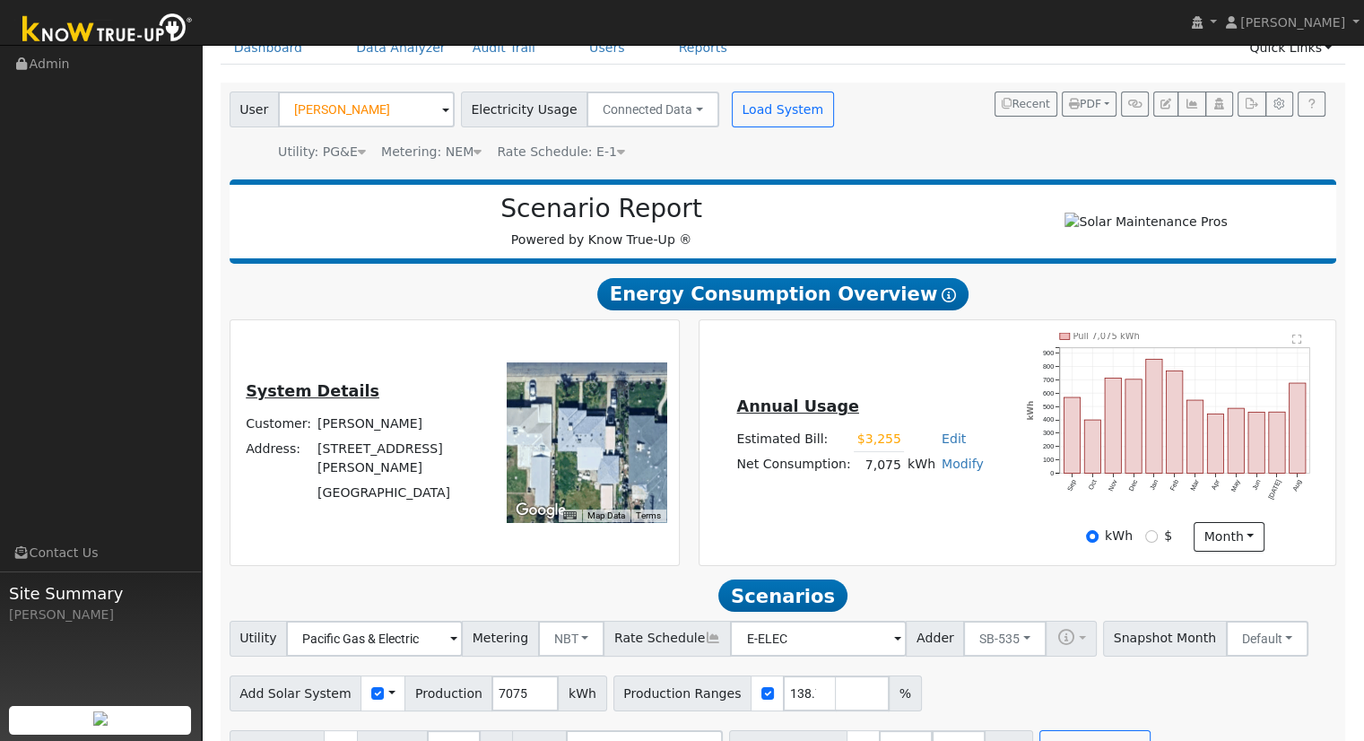
scroll to position [538, 0]
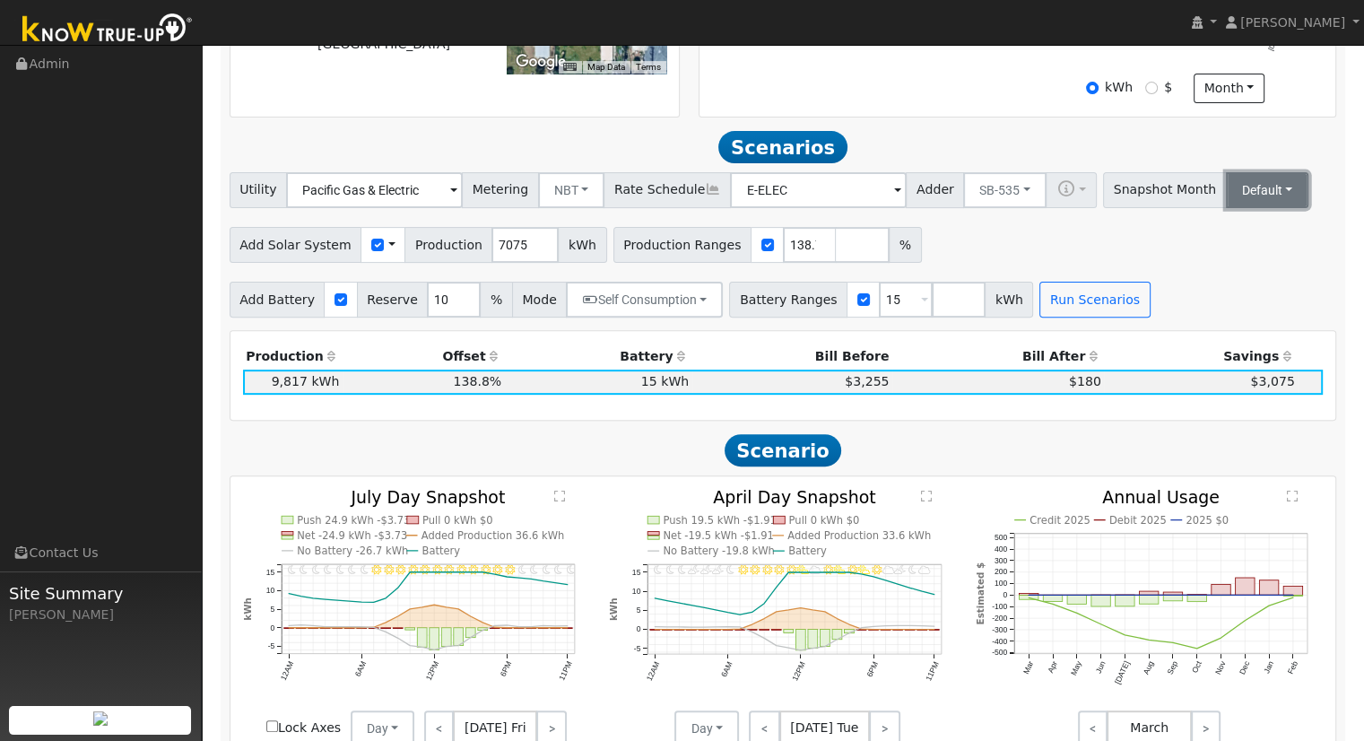
click at [1226, 204] on button "Default" at bounding box center [1267, 190] width 83 height 36
click at [1216, 239] on link "Jan" at bounding box center [1278, 229] width 125 height 25
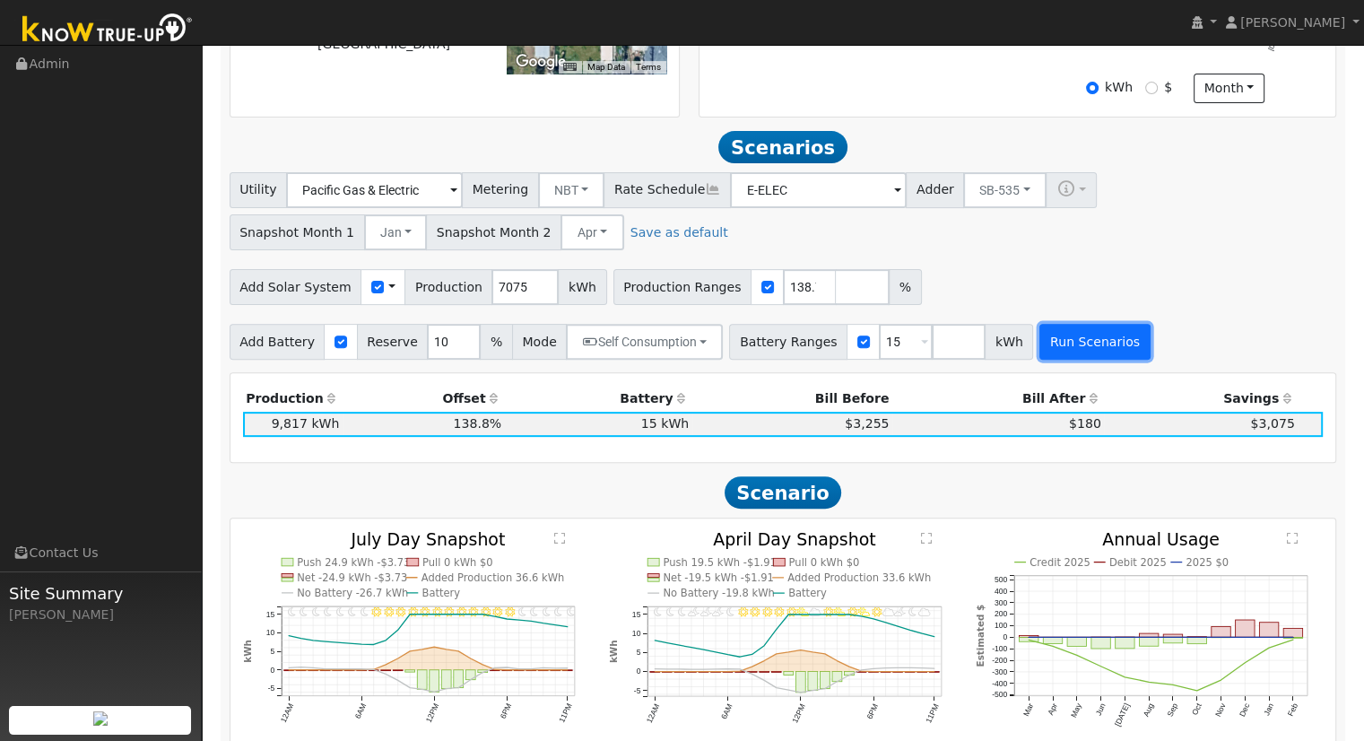
click at [1063, 352] on button "Run Scenarios" at bounding box center [1094, 342] width 110 height 36
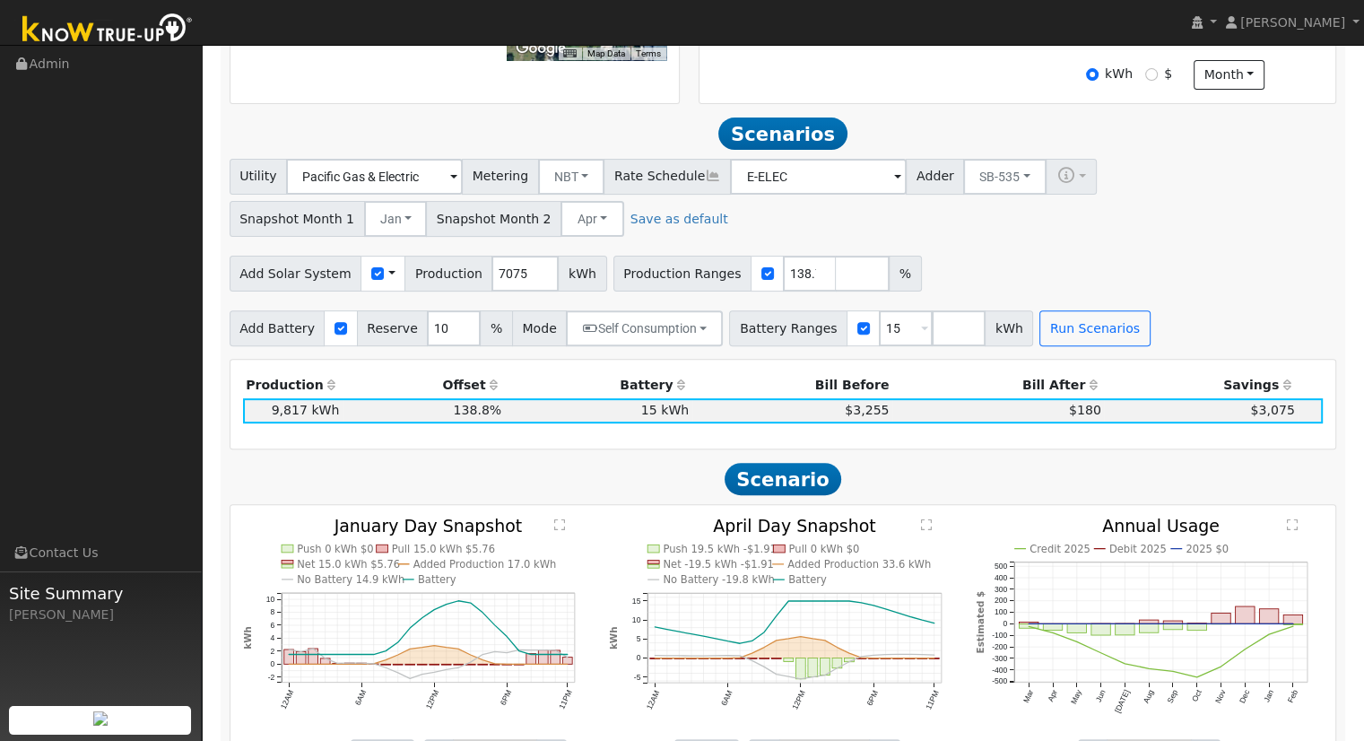
scroll to position [621, 0]
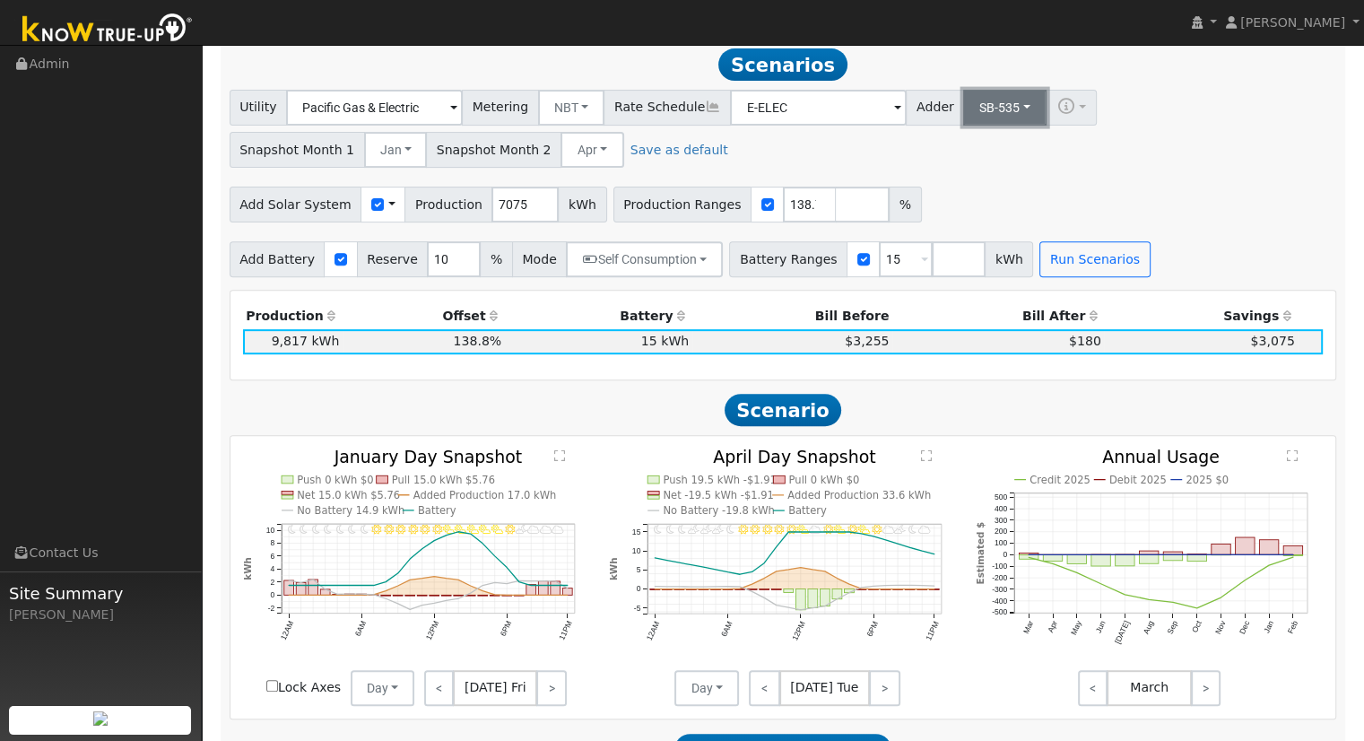
click at [977, 117] on button "SB-535" at bounding box center [1004, 108] width 83 height 36
click at [982, 177] on link "ACC Plus" at bounding box center [990, 172] width 125 height 25
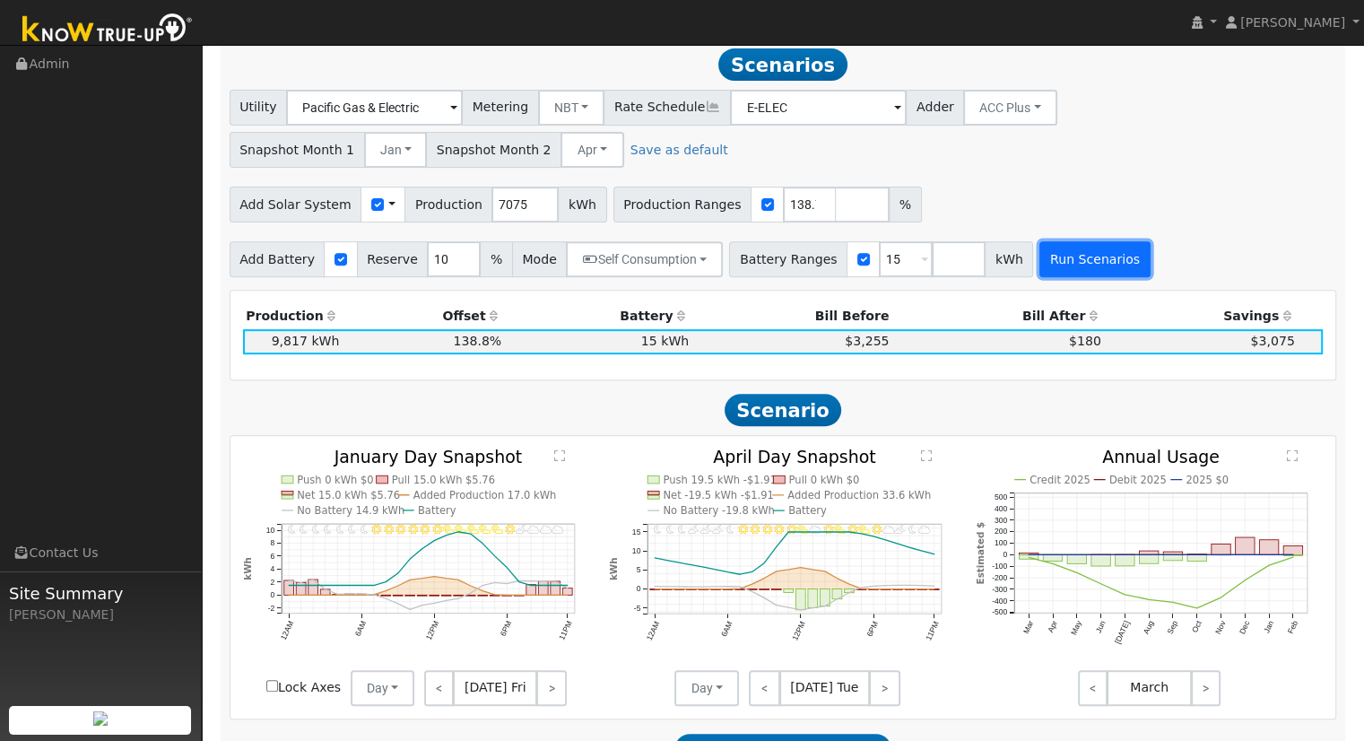
click at [1039, 252] on button "Run Scenarios" at bounding box center [1094, 259] width 110 height 36
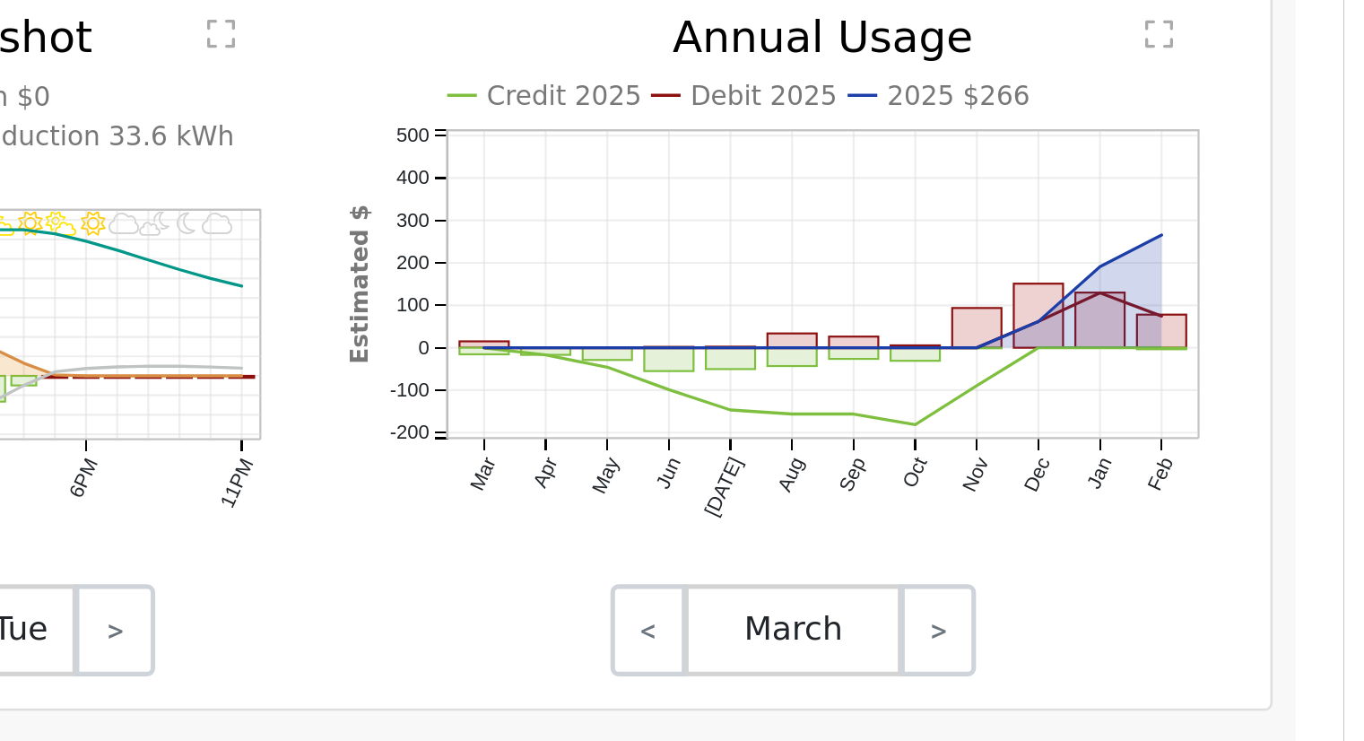
scroll to position [646, 0]
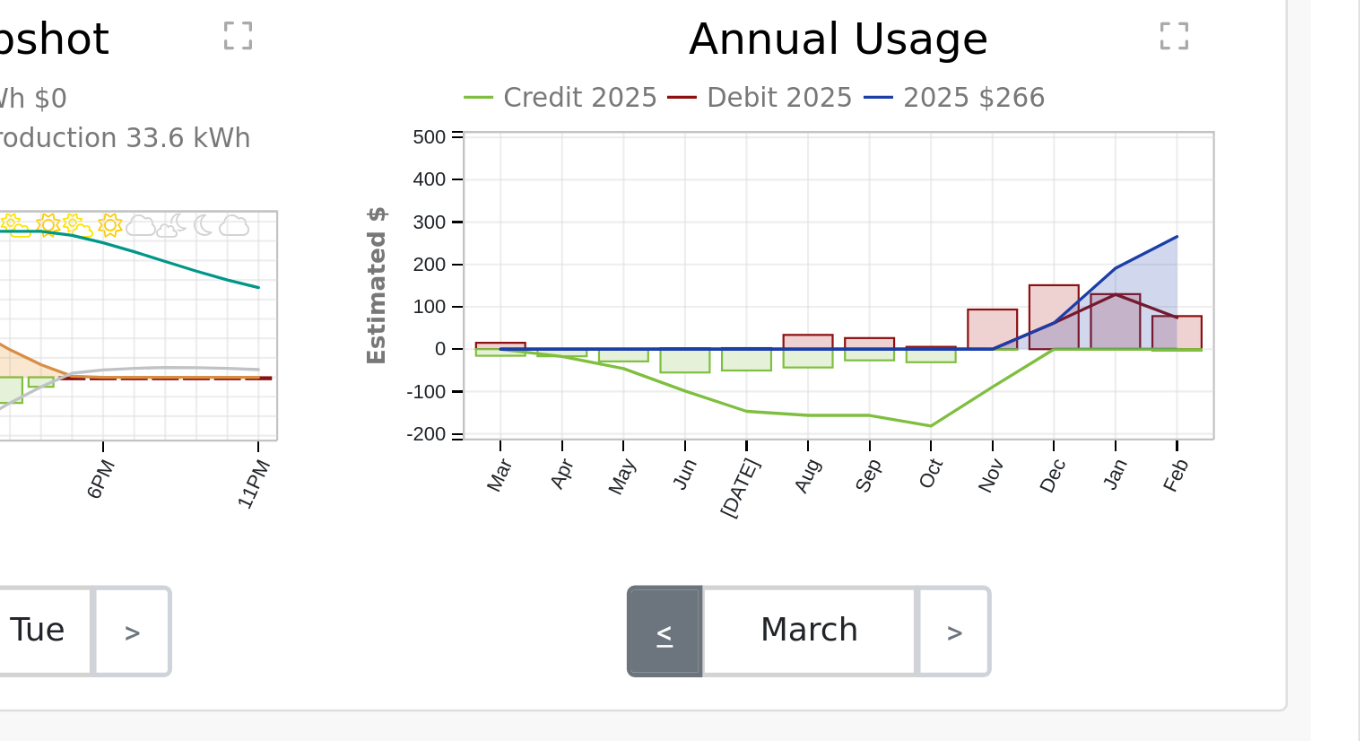
click at [1094, 670] on link "<" at bounding box center [1093, 663] width 30 height 36
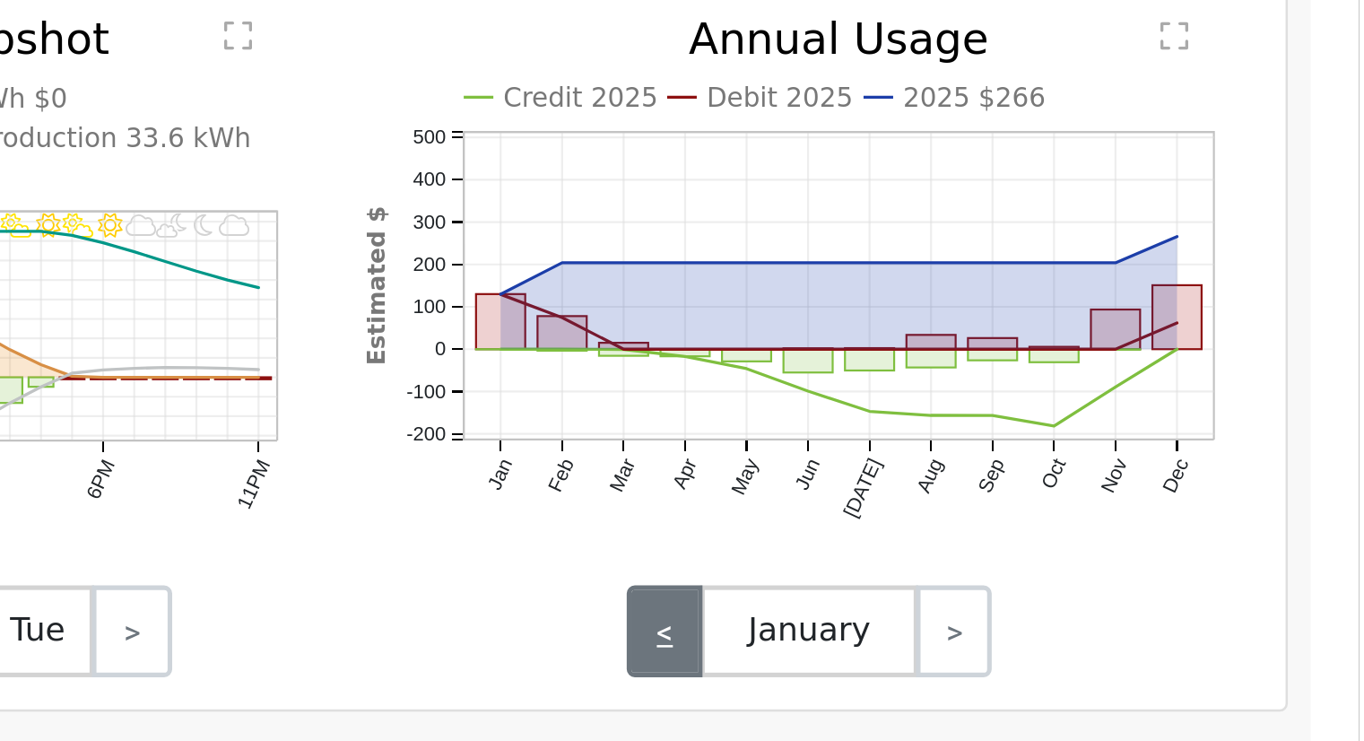
click at [1094, 670] on link "<" at bounding box center [1093, 663] width 30 height 36
click at [1094, 671] on link "<" at bounding box center [1093, 663] width 30 height 36
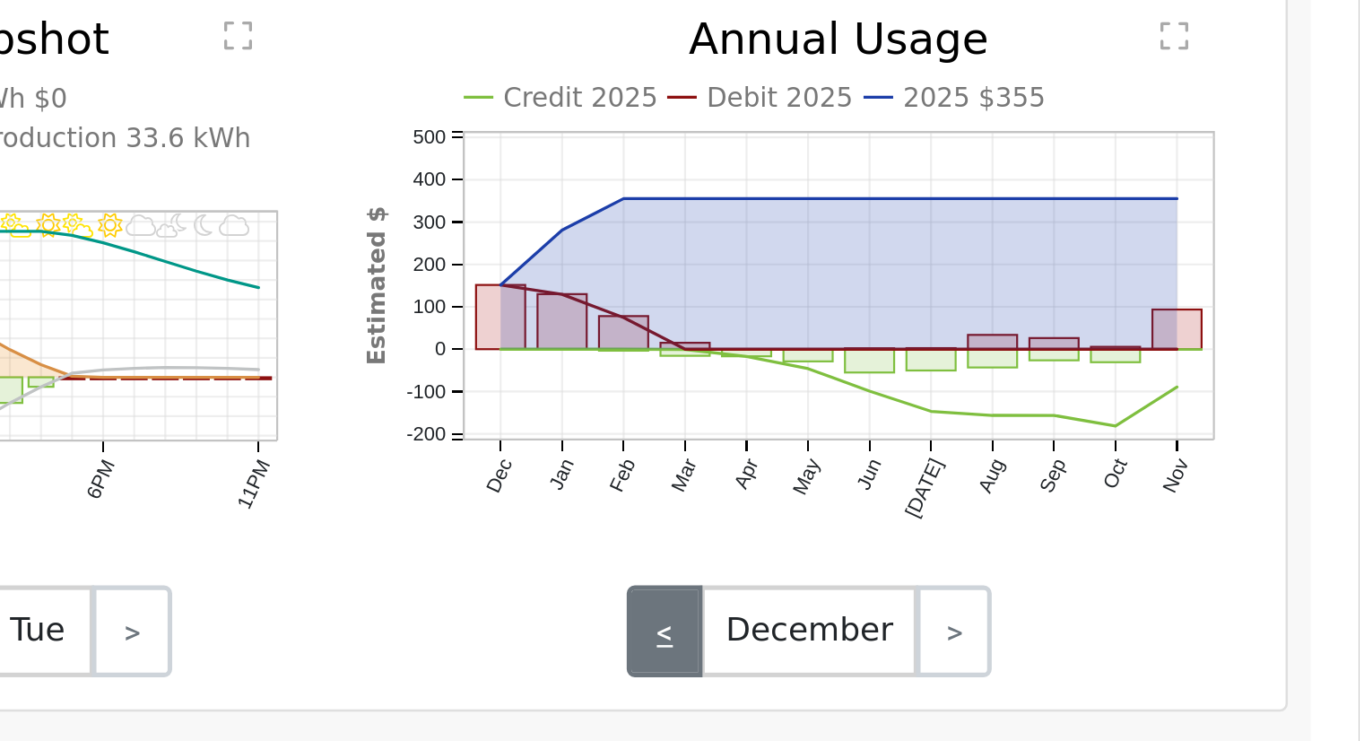
click at [1094, 671] on link "<" at bounding box center [1093, 663] width 30 height 36
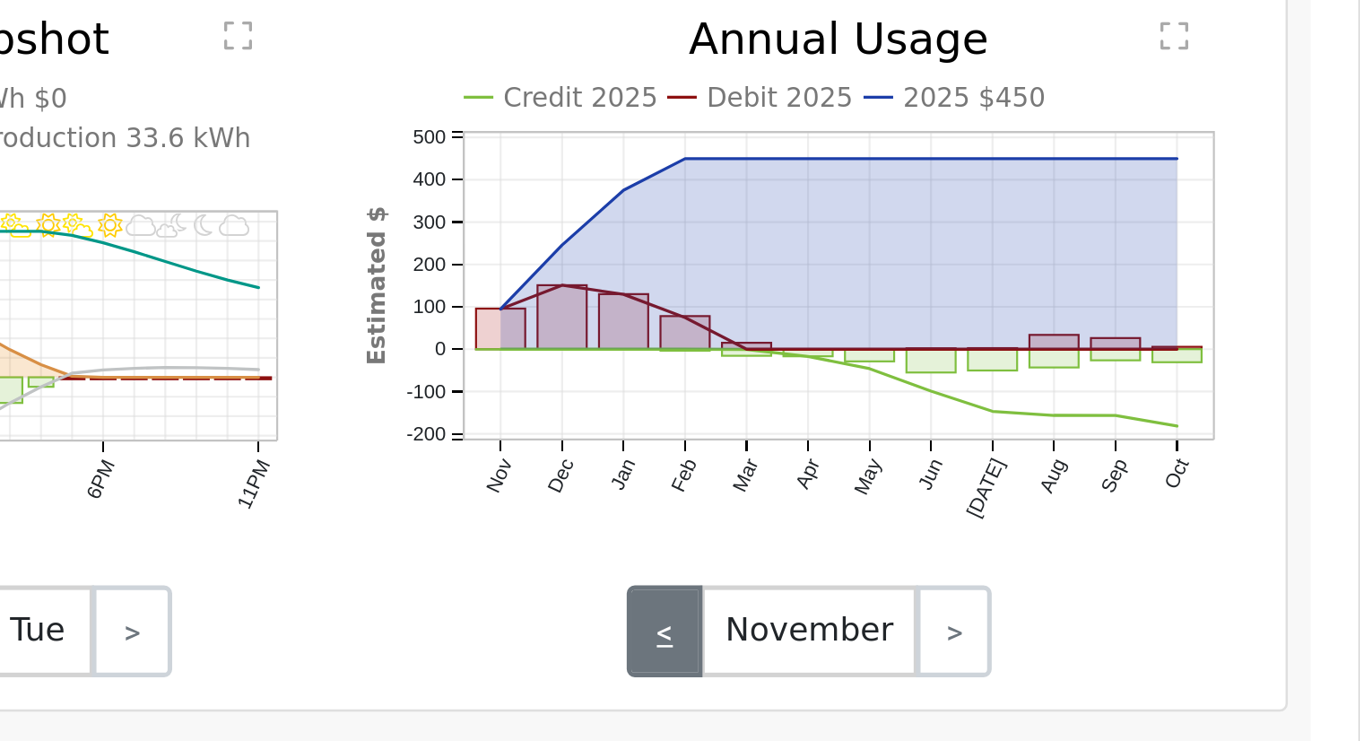
click at [1094, 671] on link "<" at bounding box center [1093, 663] width 30 height 36
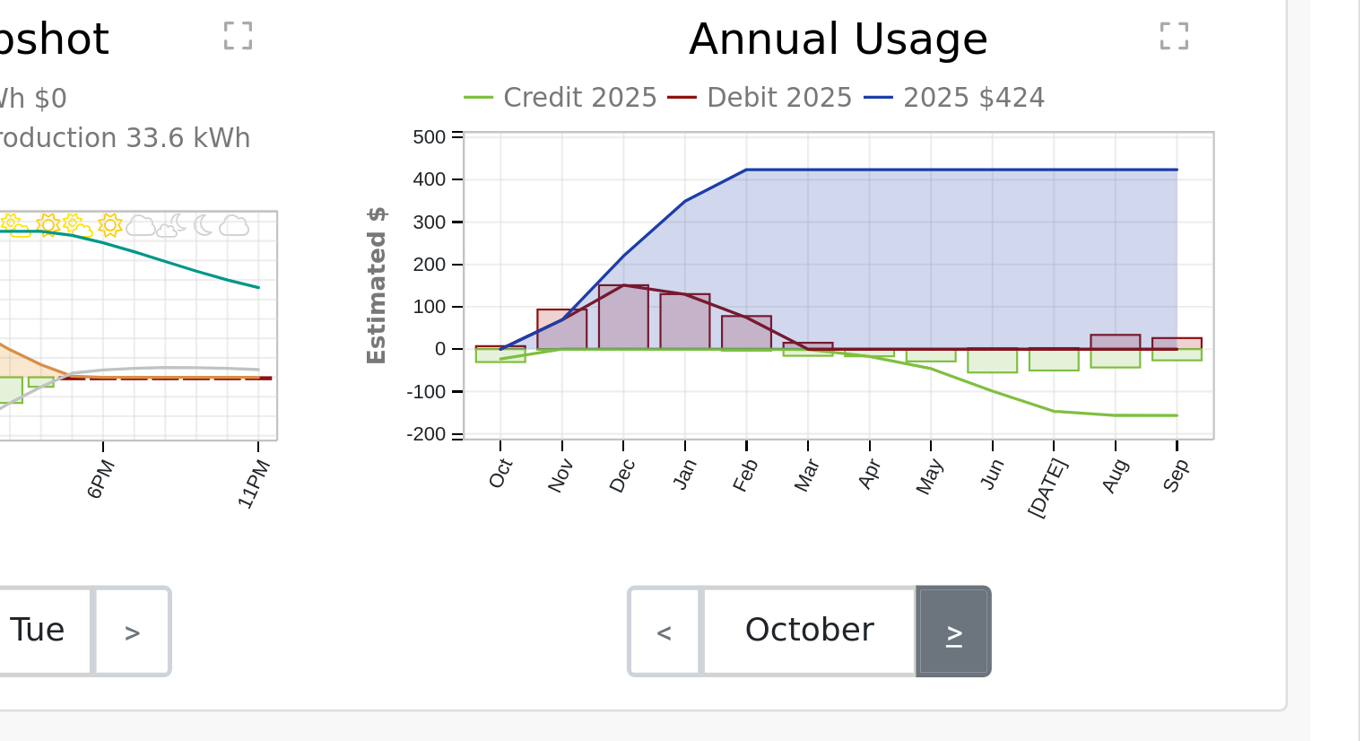
click at [1213, 673] on link ">" at bounding box center [1206, 663] width 30 height 36
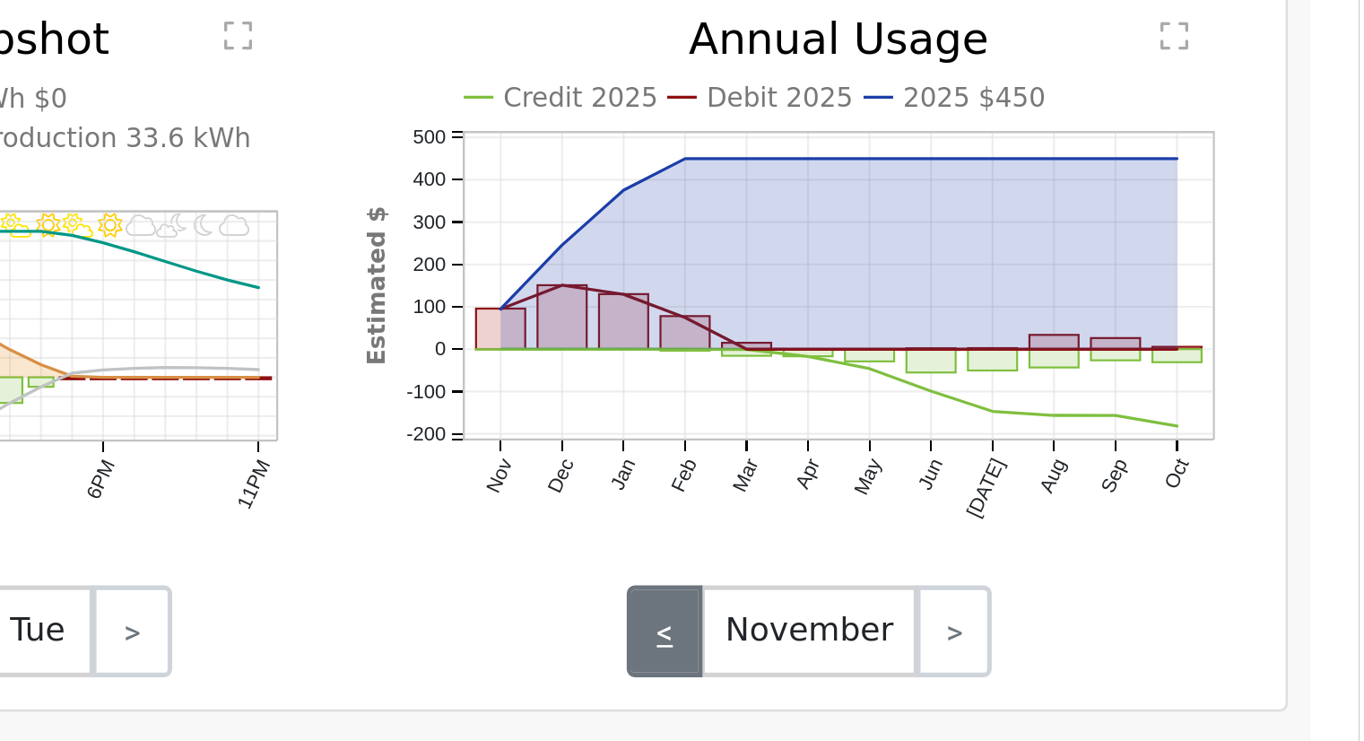
click at [1098, 673] on link "<" at bounding box center [1093, 663] width 30 height 36
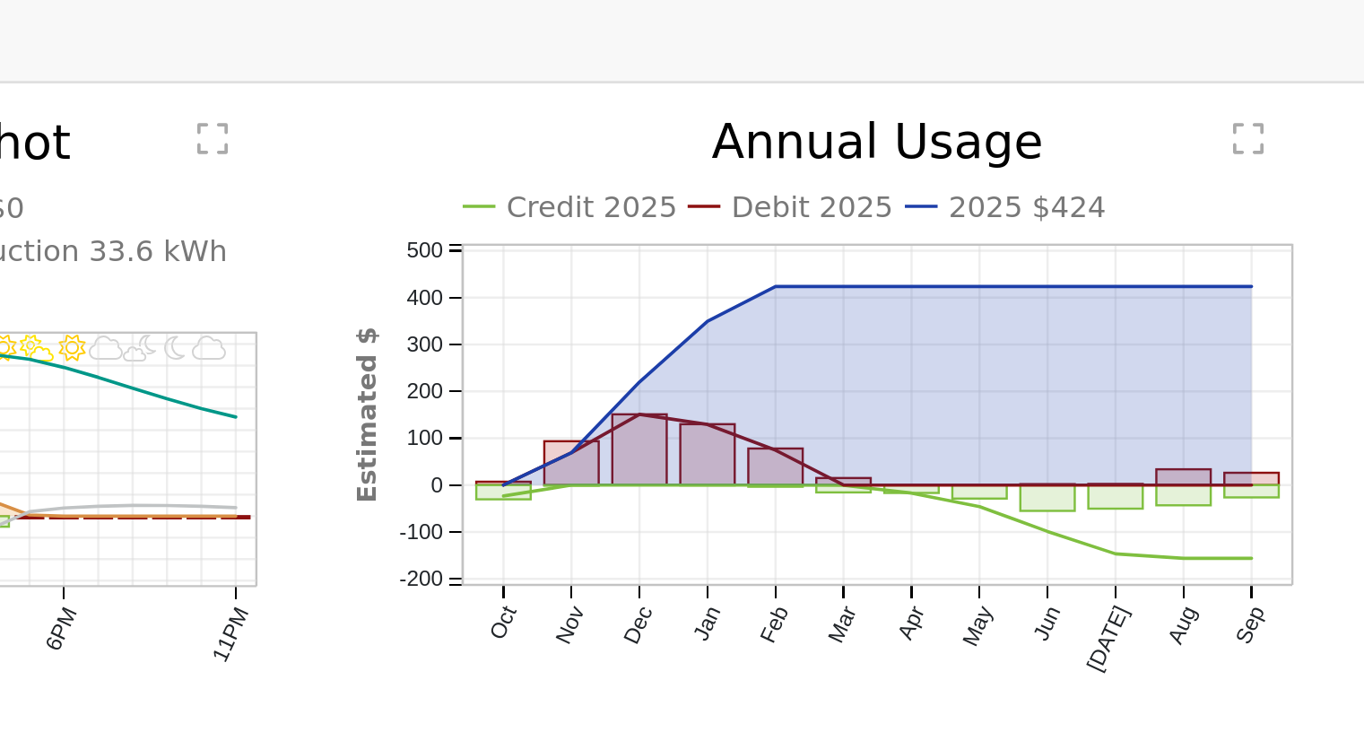
scroll to position [621, 0]
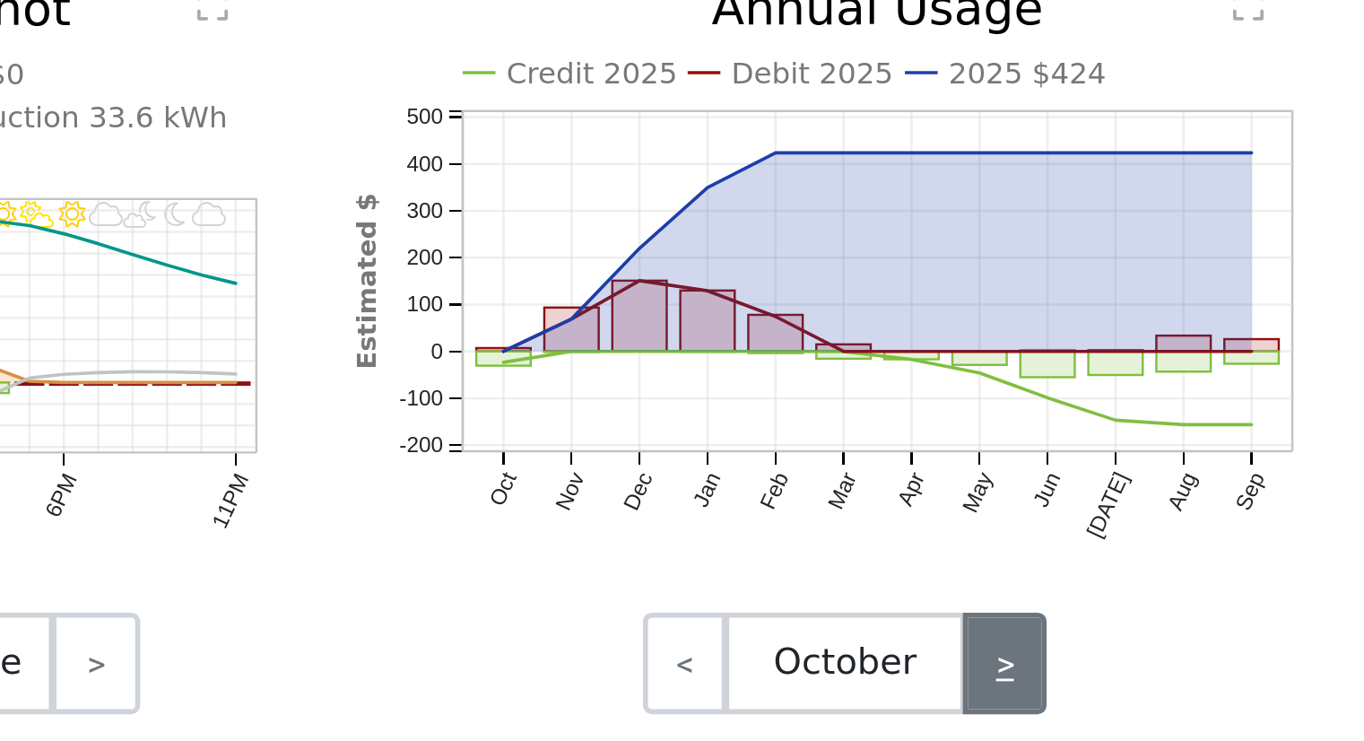
click at [1203, 686] on link ">" at bounding box center [1206, 687] width 30 height 36
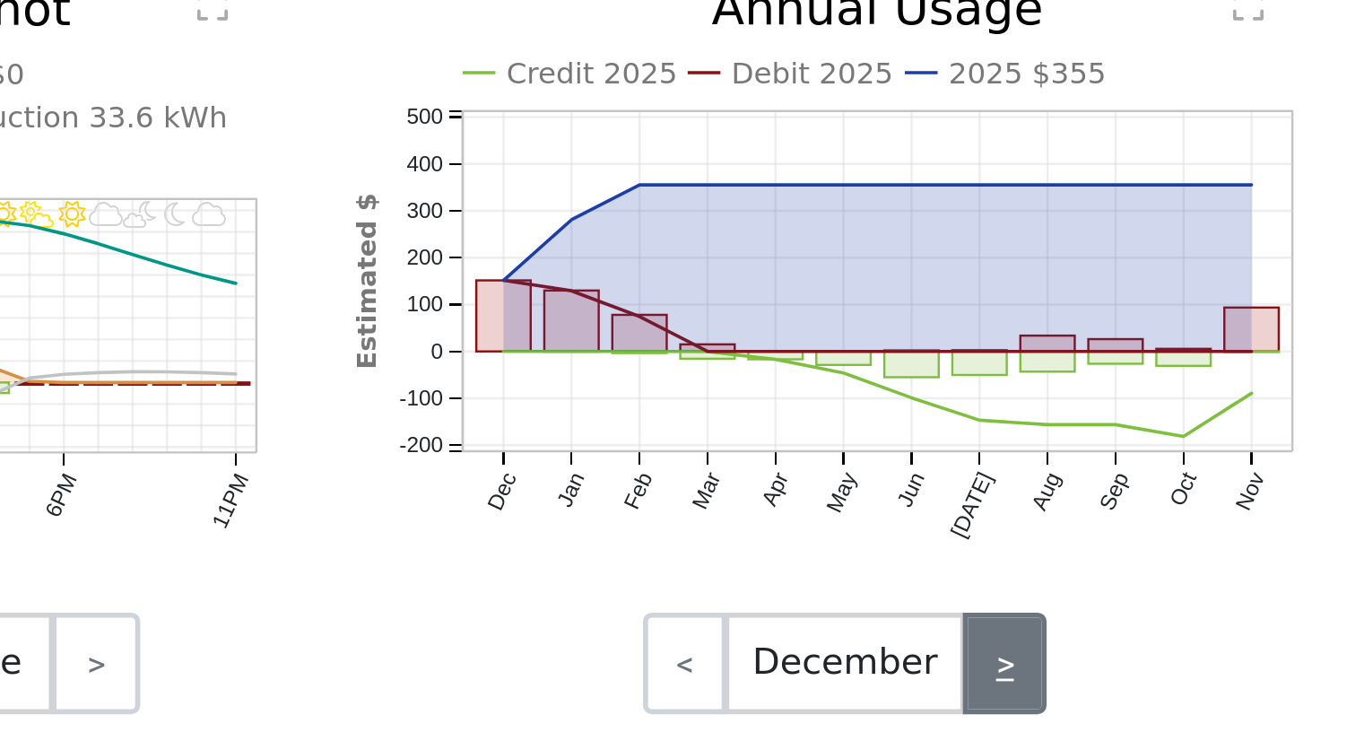
click at [1203, 686] on link ">" at bounding box center [1206, 687] width 30 height 36
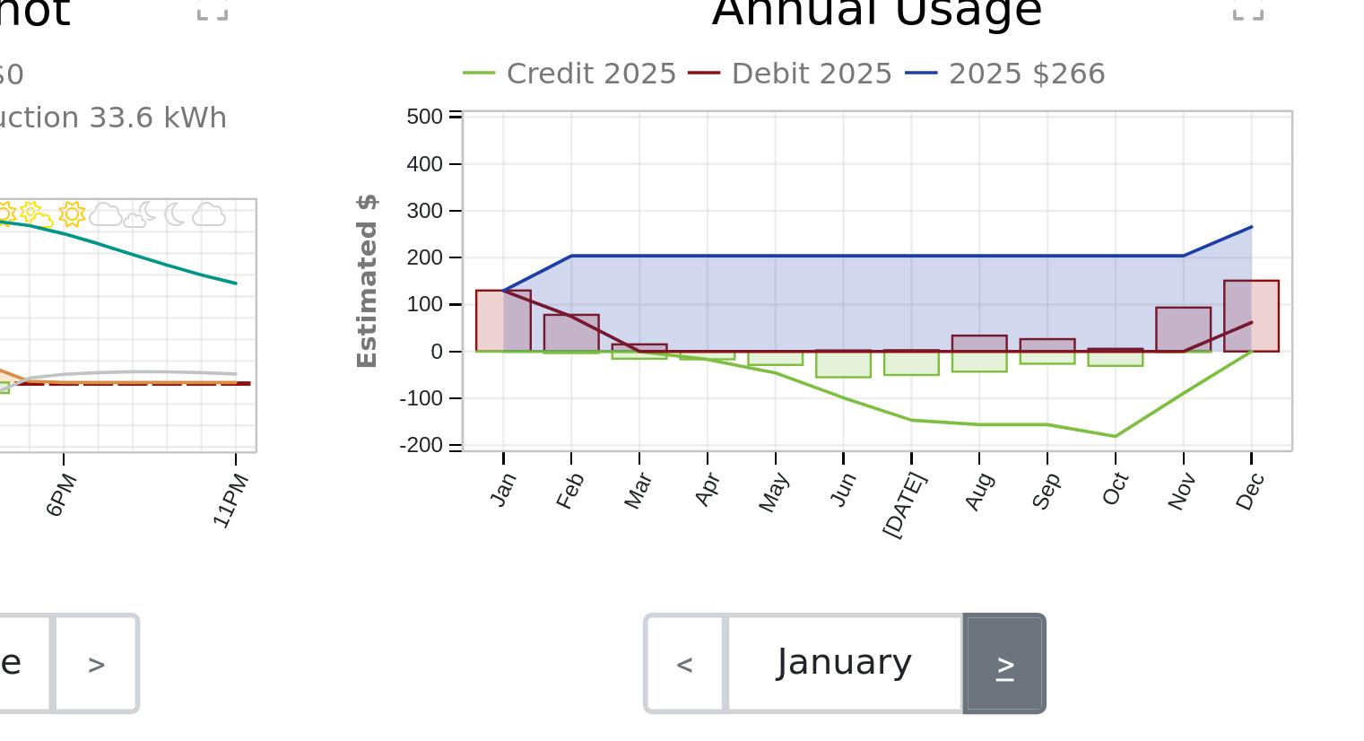
click at [1203, 686] on link ">" at bounding box center [1206, 687] width 30 height 36
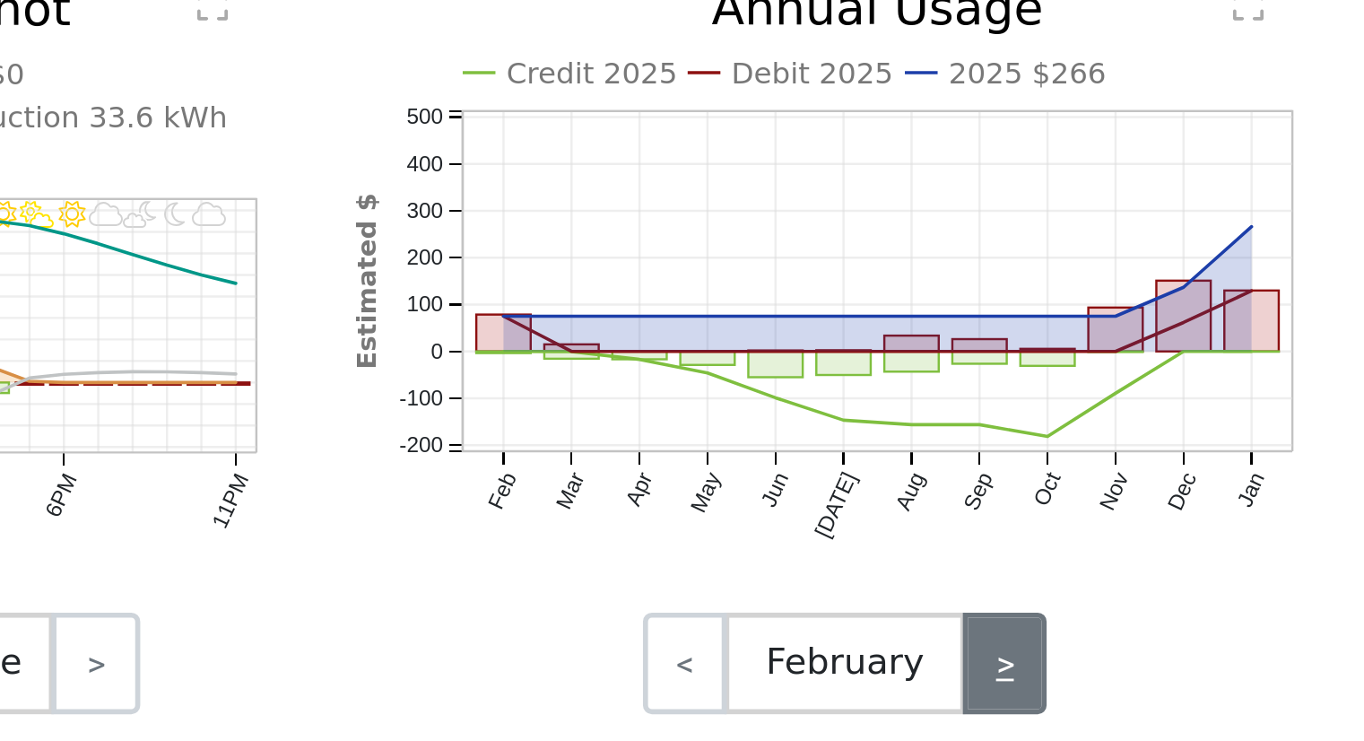
click at [1203, 686] on link ">" at bounding box center [1206, 687] width 30 height 36
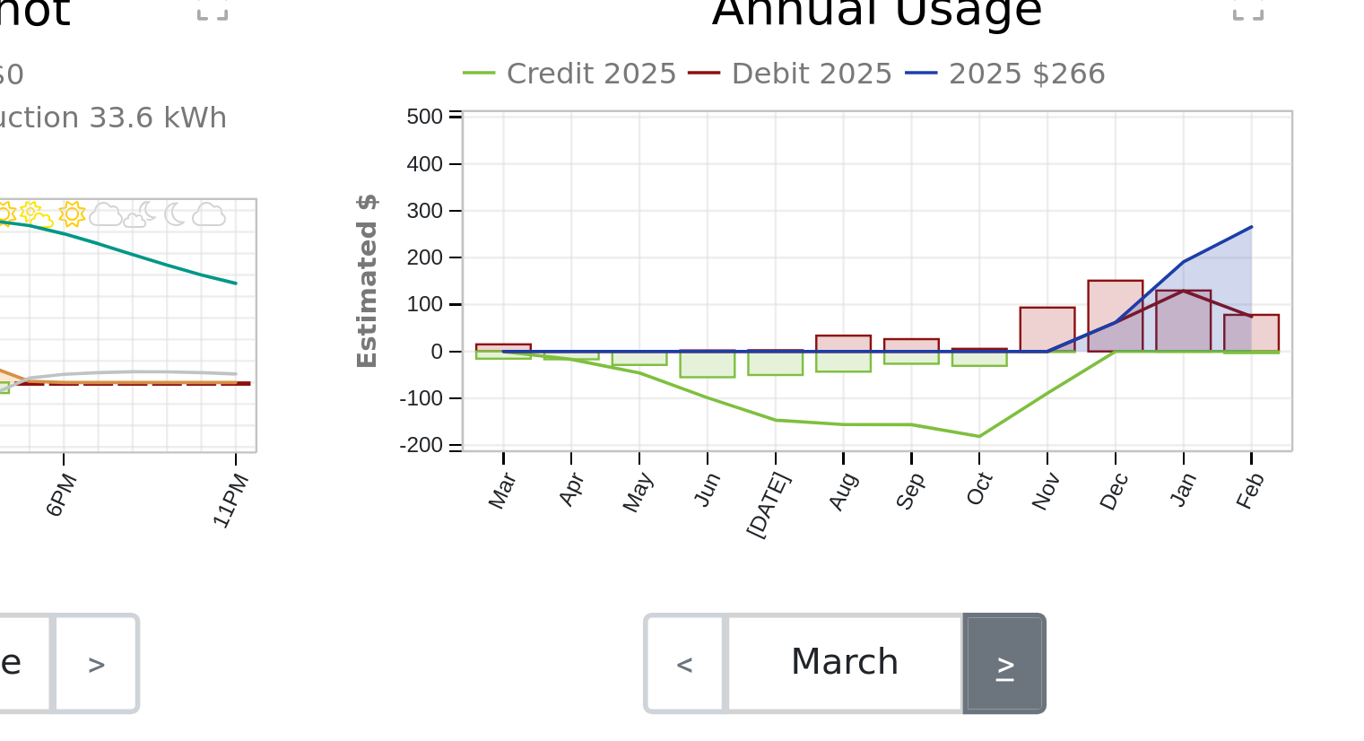
click at [1203, 686] on link ">" at bounding box center [1206, 687] width 30 height 36
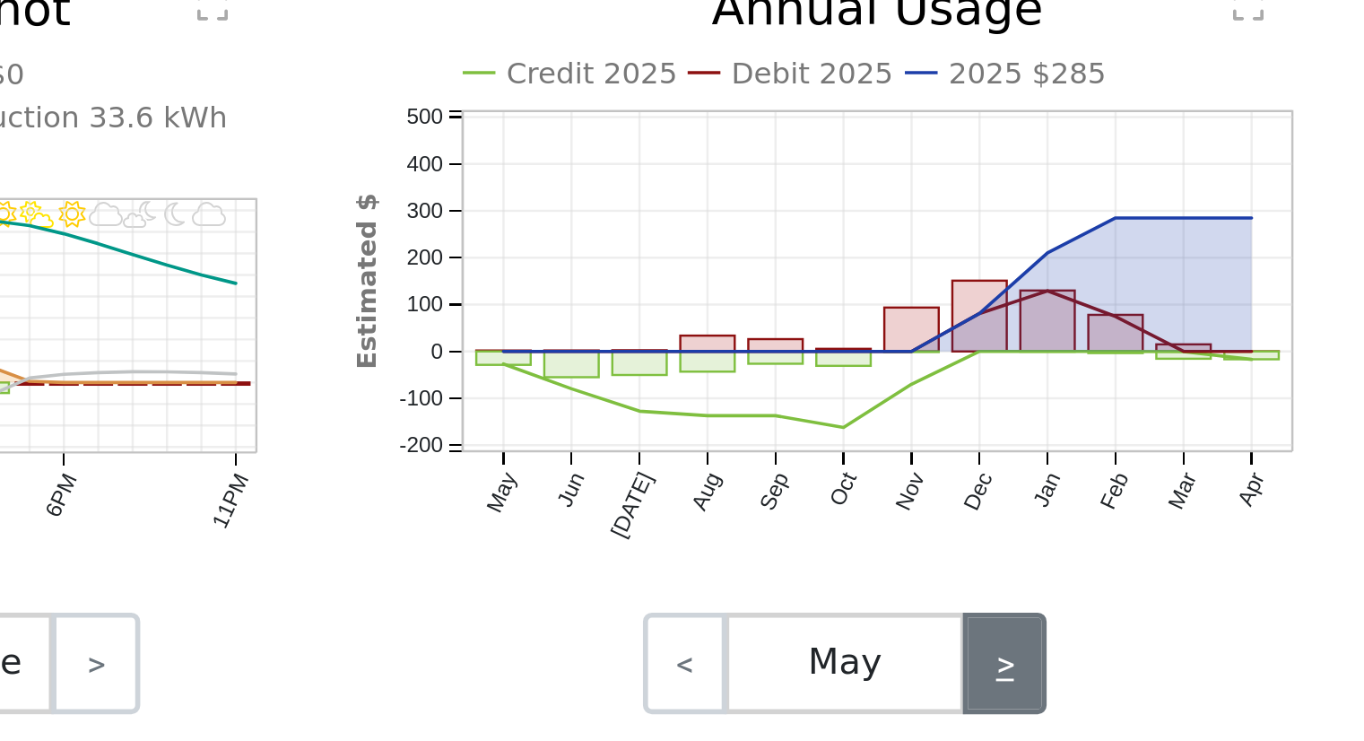
click at [1203, 686] on link ">" at bounding box center [1206, 687] width 30 height 36
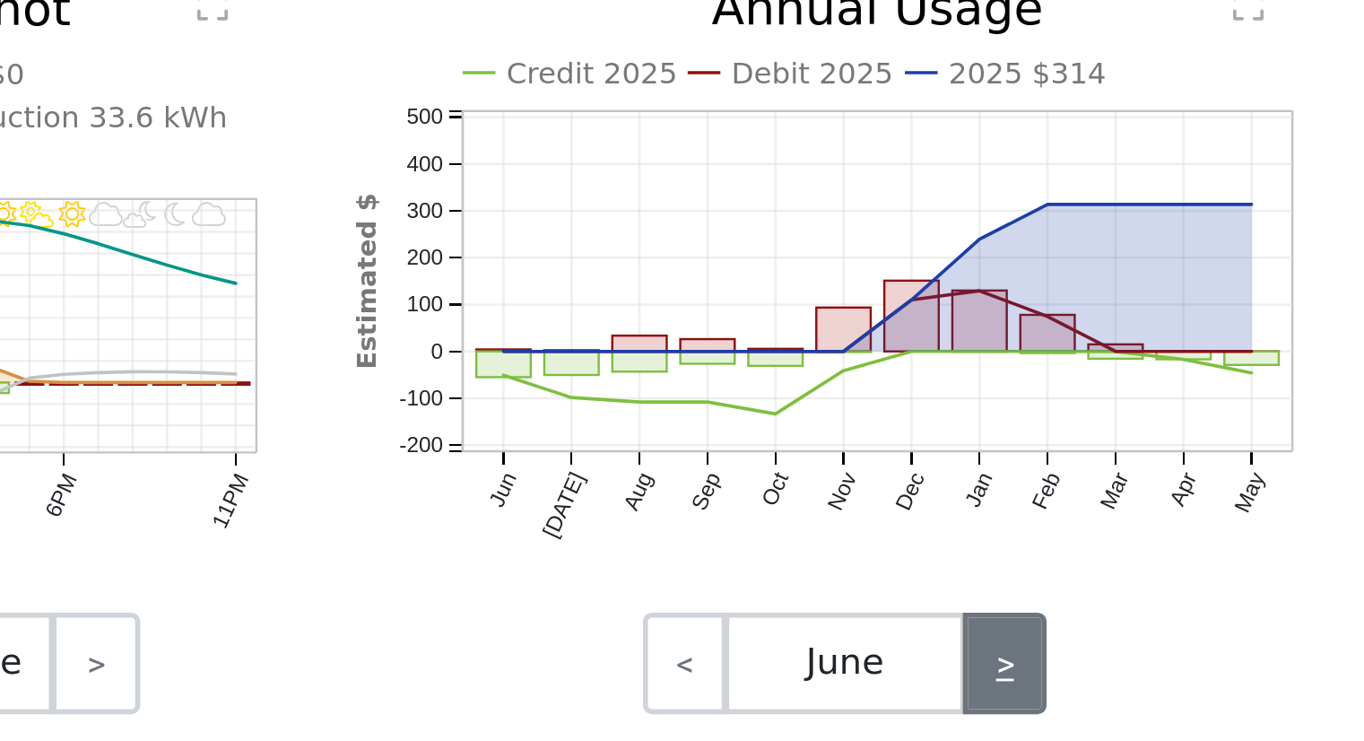
click at [1203, 686] on link ">" at bounding box center [1206, 687] width 30 height 36
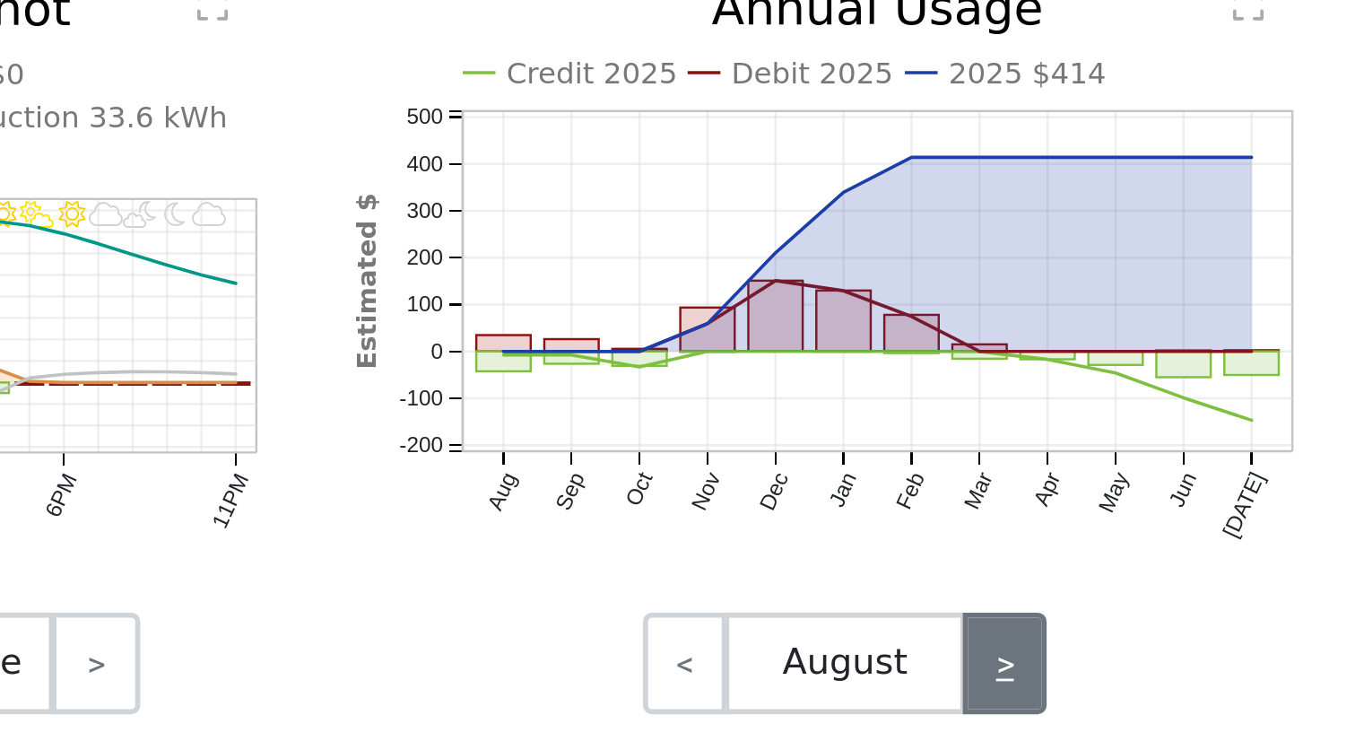
click at [1203, 686] on link ">" at bounding box center [1206, 687] width 30 height 36
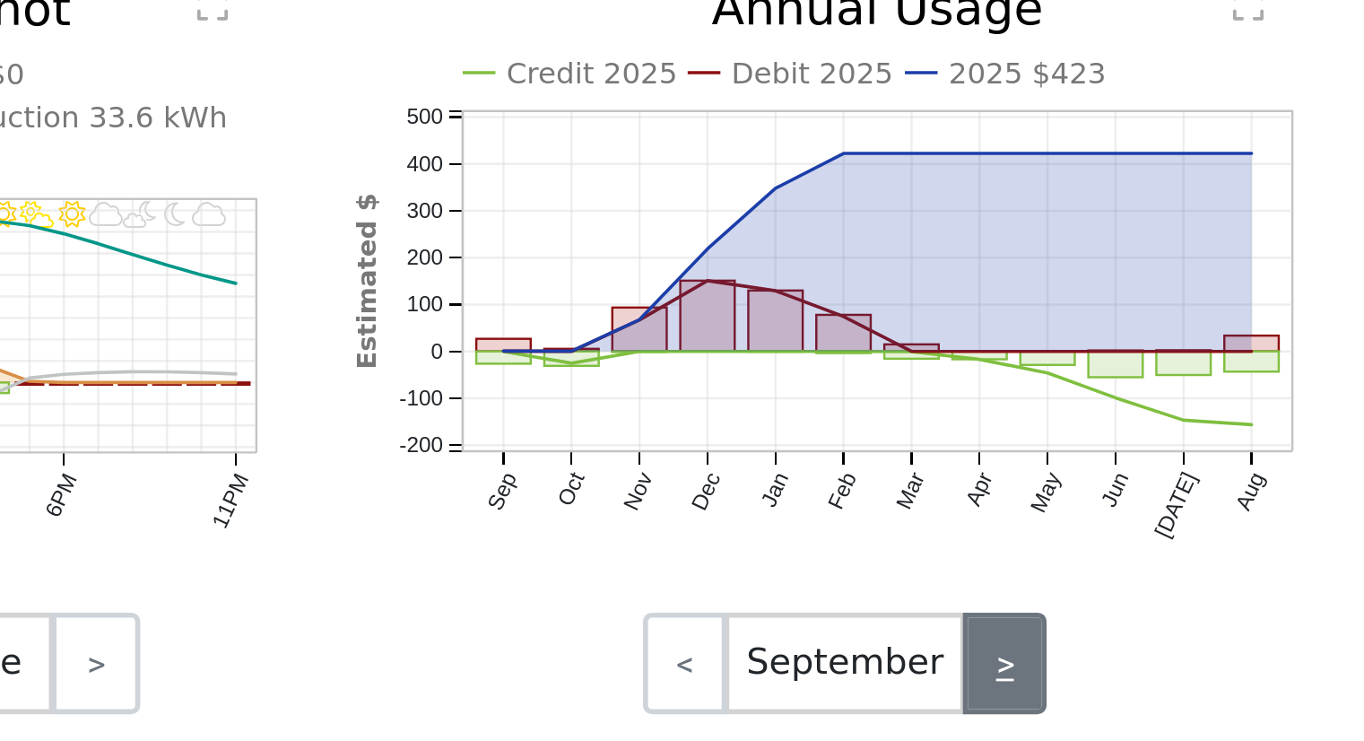
click at [1203, 686] on link ">" at bounding box center [1206, 687] width 30 height 36
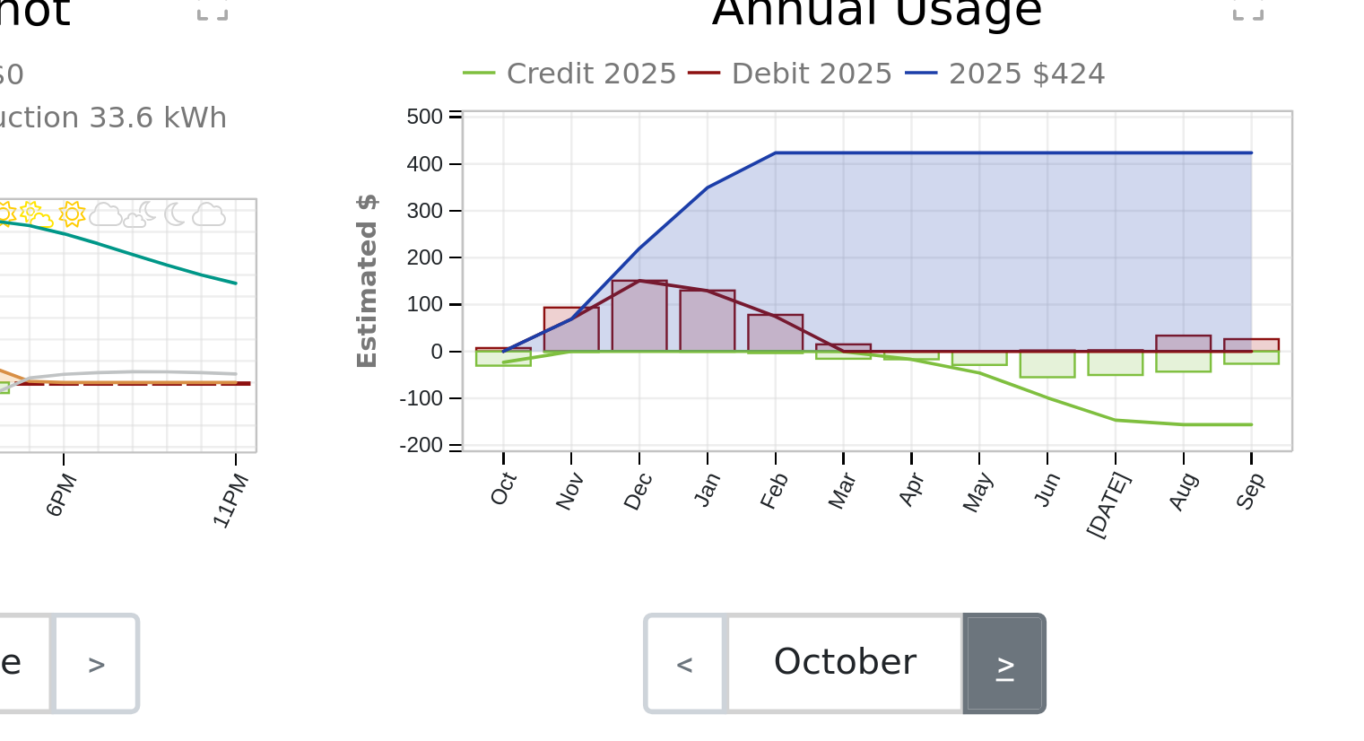
click at [1202, 688] on link ">" at bounding box center [1206, 687] width 30 height 36
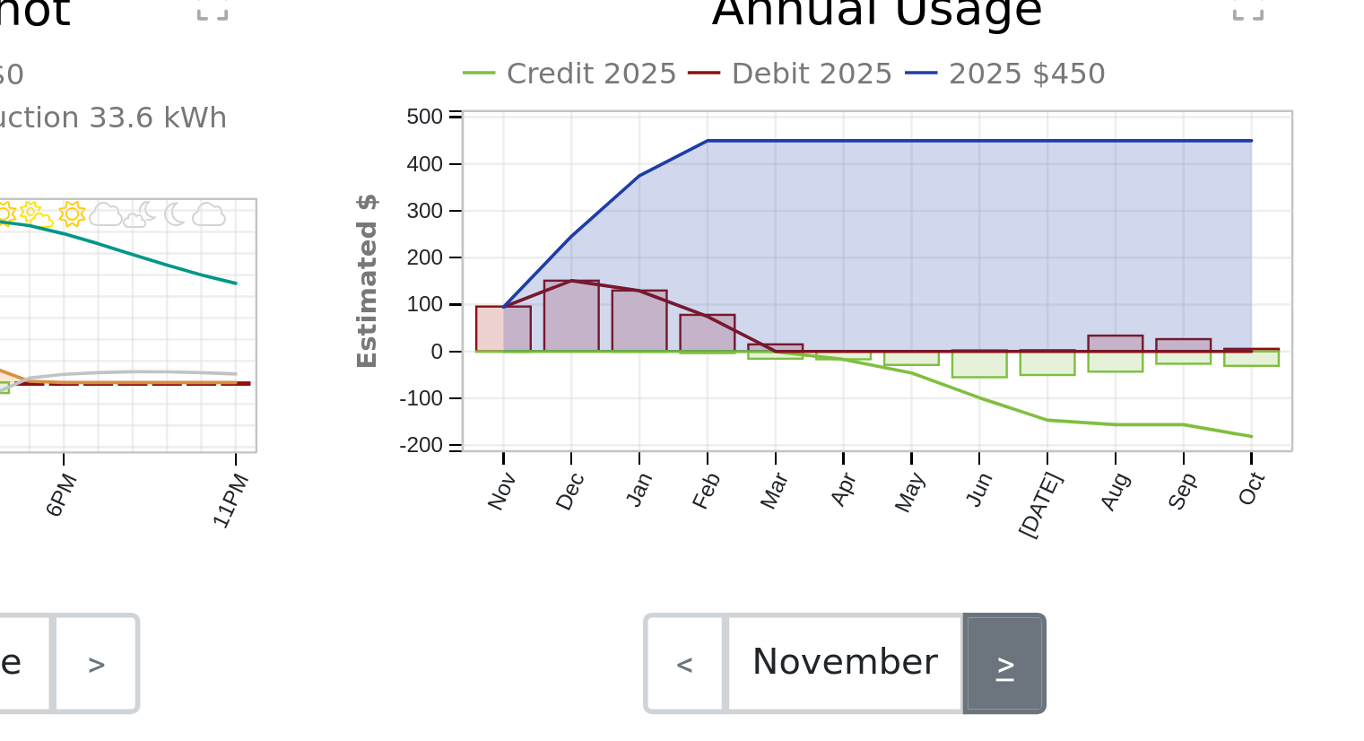
click at [1210, 690] on link ">" at bounding box center [1206, 687] width 30 height 36
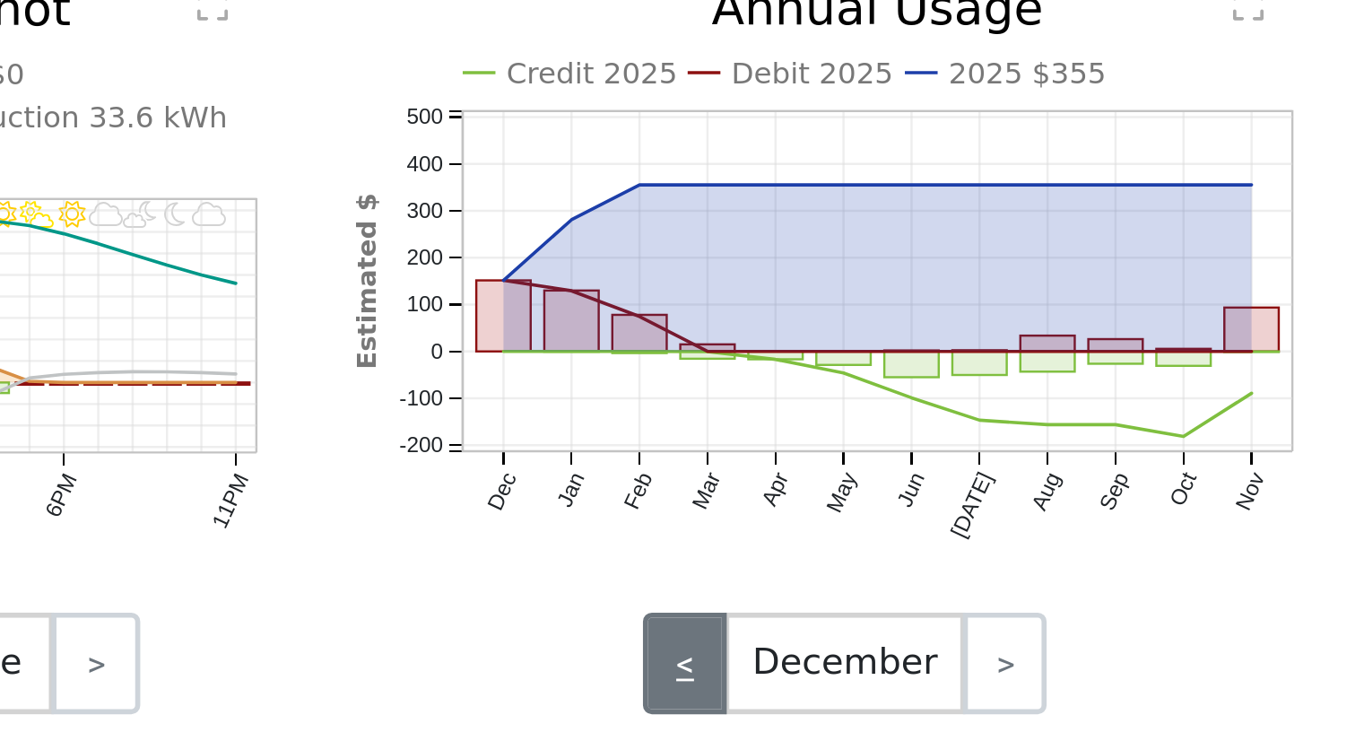
click at [1091, 688] on link "<" at bounding box center [1093, 687] width 30 height 36
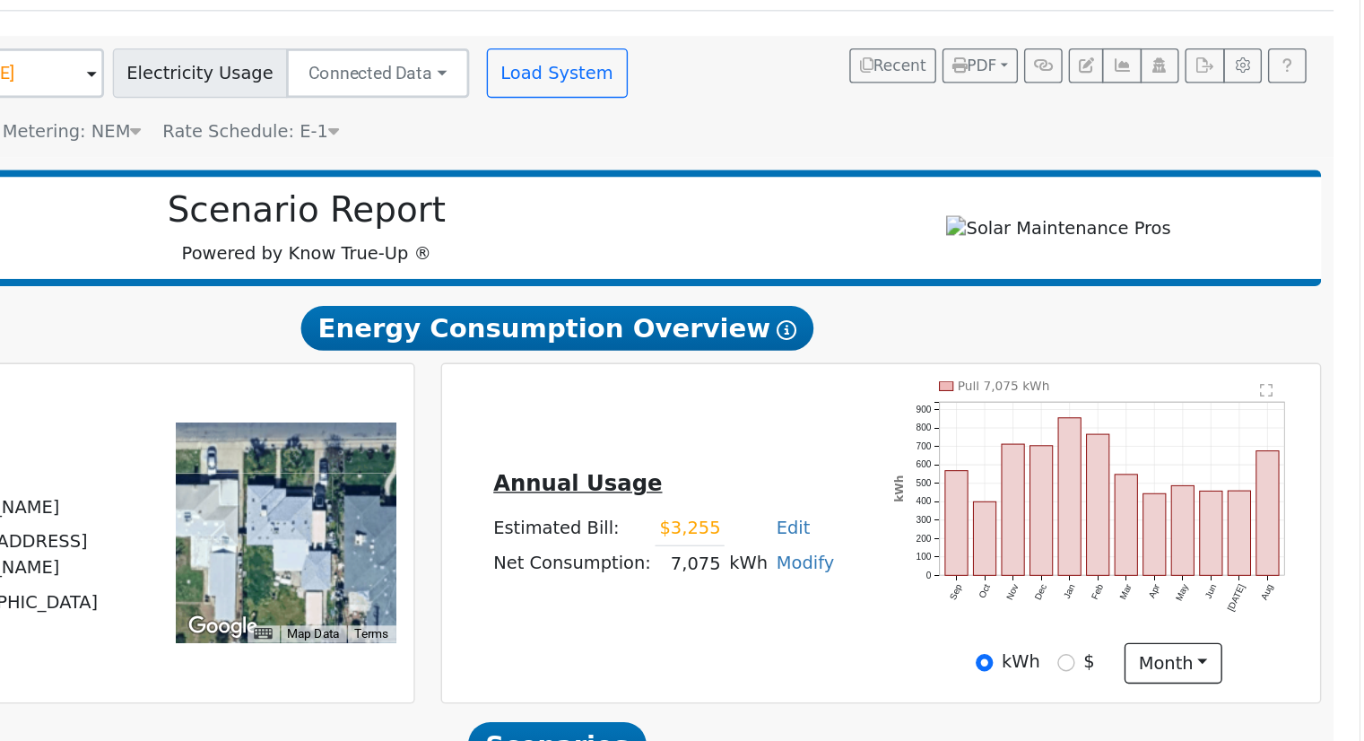
scroll to position [35, 0]
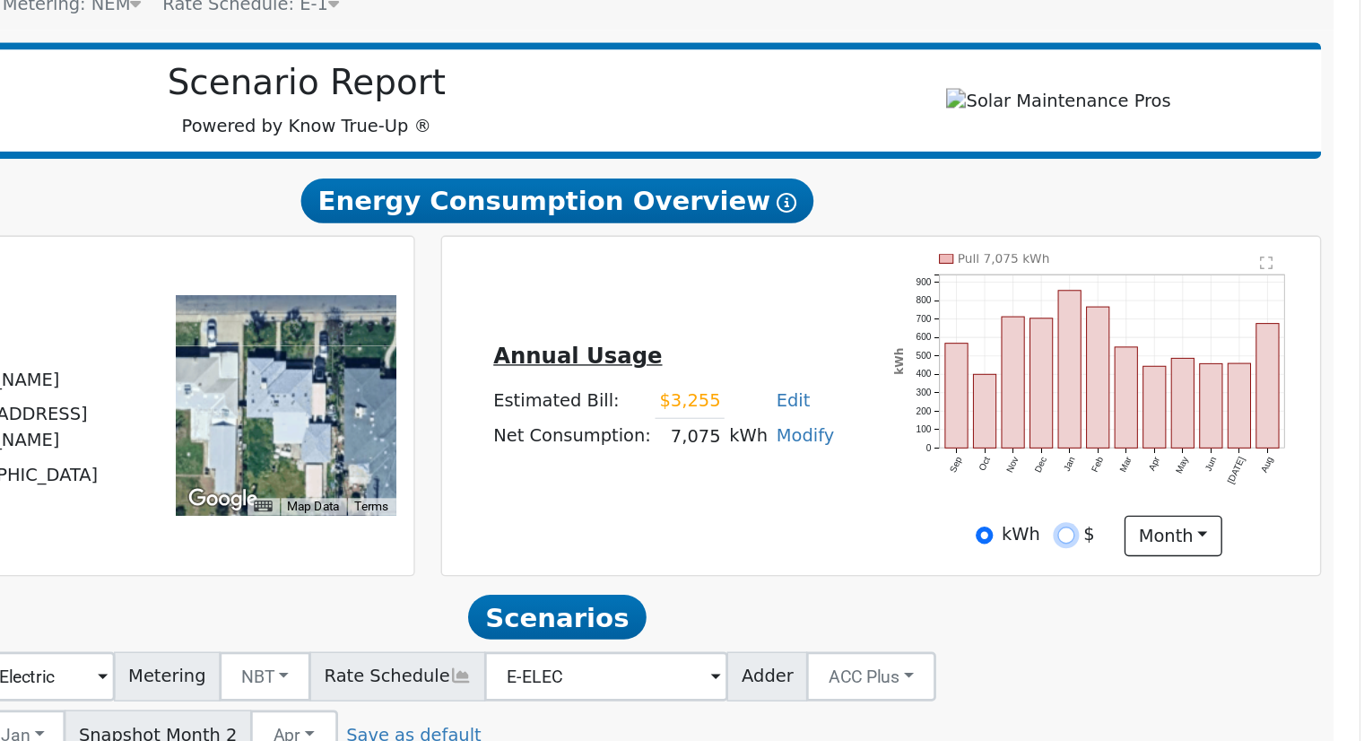
click at [1153, 595] on input "$" at bounding box center [1151, 591] width 13 height 13
radio input "true"
radio input "false"
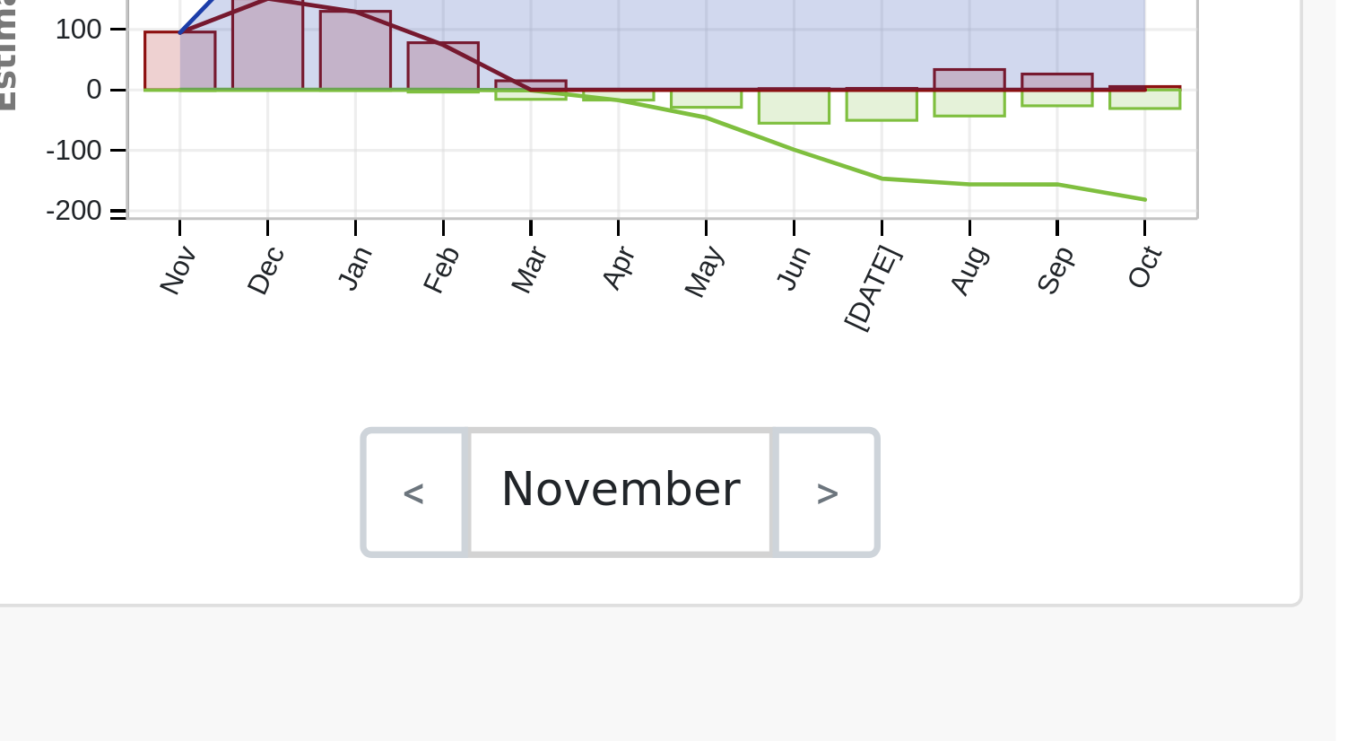
scroll to position [749, 0]
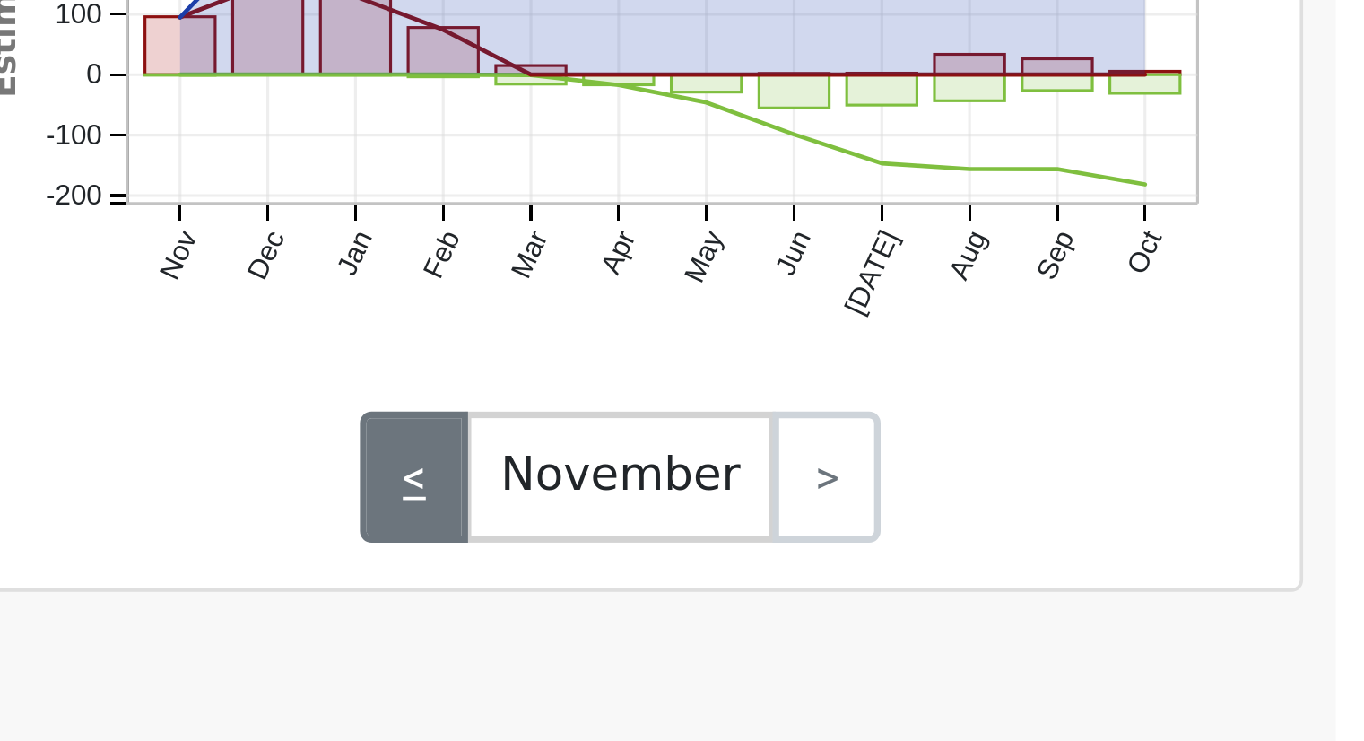
click at [1093, 560] on link "<" at bounding box center [1093, 560] width 30 height 36
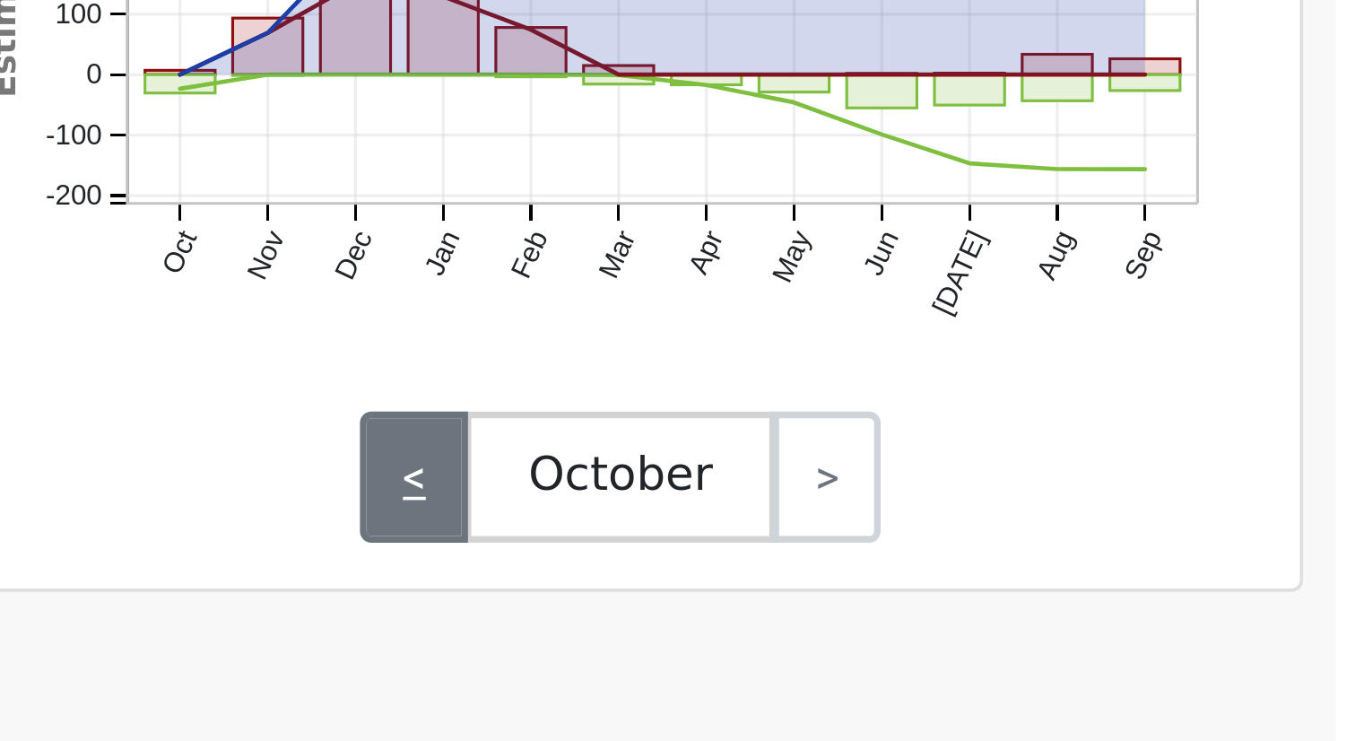
click at [1093, 560] on link "<" at bounding box center [1093, 560] width 30 height 36
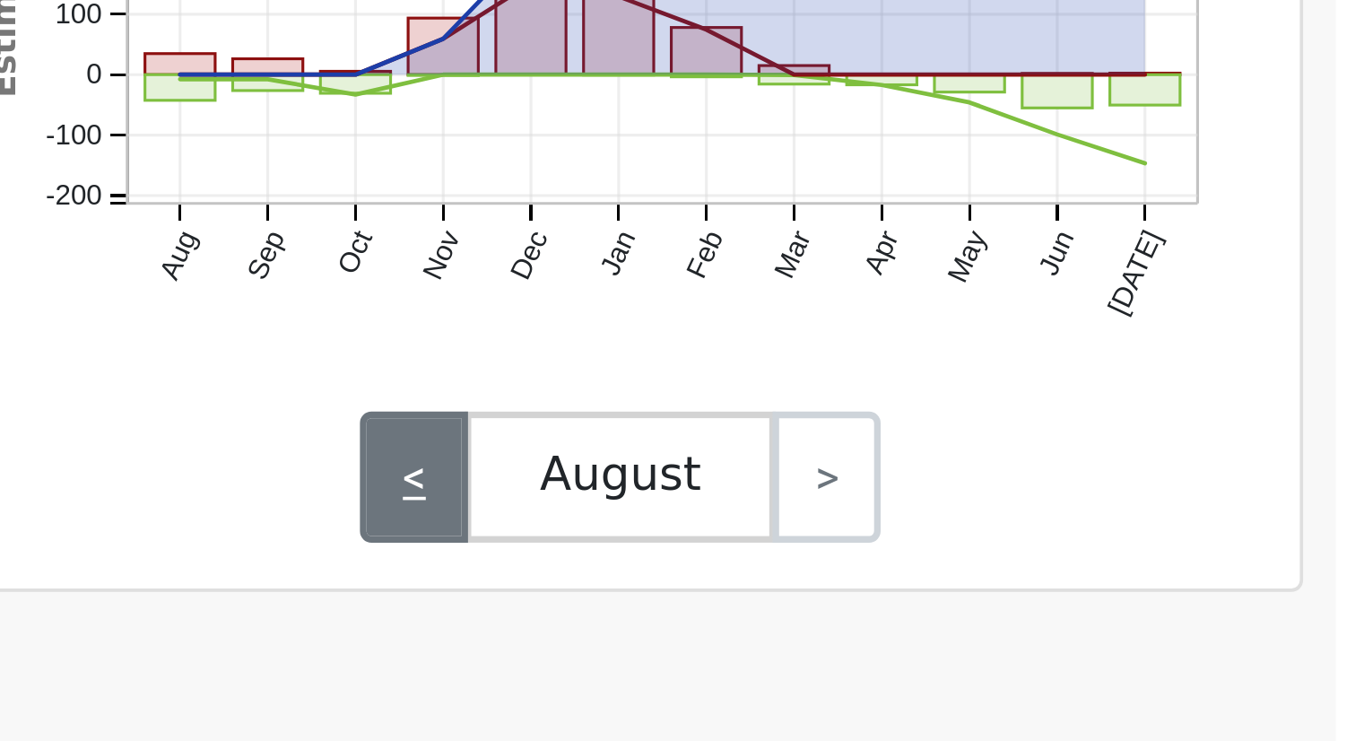
click at [1093, 560] on link "<" at bounding box center [1093, 560] width 30 height 36
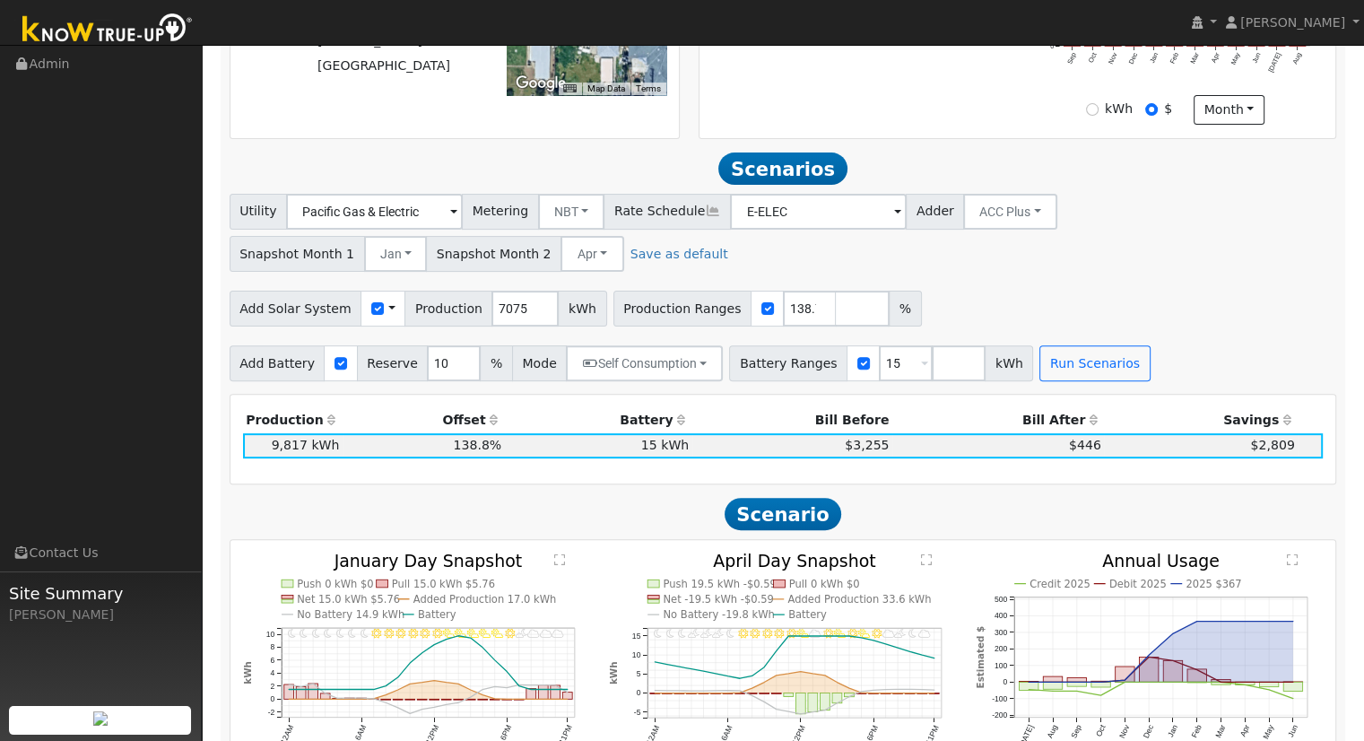
scroll to position [421, 0]
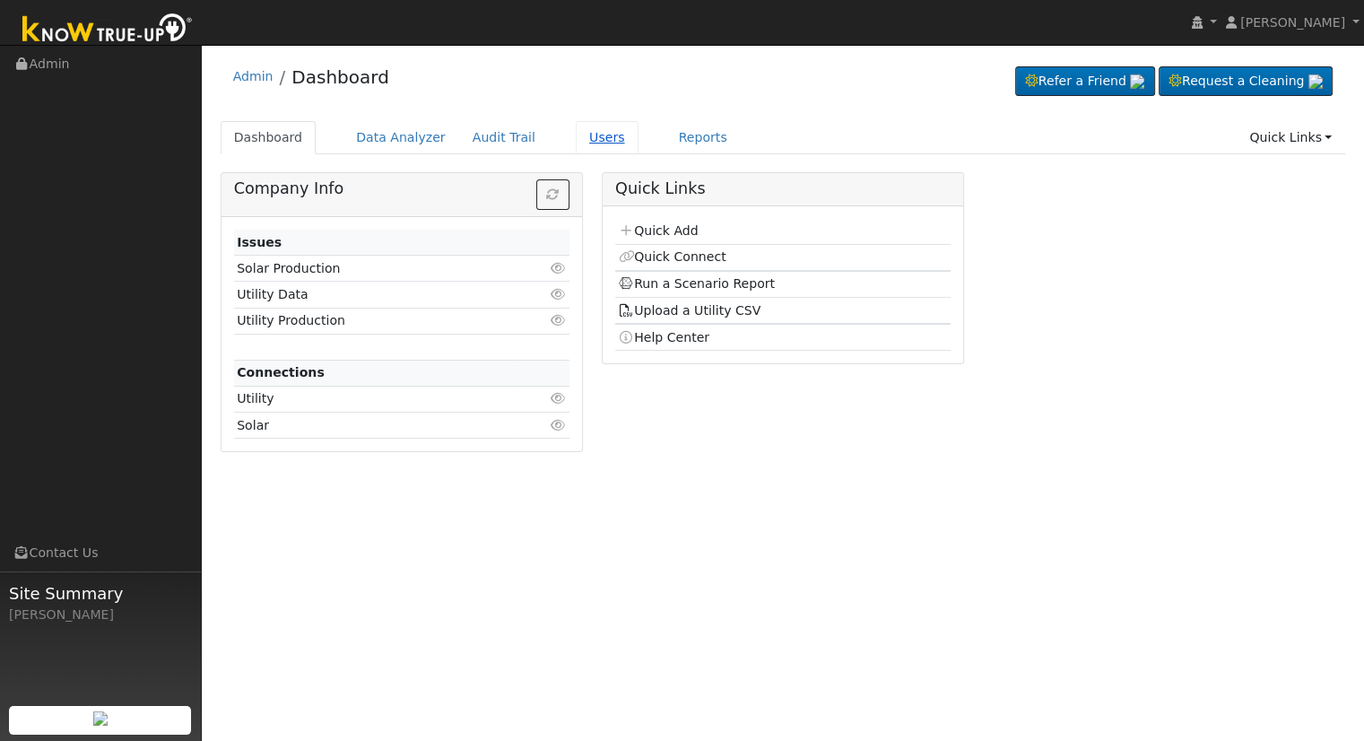
click at [576, 130] on link "Users" at bounding box center [607, 137] width 63 height 33
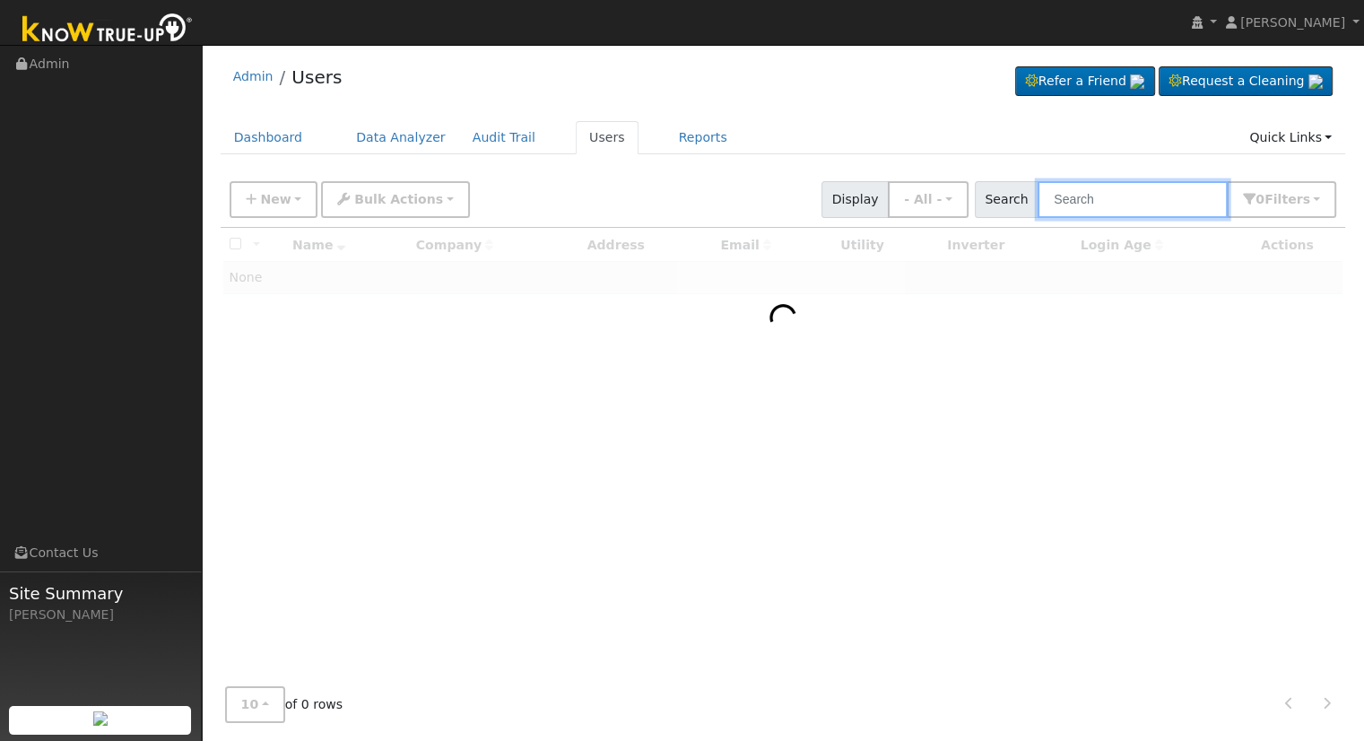
click at [1149, 198] on input "text" at bounding box center [1132, 199] width 190 height 37
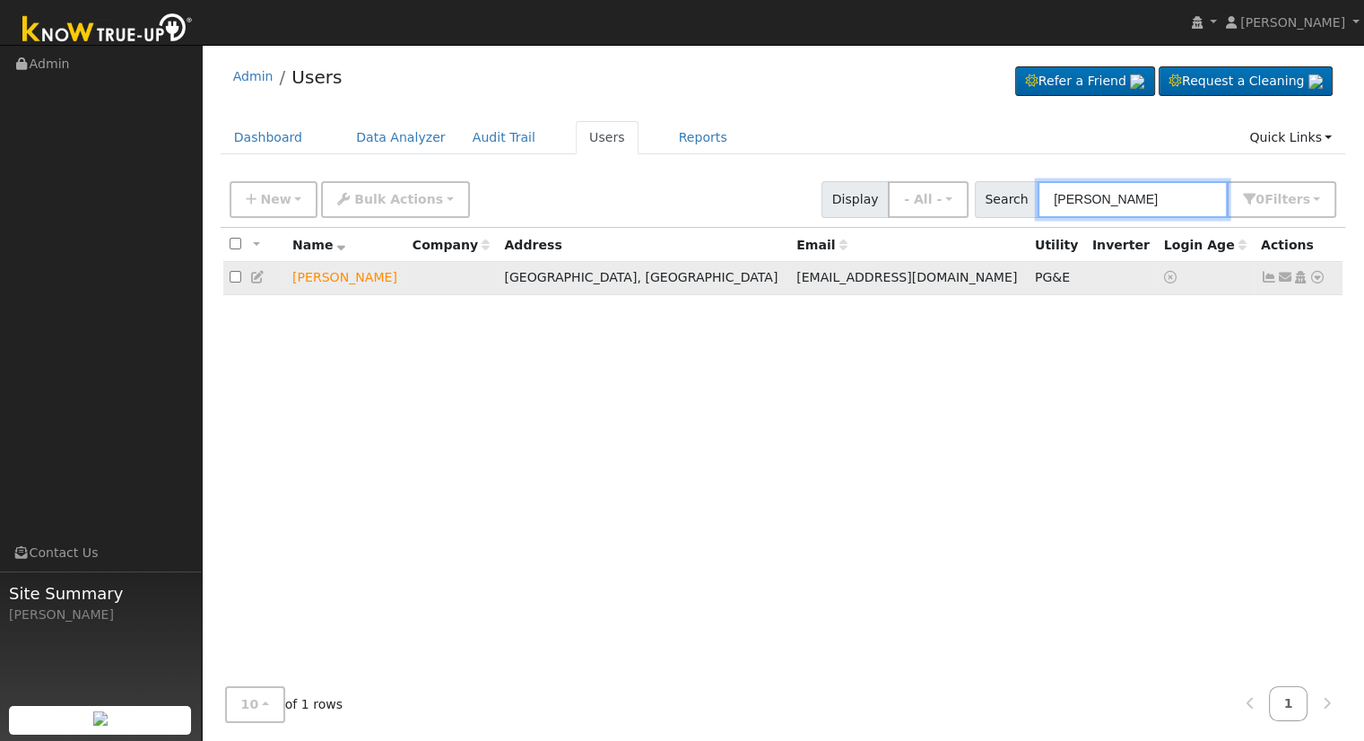
type input "[PERSON_NAME]"
click at [1315, 279] on icon at bounding box center [1317, 277] width 16 height 13
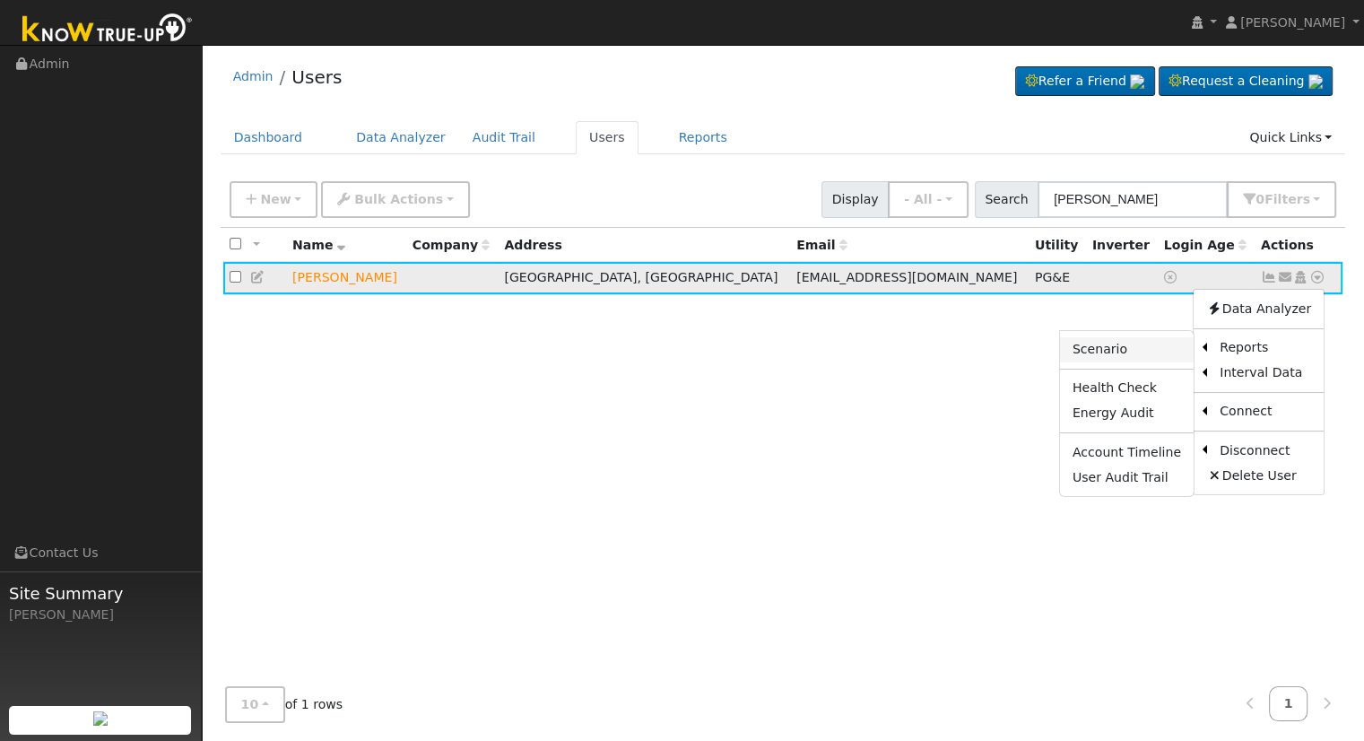
click at [1154, 341] on link "Scenario" at bounding box center [1127, 349] width 134 height 25
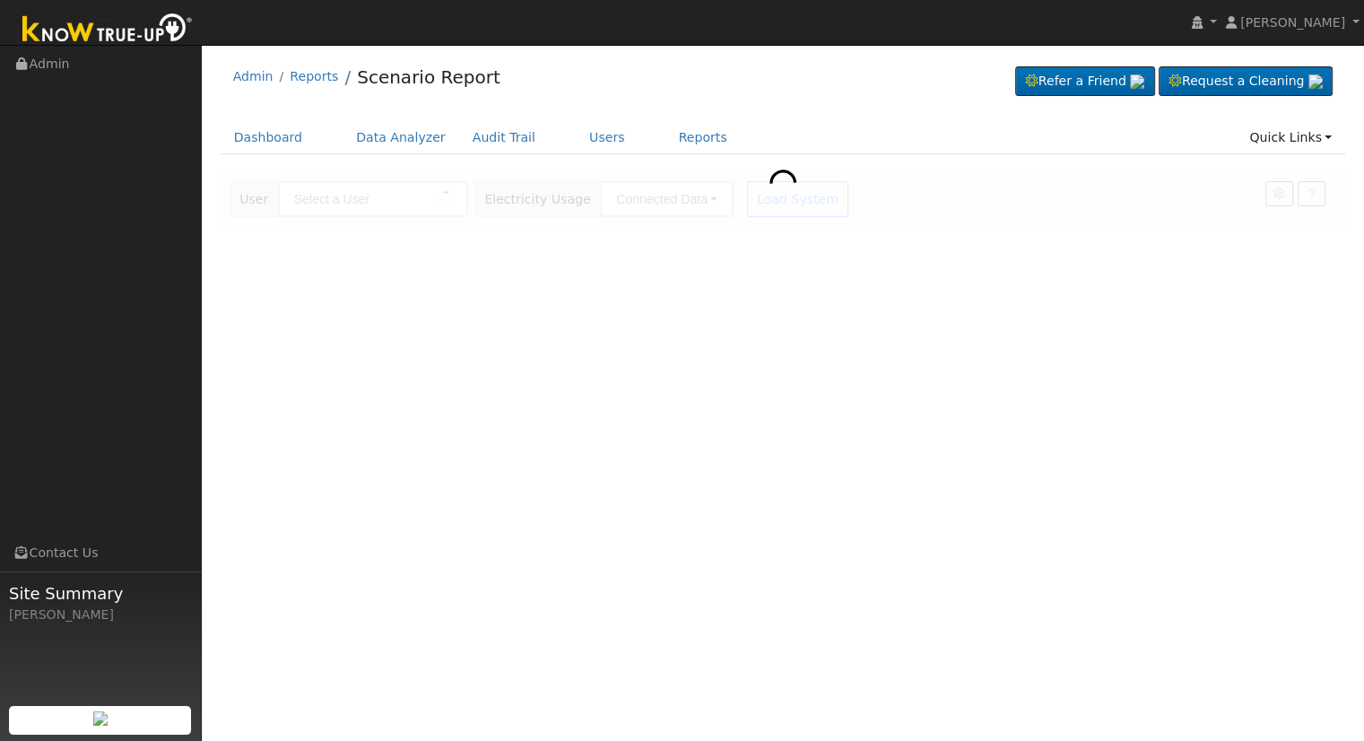
type input "[PERSON_NAME]"
